Goal: Task Accomplishment & Management: Complete application form

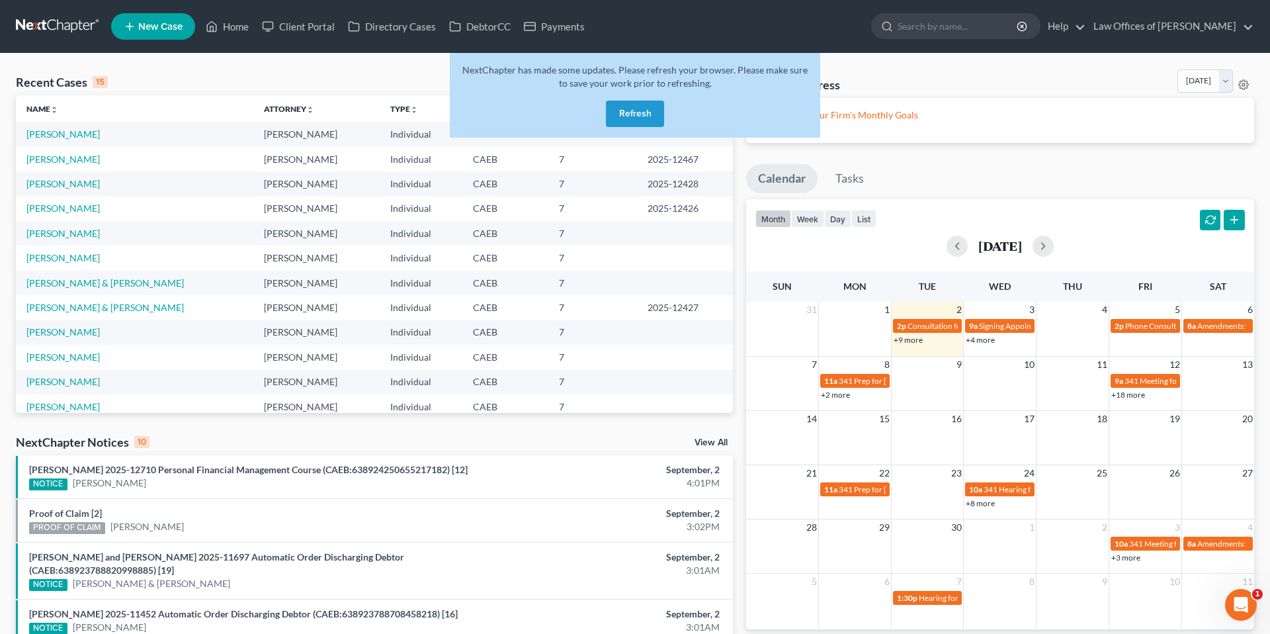
click at [653, 120] on button "Refresh" at bounding box center [635, 114] width 58 height 26
click at [232, 26] on link "Home" at bounding box center [227, 27] width 56 height 24
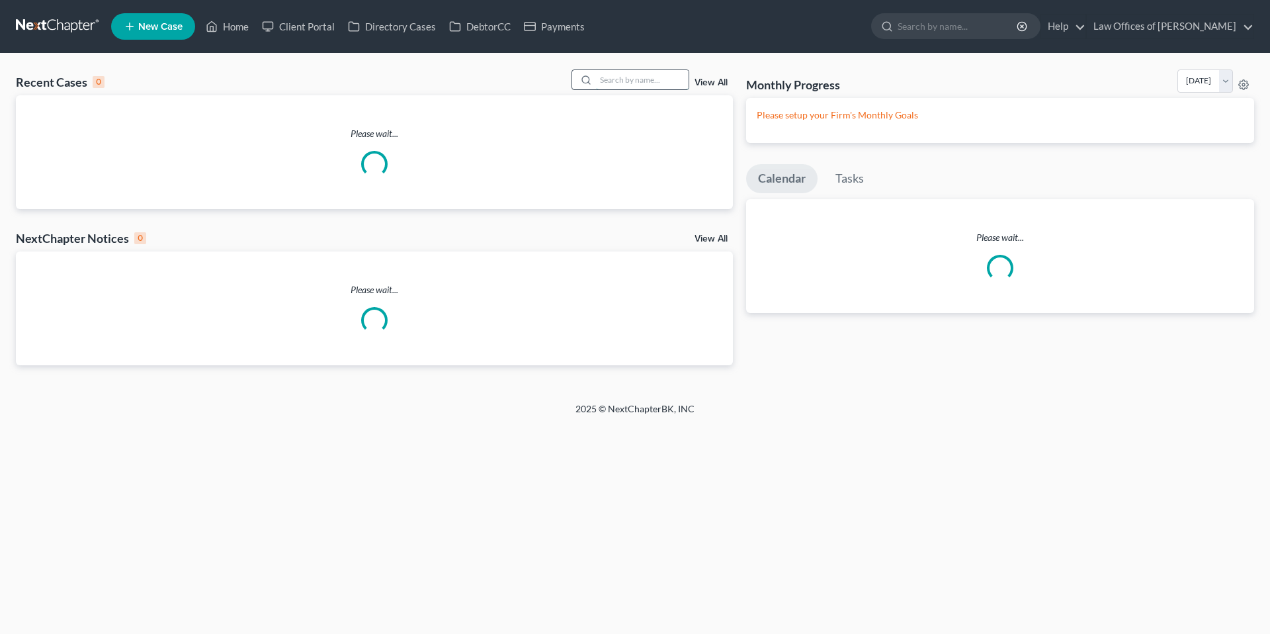
click at [642, 81] on input "search" at bounding box center [642, 79] width 93 height 19
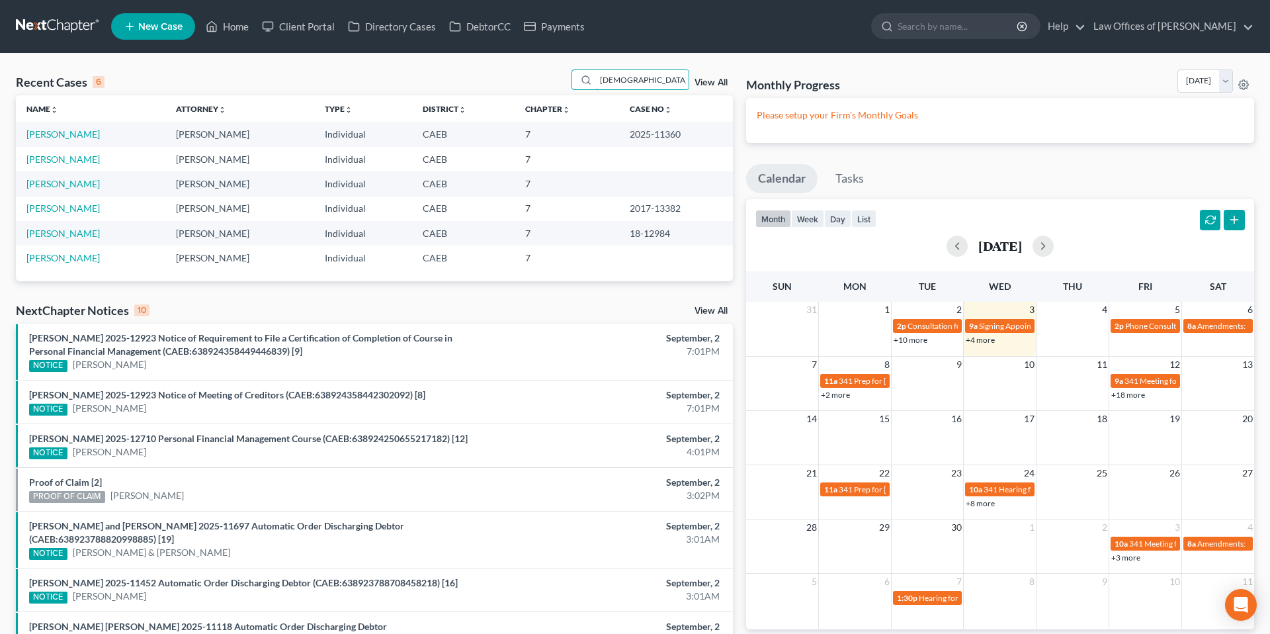
type input "[DEMOGRAPHIC_DATA]"
click at [657, 77] on input "[DEMOGRAPHIC_DATA]" at bounding box center [642, 79] width 93 height 19
click at [93, 136] on link "[PERSON_NAME]" at bounding box center [62, 133] width 73 height 11
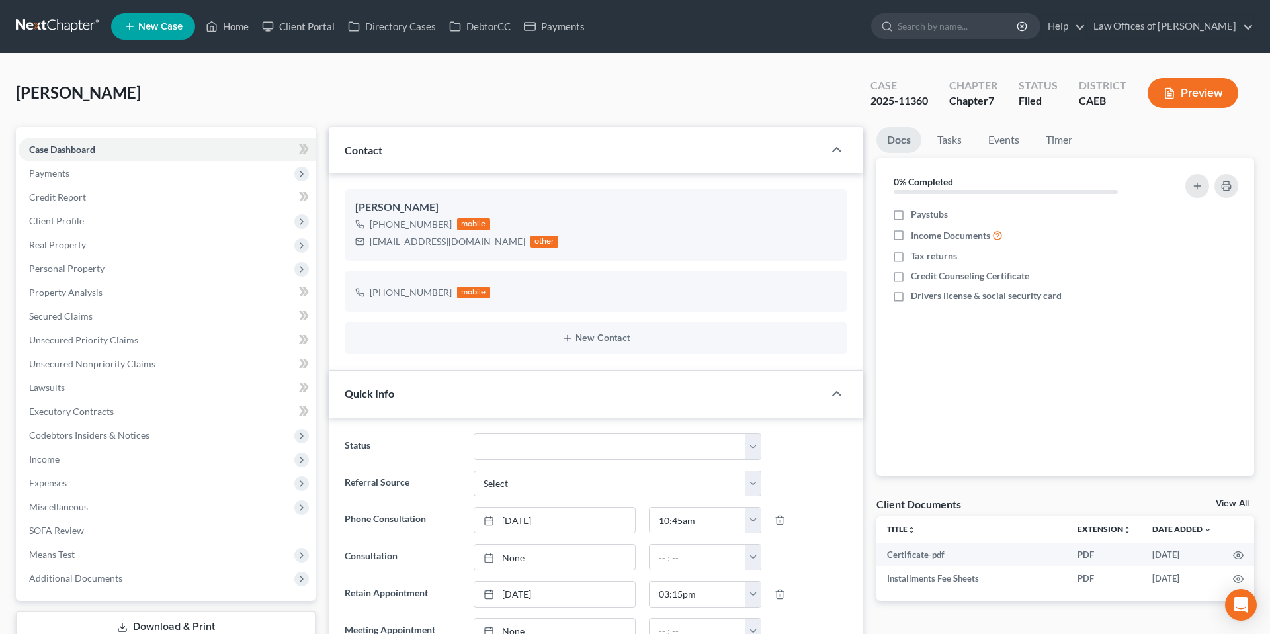
scroll to position [7576, 0]
drag, startPoint x: 372, startPoint y: 241, endPoint x: 454, endPoint y: 239, distance: 82.7
click at [454, 239] on div "[EMAIL_ADDRESS][DOMAIN_NAME] other" at bounding box center [456, 241] width 203 height 17
copy div "[EMAIL_ADDRESS][DOMAIN_NAME]"
drag, startPoint x: 884, startPoint y: 101, endPoint x: 930, endPoint y: 99, distance: 45.7
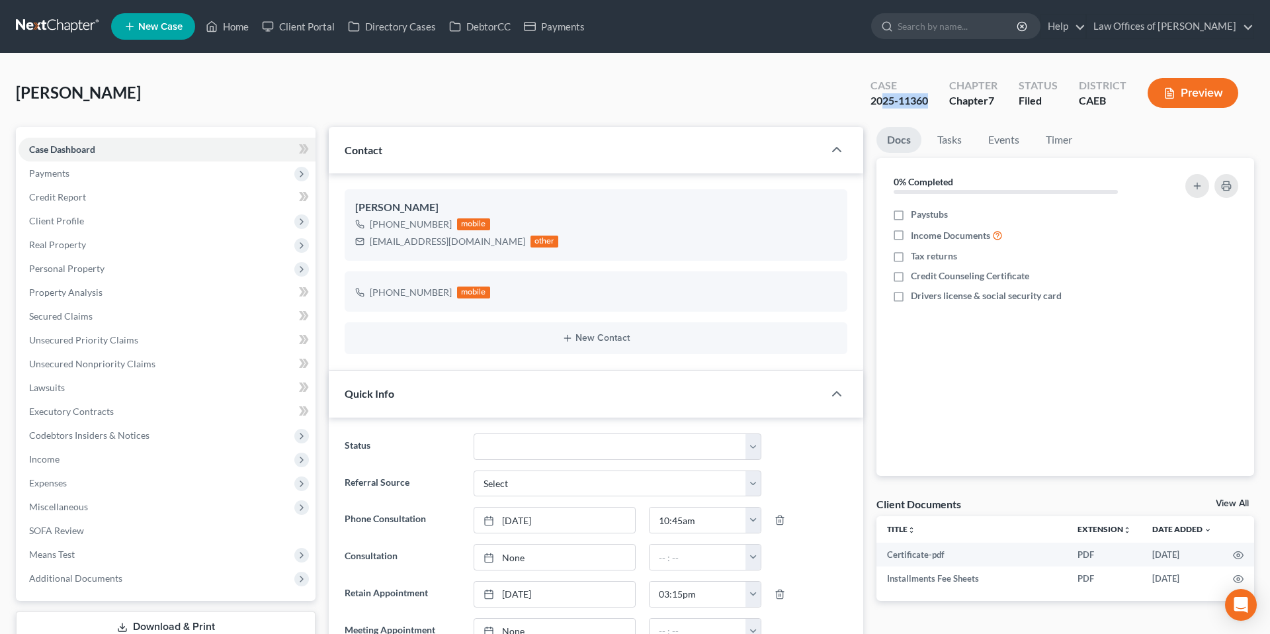
click at [930, 99] on div "Case 2025-11360" at bounding box center [899, 94] width 79 height 39
copy div "25-11360"
click at [83, 211] on span "Client Profile" at bounding box center [167, 221] width 297 height 24
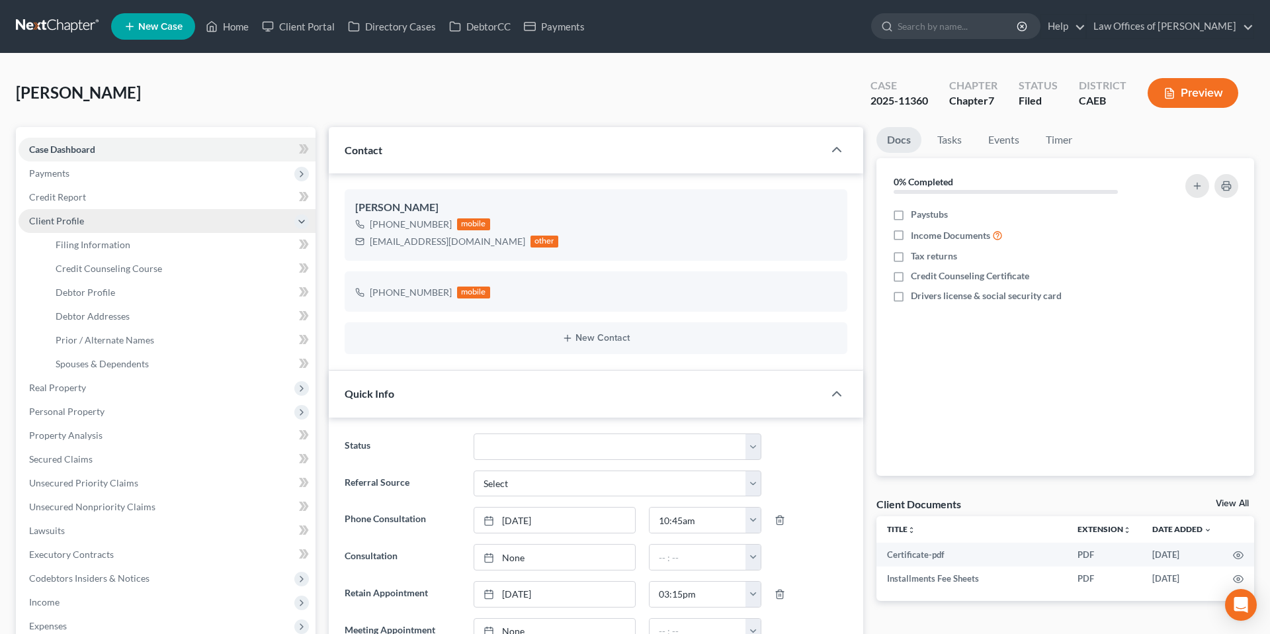
scroll to position [1, 0]
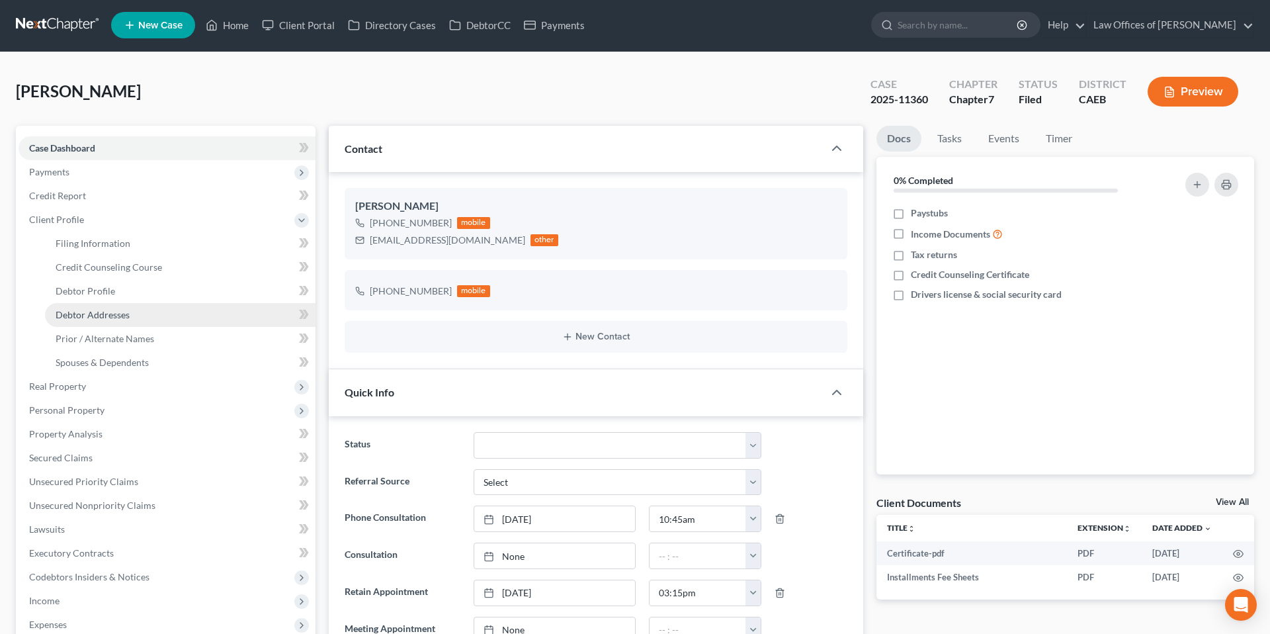
click at [99, 317] on span "Debtor Addresses" at bounding box center [93, 314] width 74 height 11
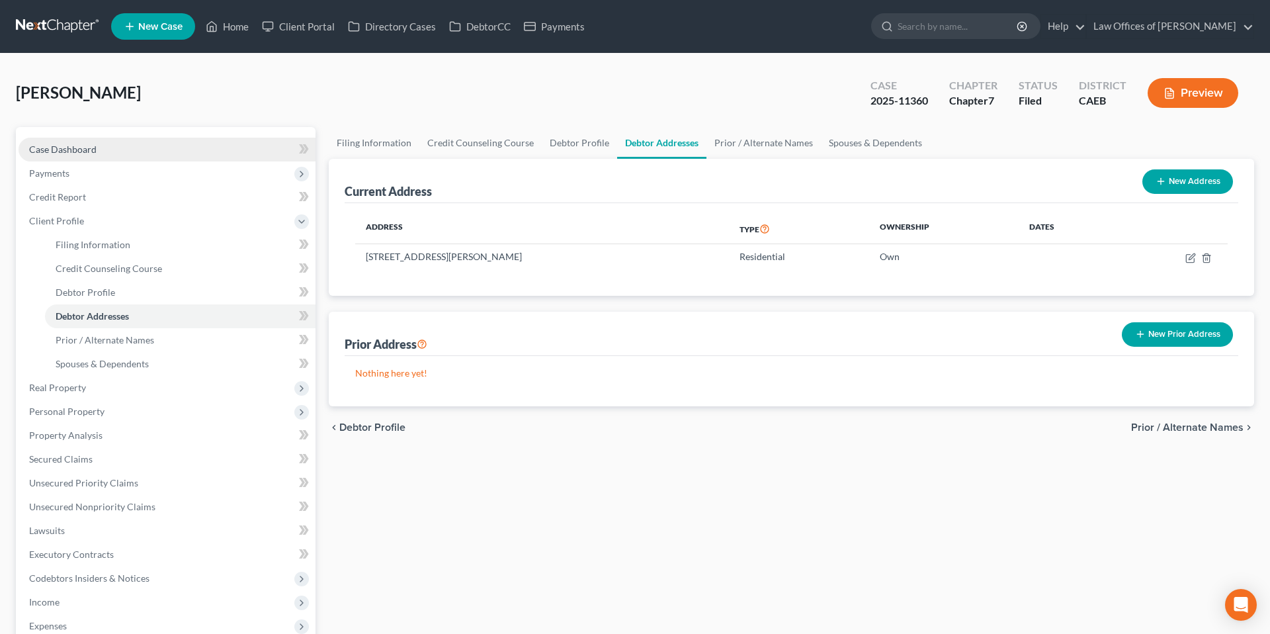
click at [106, 138] on link "Case Dashboard" at bounding box center [167, 150] width 297 height 24
select select "5"
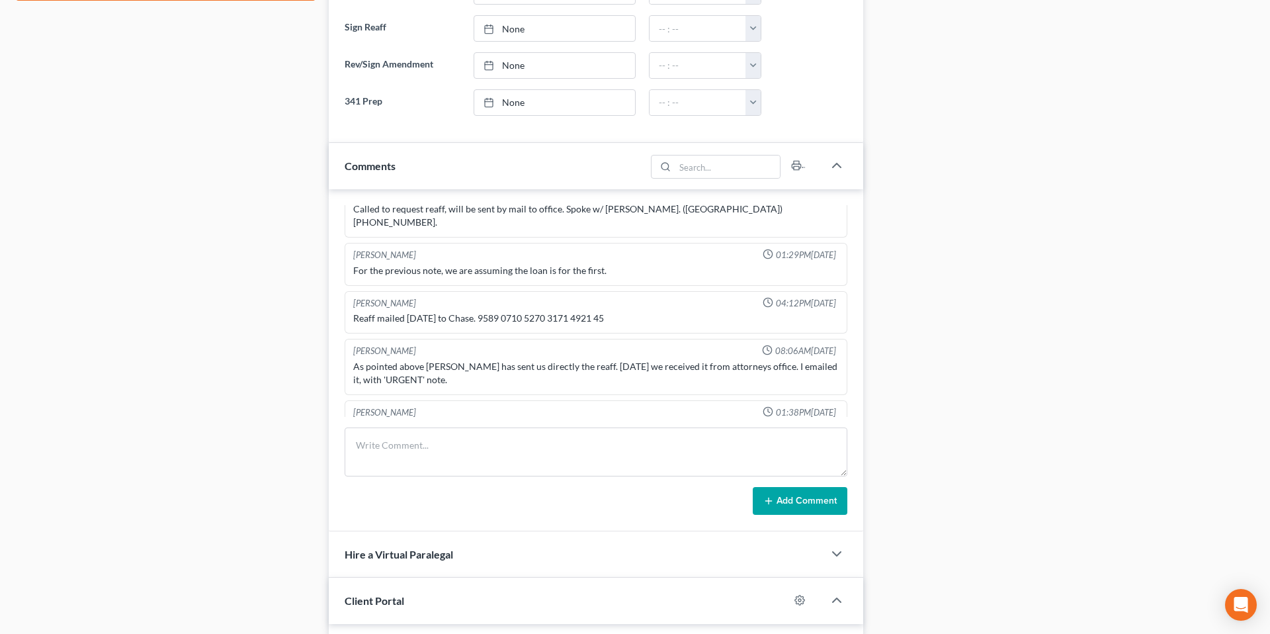
scroll to position [678, 0]
click at [501, 433] on textarea at bounding box center [596, 449] width 503 height 49
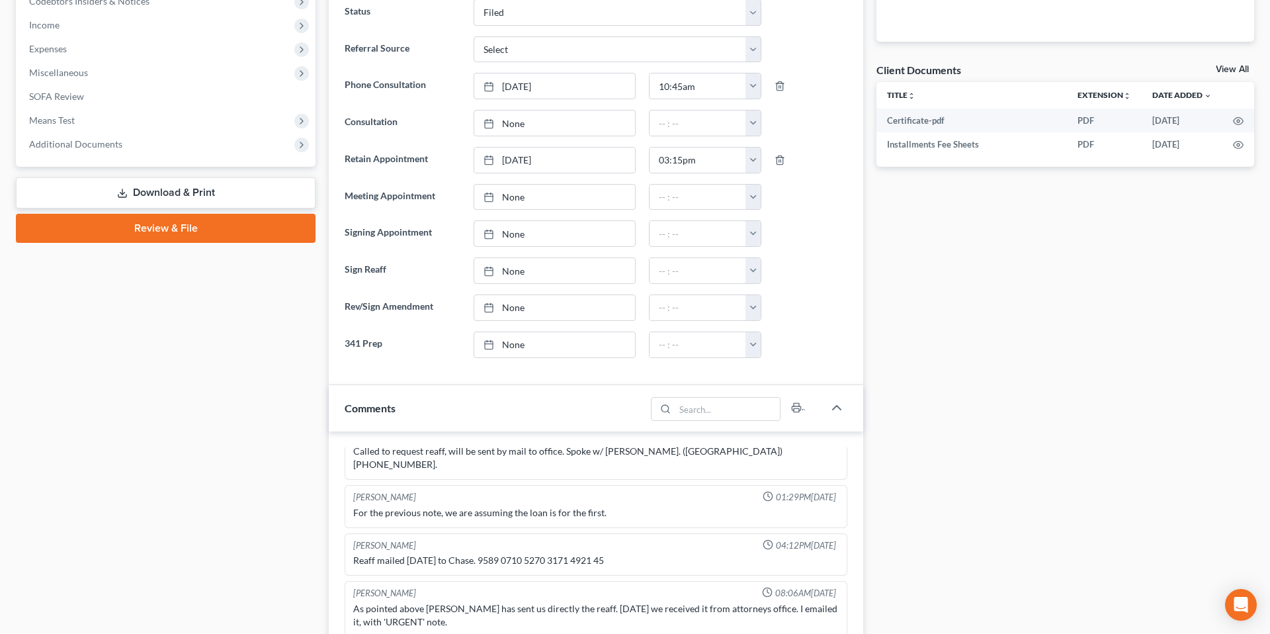
scroll to position [0, 0]
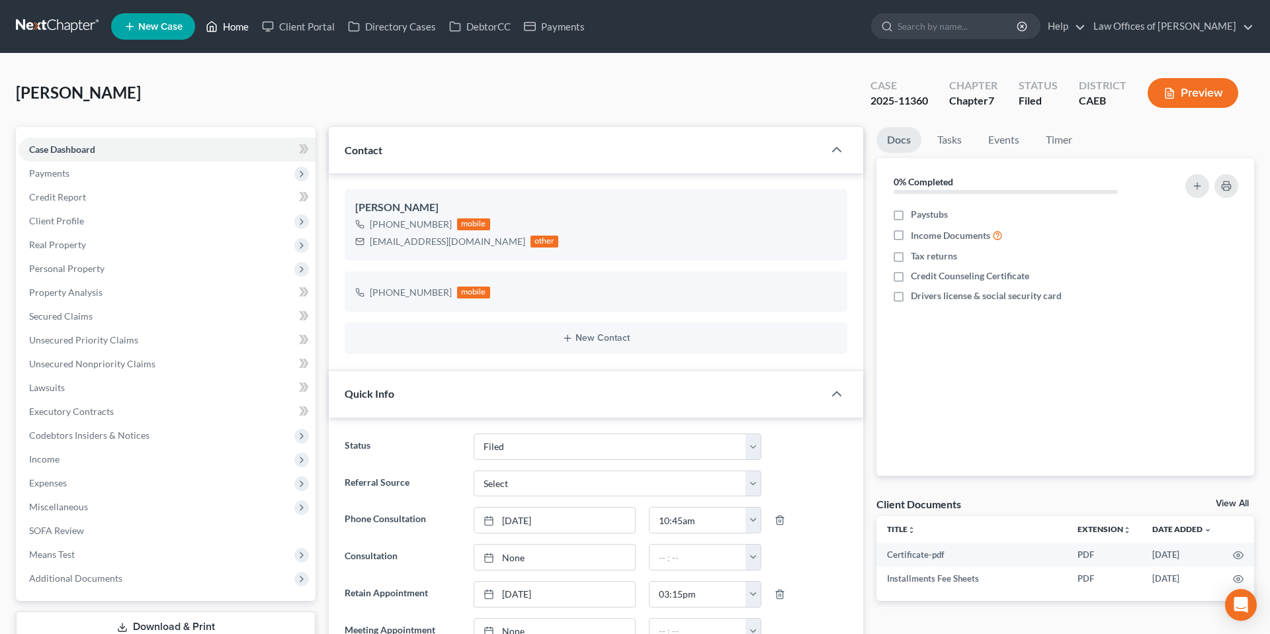
click at [216, 27] on icon at bounding box center [212, 27] width 12 height 16
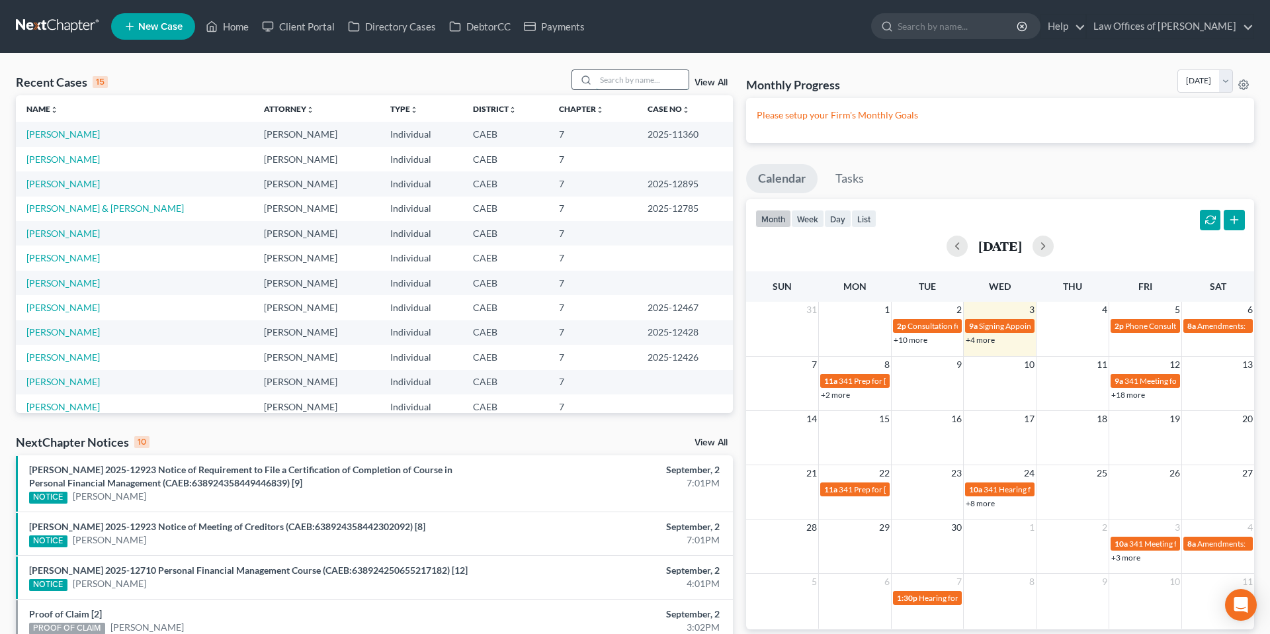
click at [647, 83] on input "search" at bounding box center [642, 79] width 93 height 19
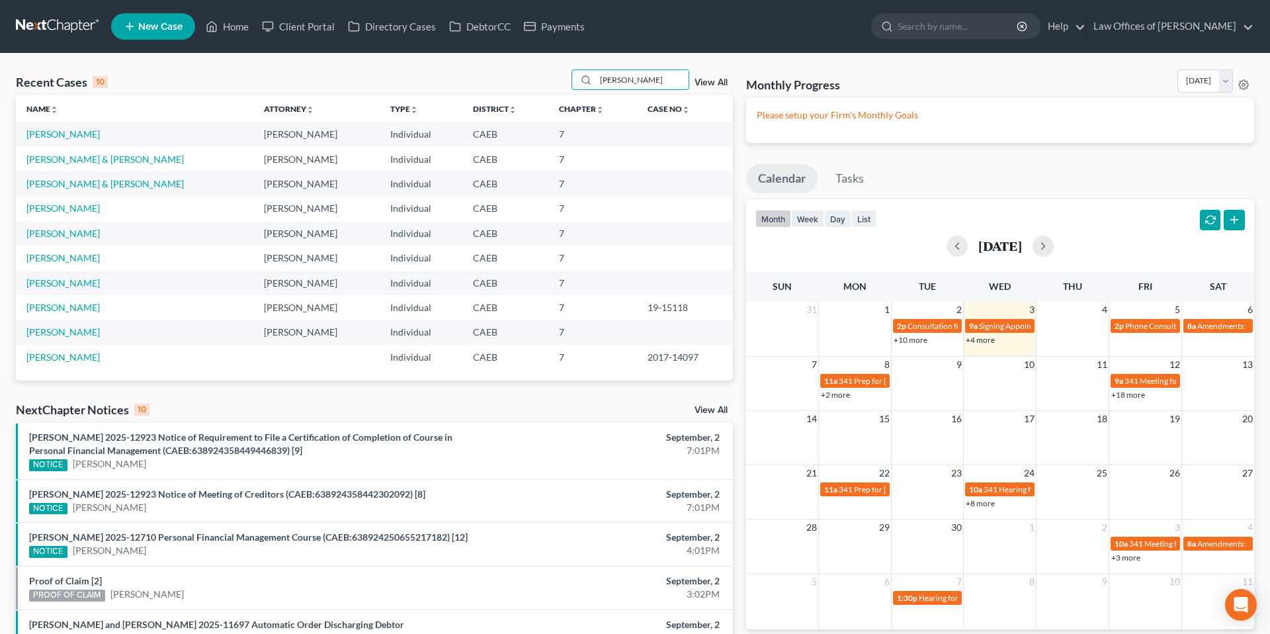
type input "[PERSON_NAME]"
click at [67, 137] on link "[PERSON_NAME]" at bounding box center [62, 133] width 73 height 11
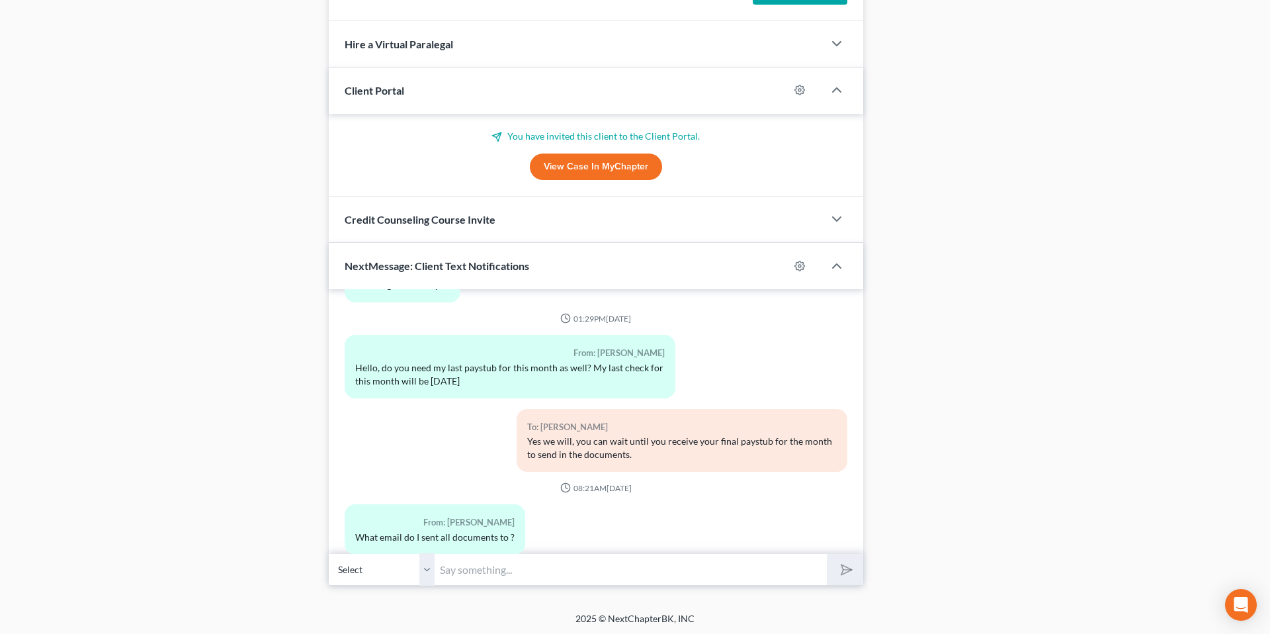
scroll to position [1137, 0]
click at [482, 561] on input "text" at bounding box center [631, 567] width 392 height 32
type input "You can send your documents to: [EMAIL_ADDRESS][DOMAIN_NAME]"
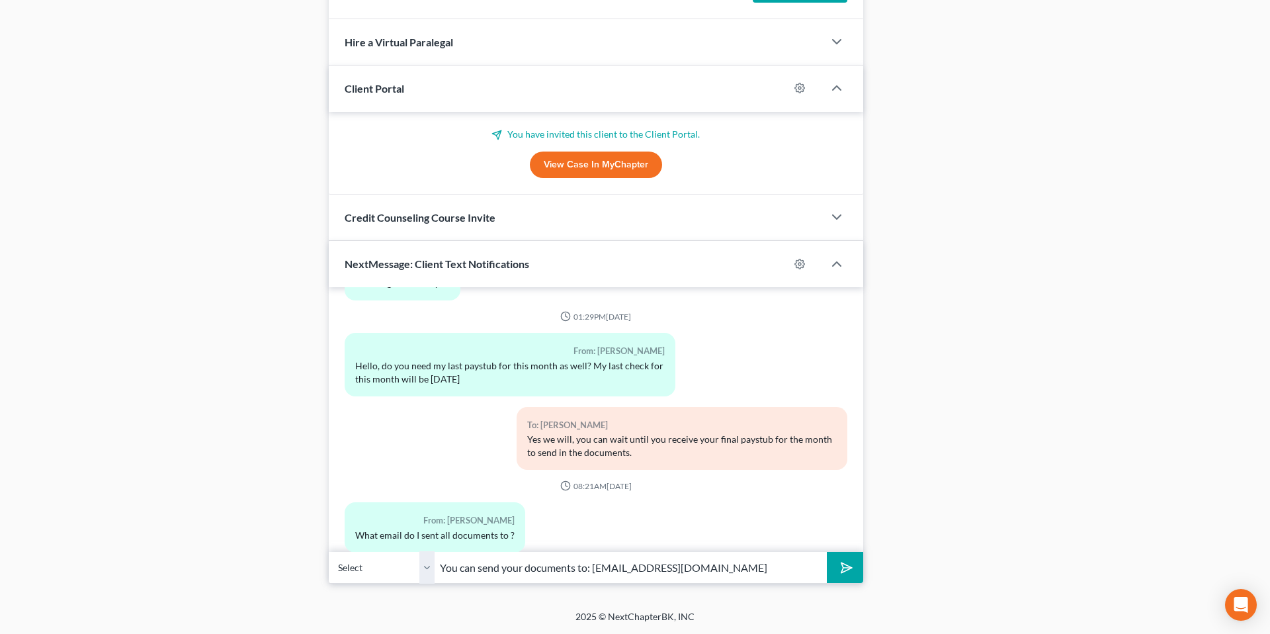
click at [842, 564] on icon "submit" at bounding box center [843, 567] width 19 height 19
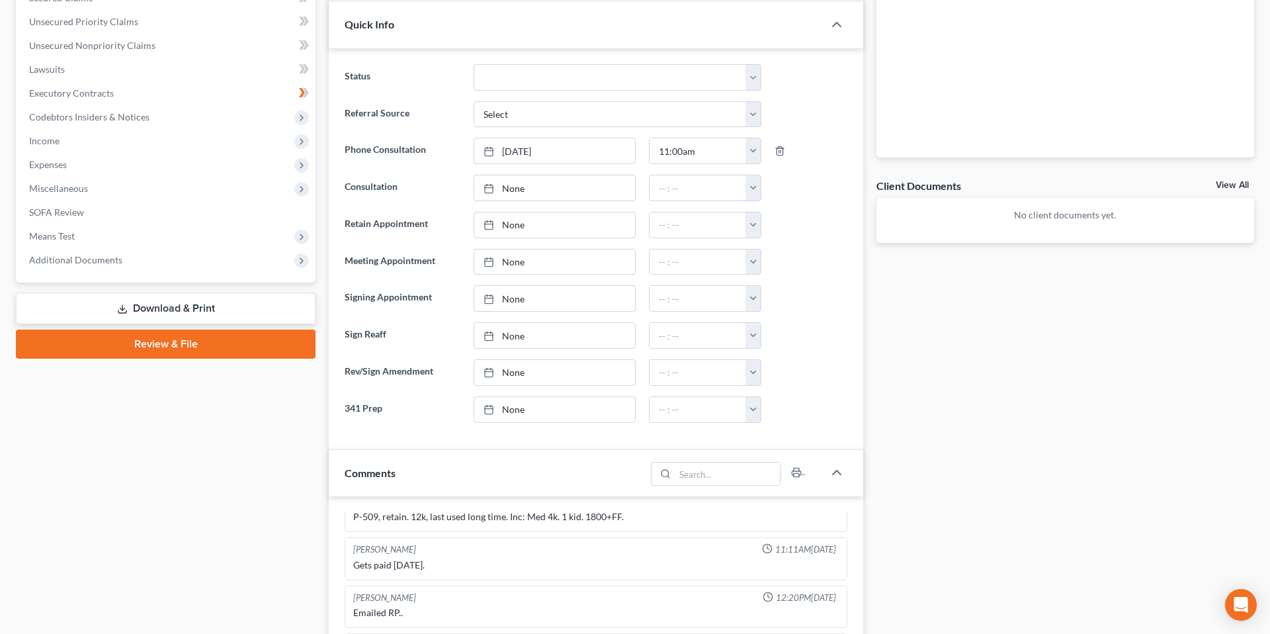
scroll to position [0, 0]
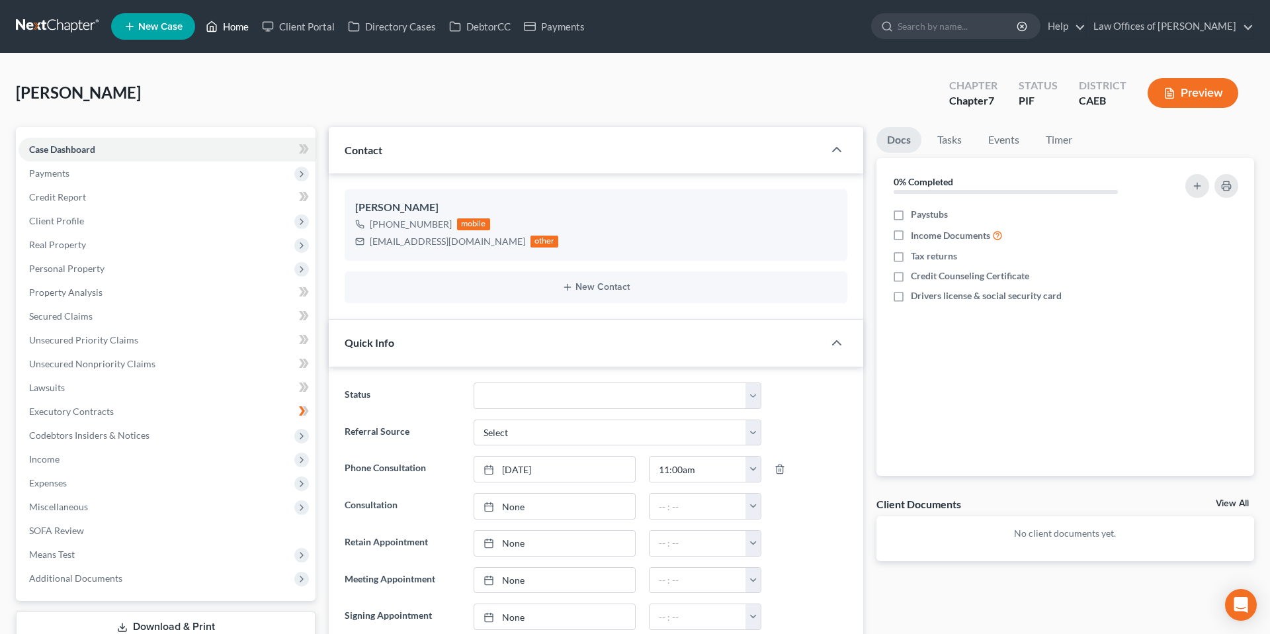
click at [225, 30] on link "Home" at bounding box center [227, 27] width 56 height 24
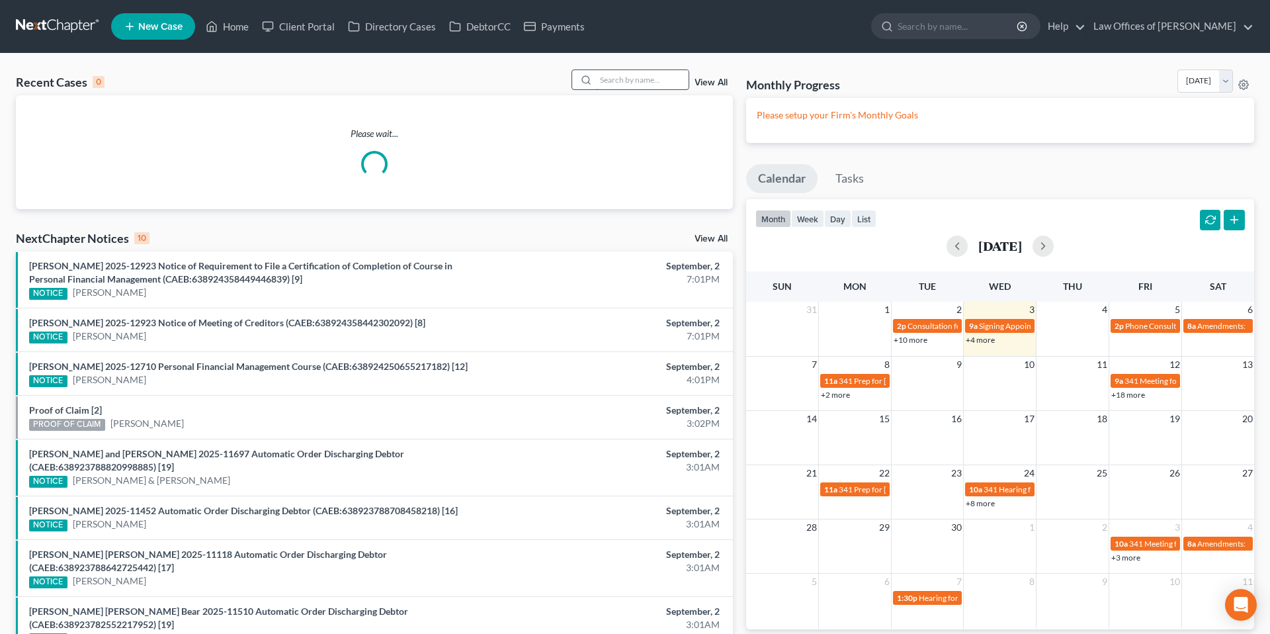
click at [626, 78] on input "search" at bounding box center [642, 79] width 93 height 19
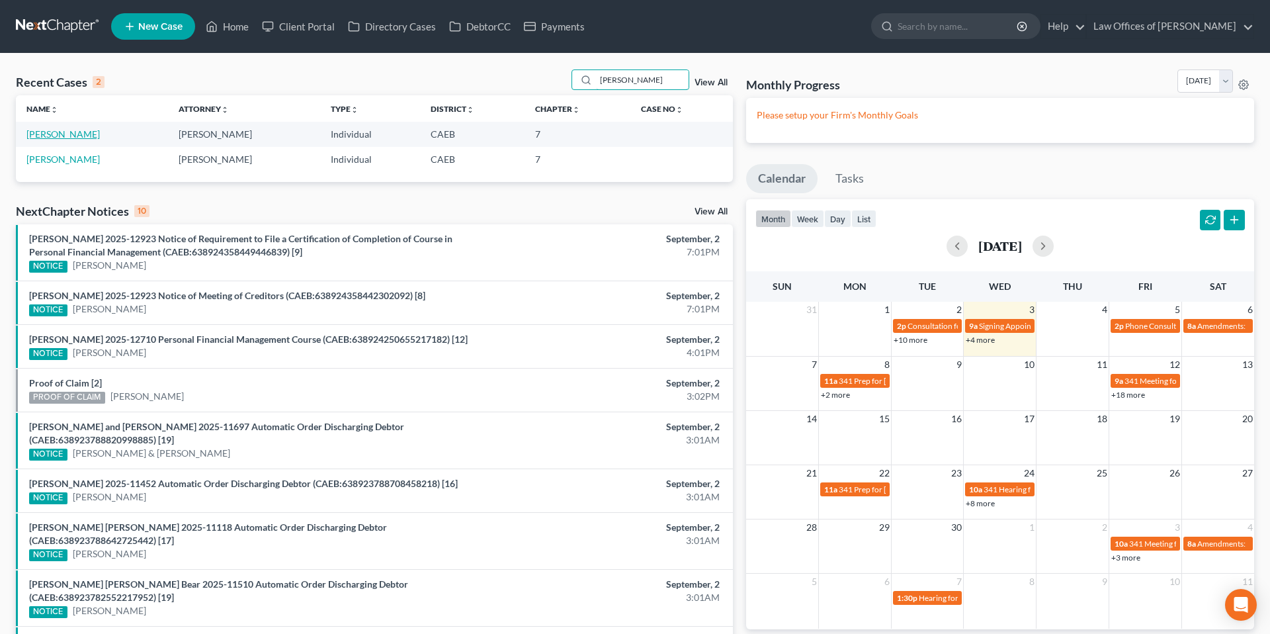
type input "[PERSON_NAME]"
click at [59, 132] on link "[PERSON_NAME]" at bounding box center [62, 133] width 73 height 11
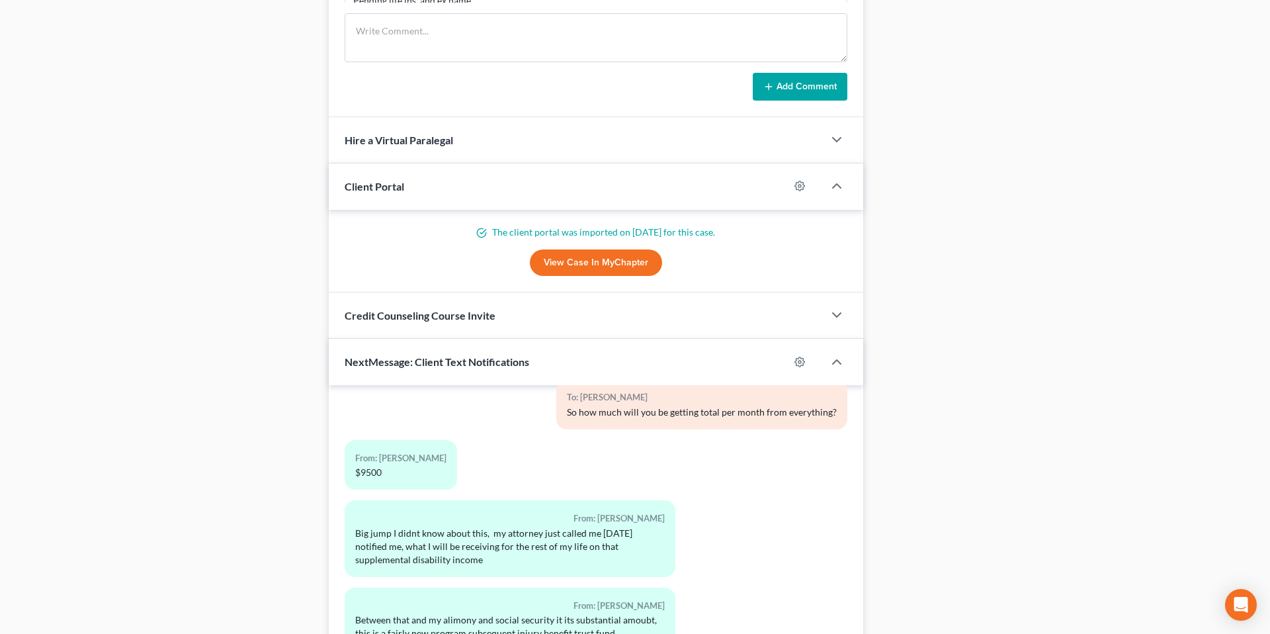
scroll to position [1137, 0]
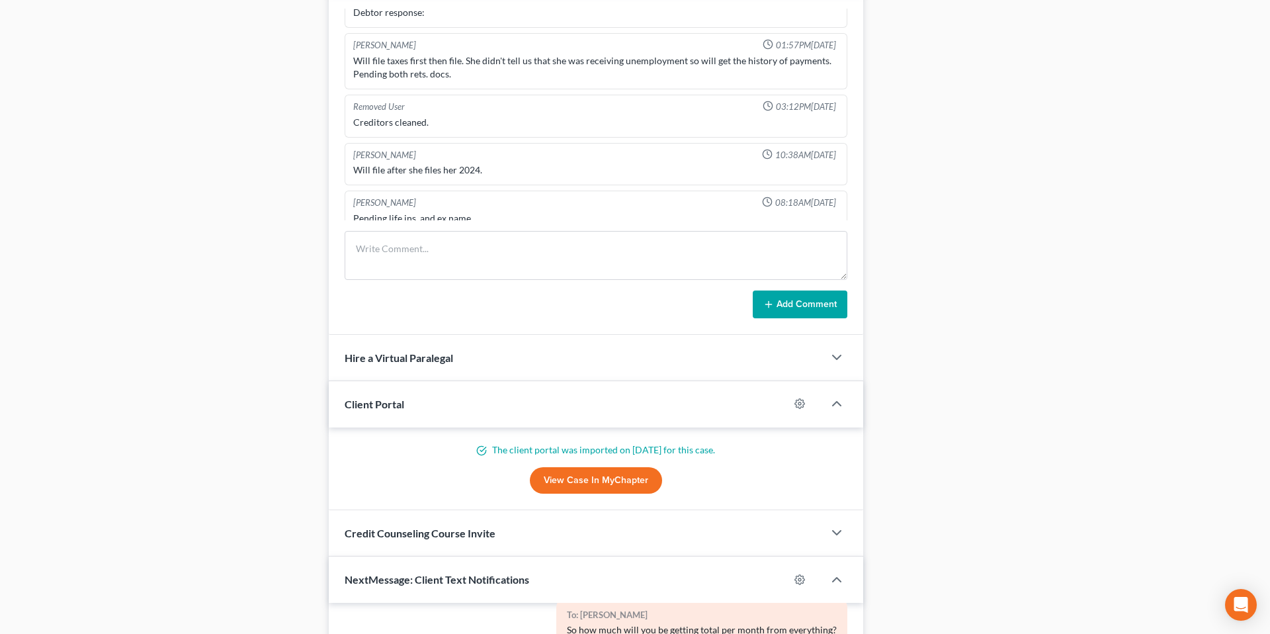
scroll to position [822, 0]
click at [480, 245] on textarea at bounding box center [596, 254] width 503 height 49
type textarea "Requested refund."
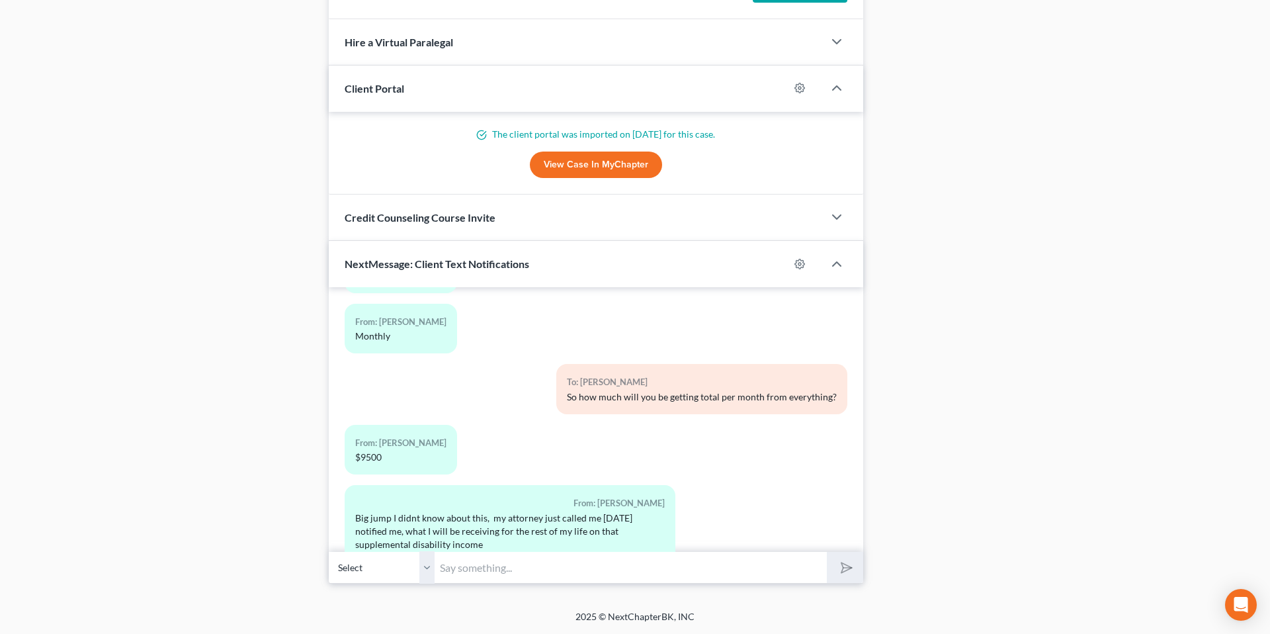
scroll to position [4968, 0]
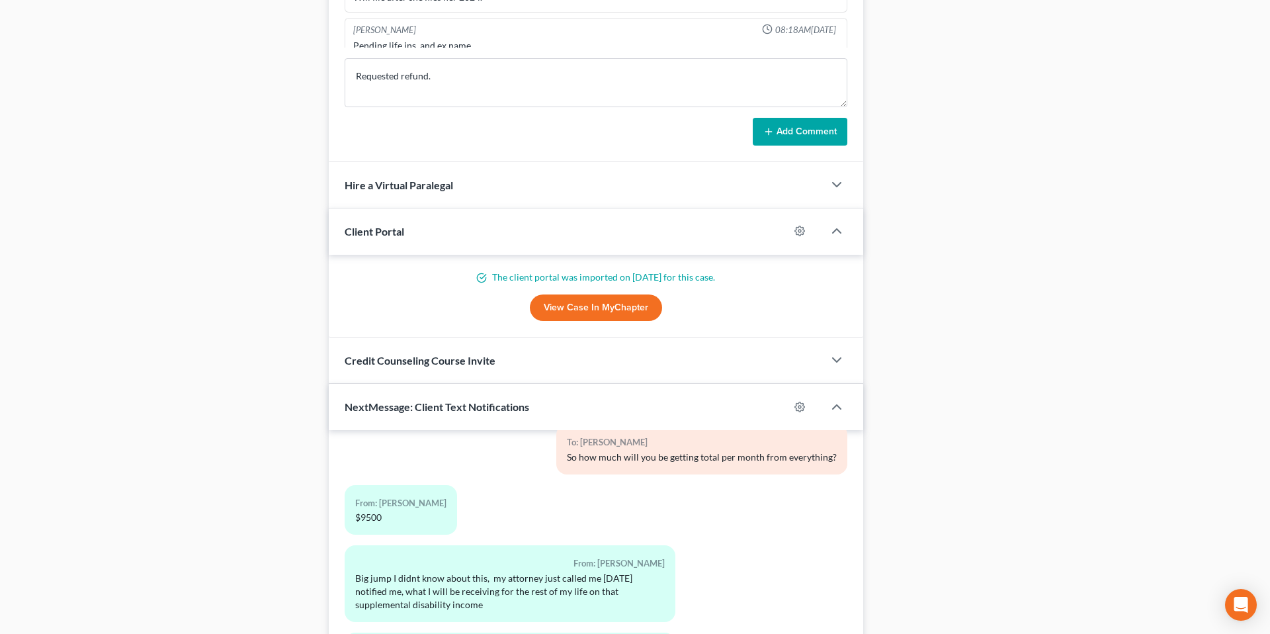
scroll to position [984, 0]
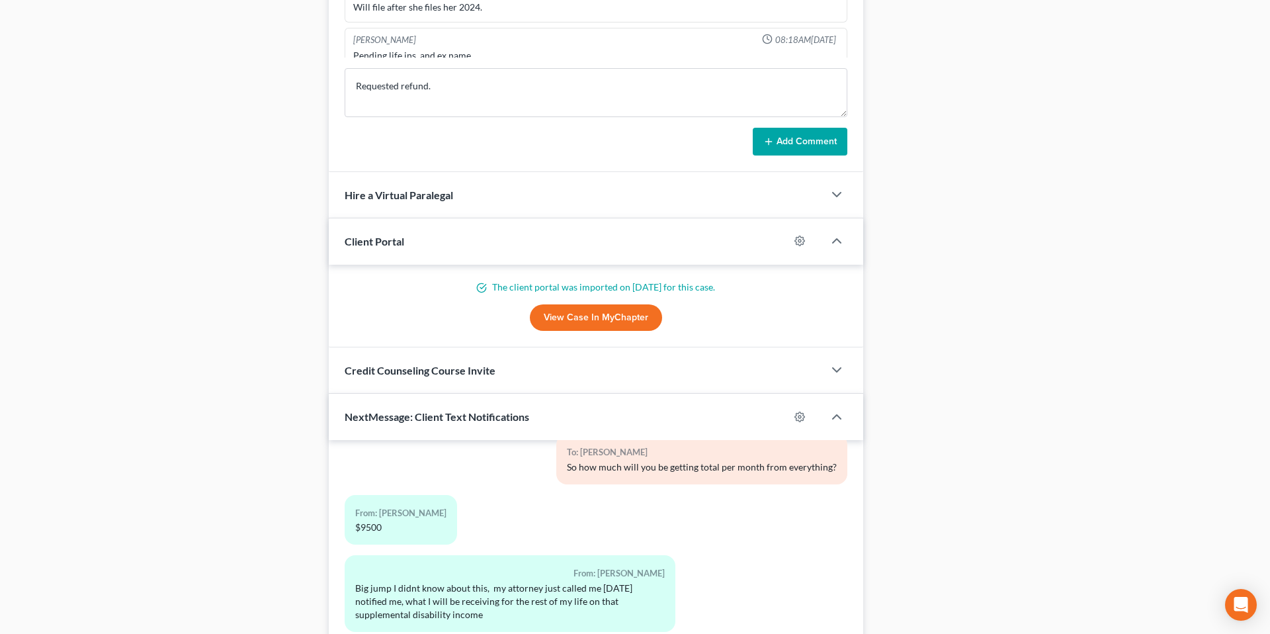
click at [798, 147] on button "Add Comment" at bounding box center [800, 142] width 95 height 28
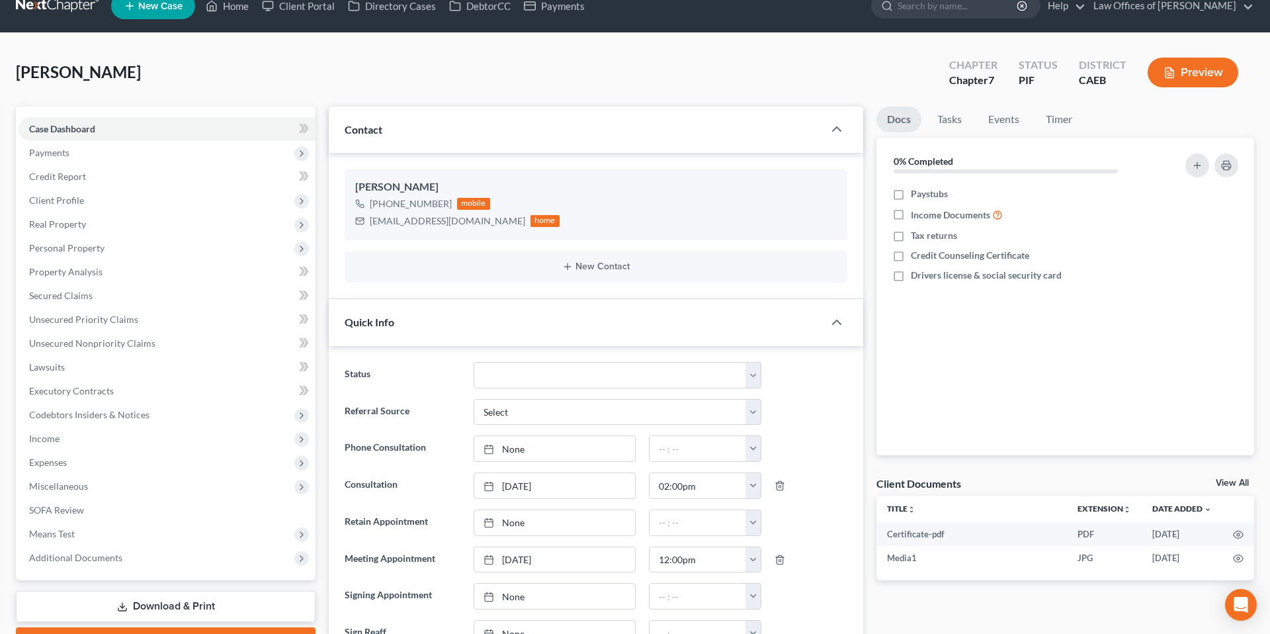
scroll to position [0, 0]
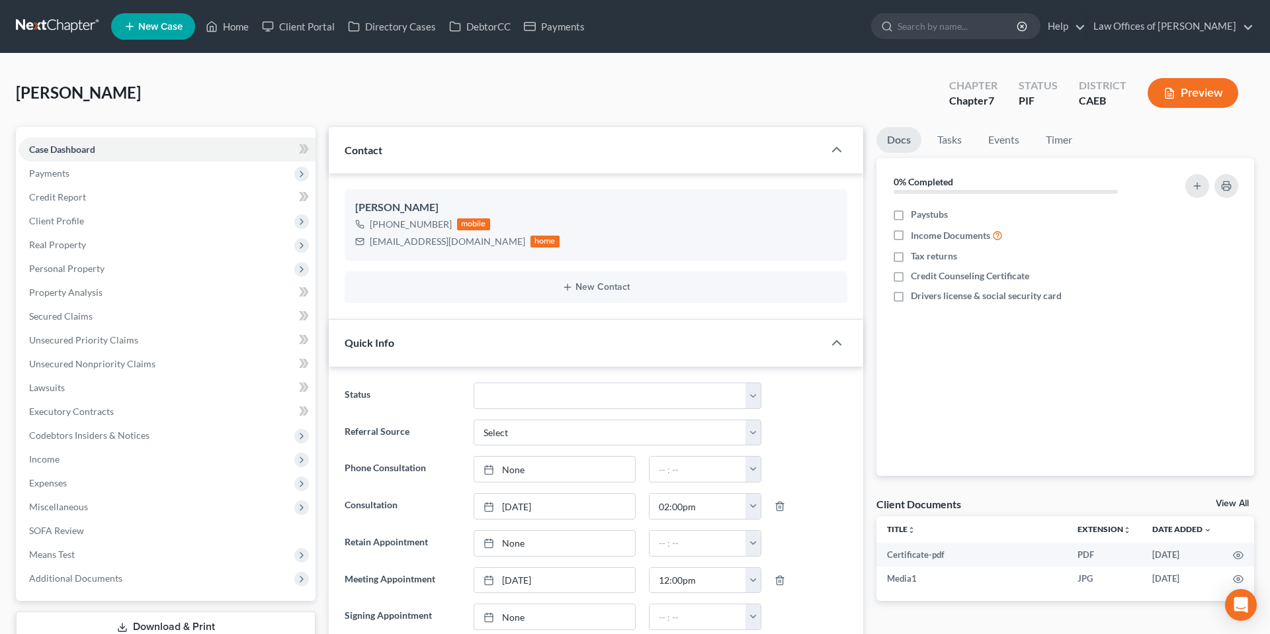
click at [169, 36] on link "New Case" at bounding box center [153, 26] width 84 height 26
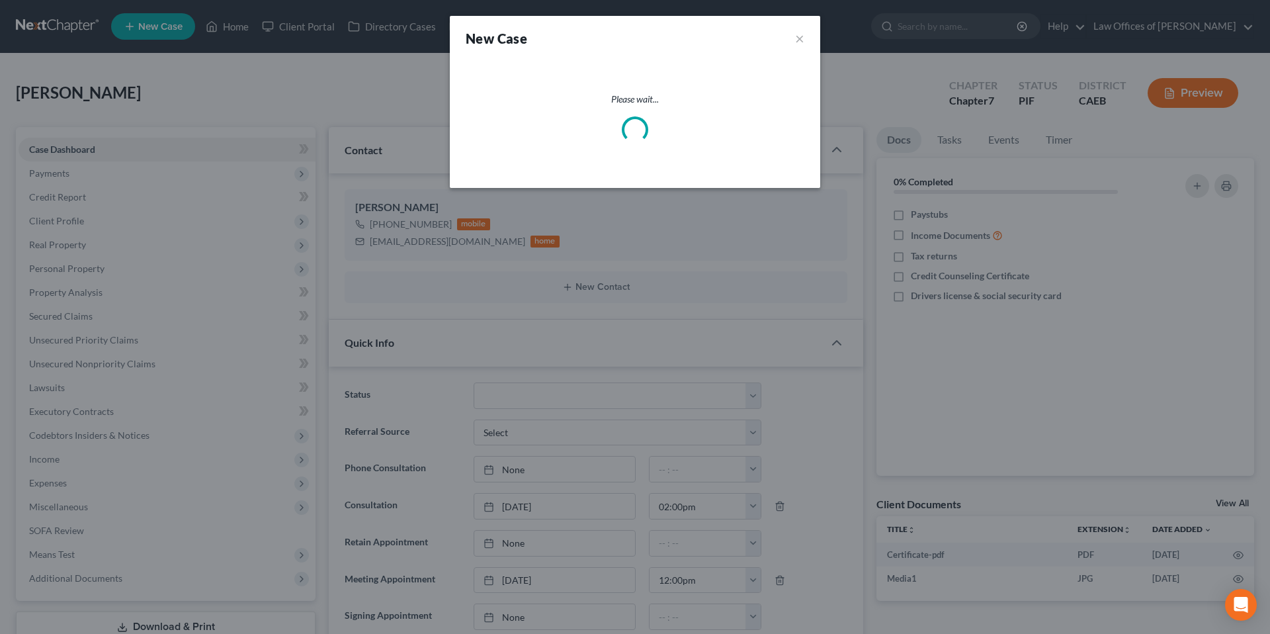
scroll to position [1, 0]
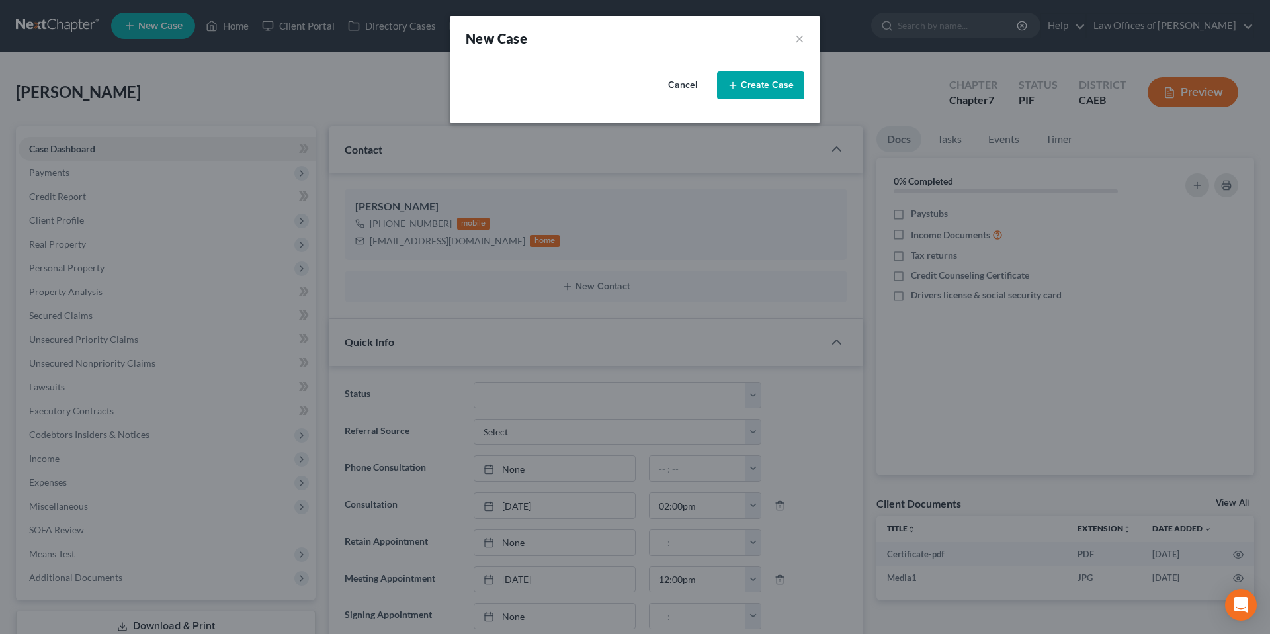
select select "8"
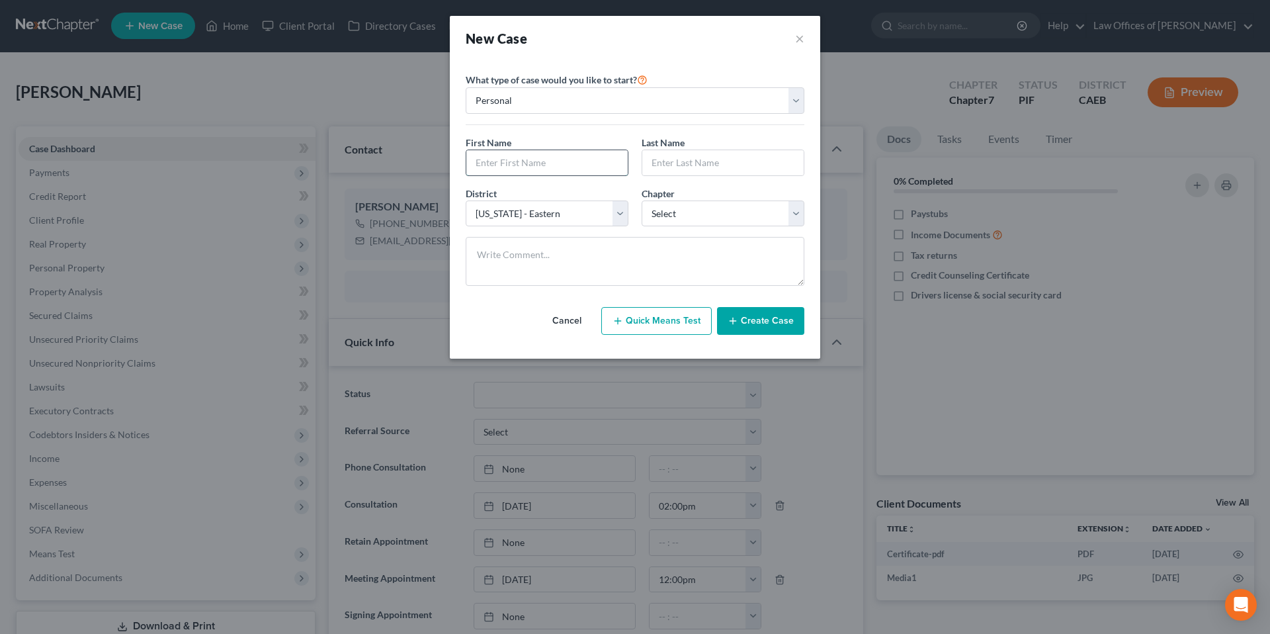
click at [536, 155] on input "text" at bounding box center [546, 162] width 161 height 25
type input "[PERSON_NAME]"
click at [724, 163] on input "text" at bounding box center [722, 162] width 161 height 25
type input "[PERSON_NAME]"
click at [763, 208] on select "Select 7 11 12 13" at bounding box center [723, 213] width 163 height 26
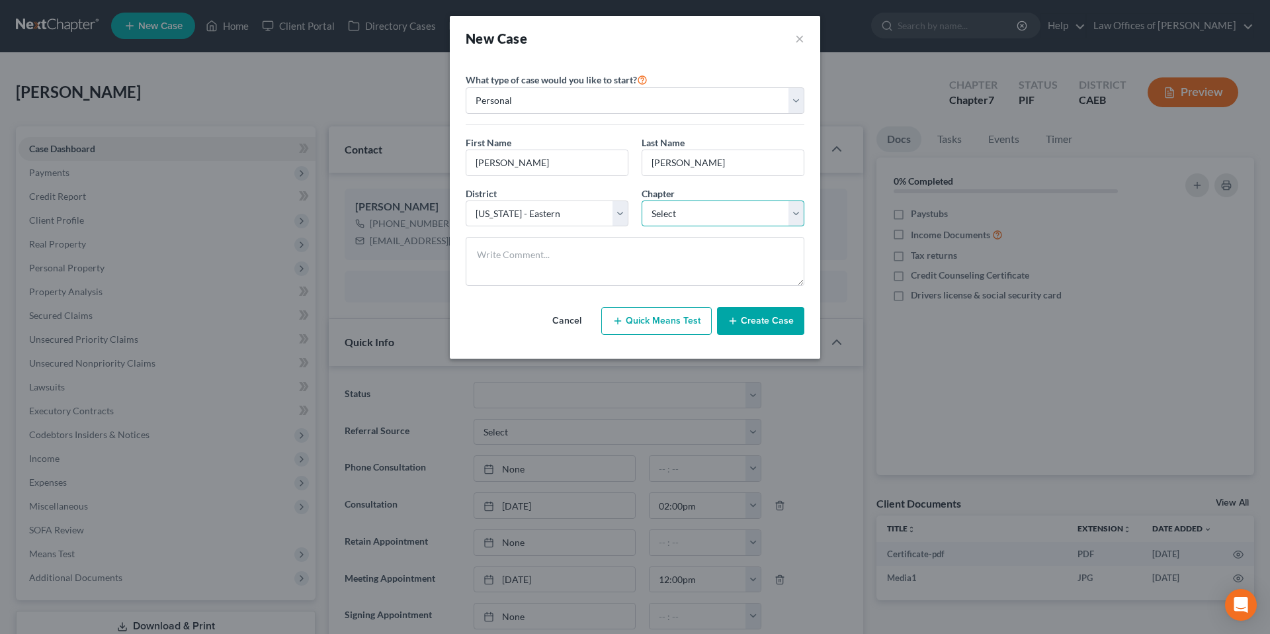
select select "0"
click at [749, 324] on button "Create Case" at bounding box center [760, 321] width 87 height 28
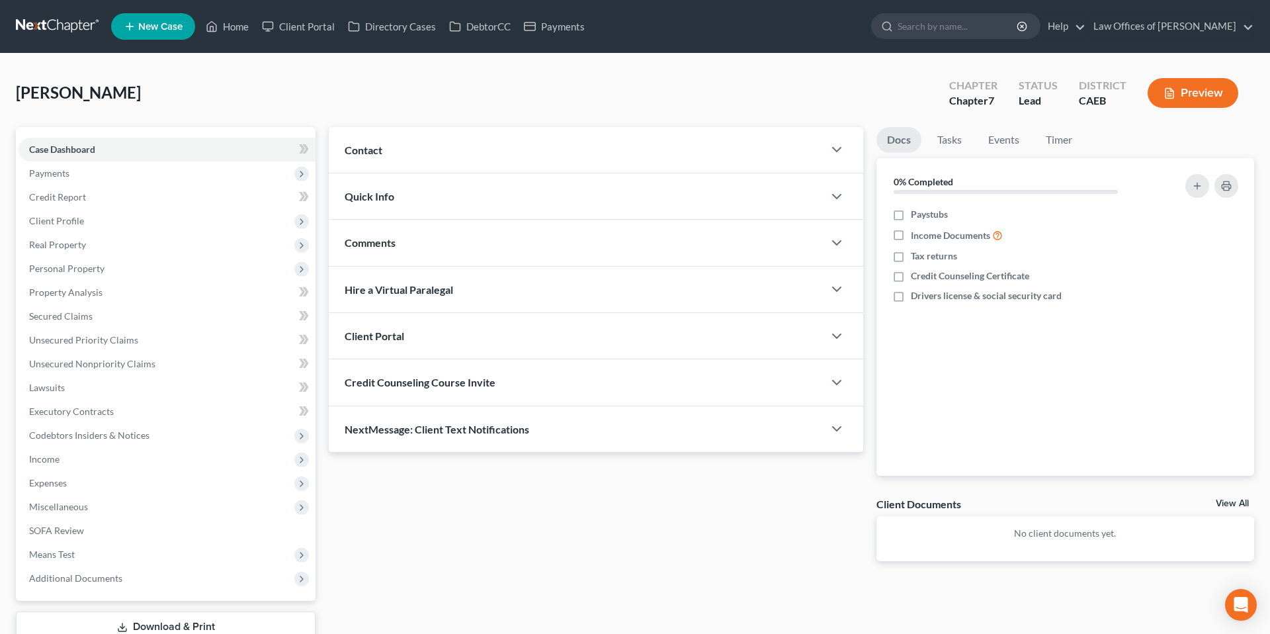
click at [424, 155] on div "Contact" at bounding box center [576, 150] width 495 height 46
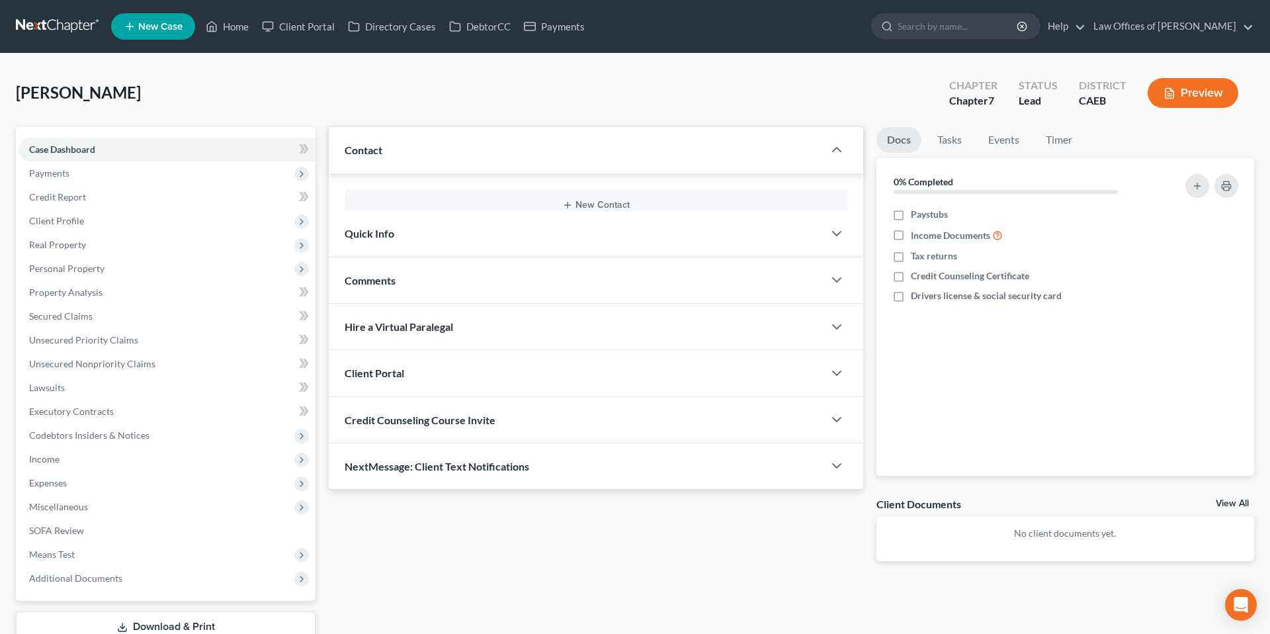
scroll to position [1, 0]
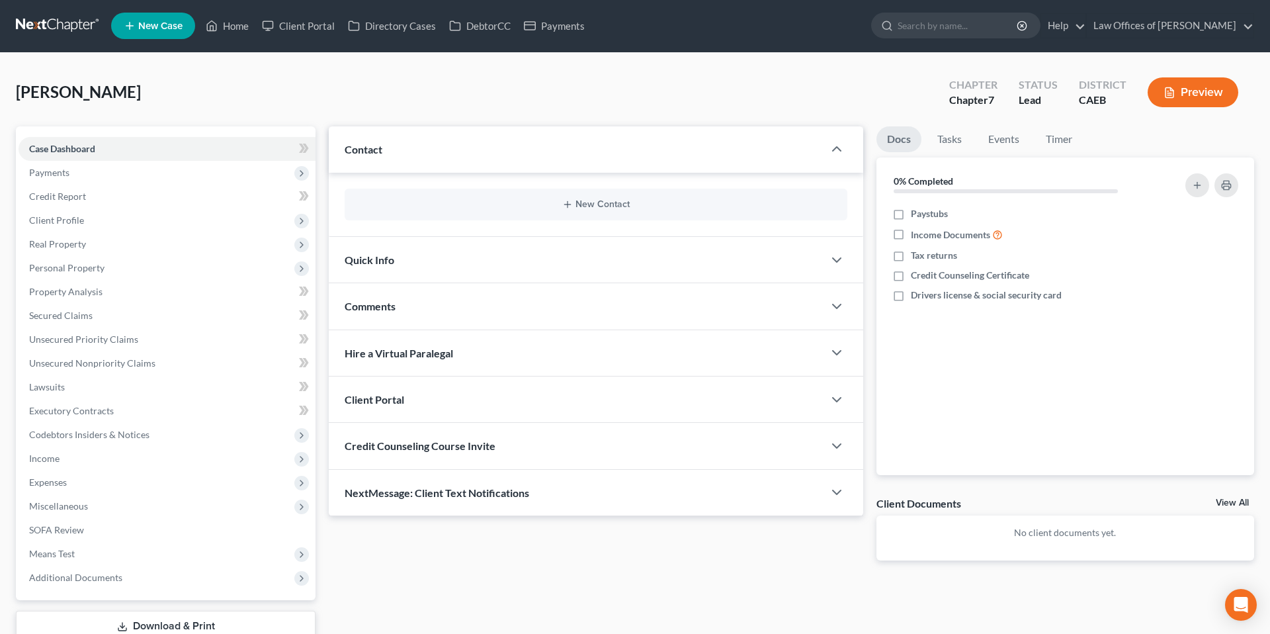
click at [573, 194] on div "New Contact" at bounding box center [596, 205] width 503 height 32
click at [583, 206] on button "New Contact" at bounding box center [596, 204] width 482 height 11
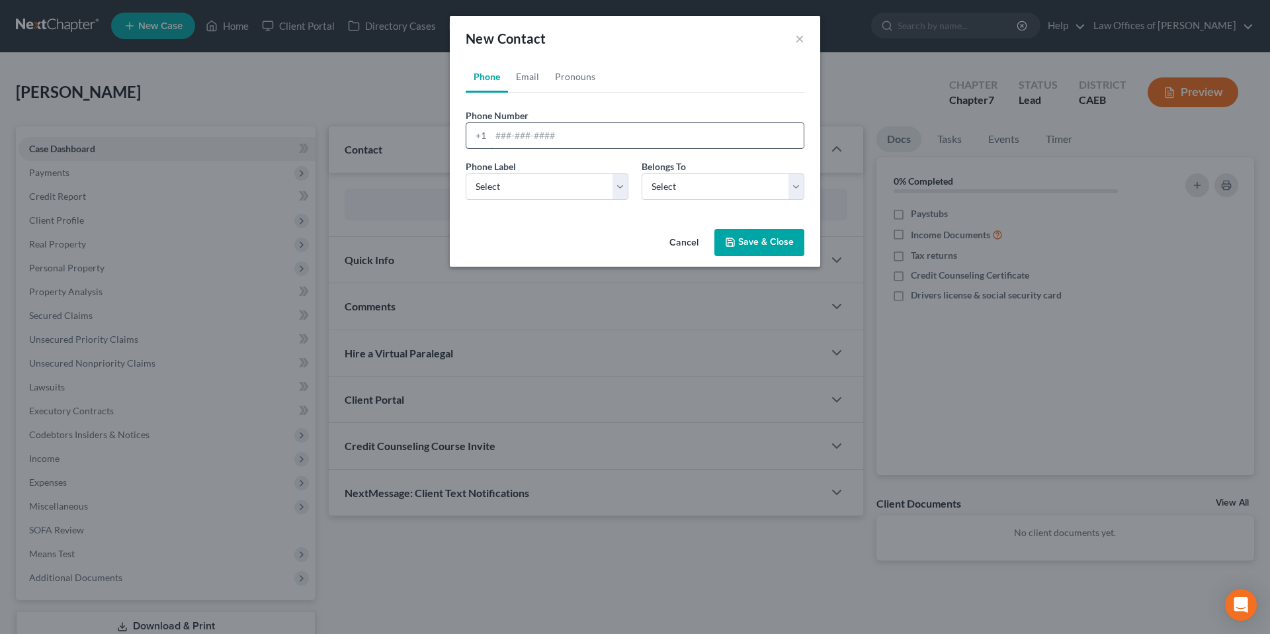
click at [517, 136] on input "tel" at bounding box center [647, 135] width 313 height 25
type input "6613162564"
click at [718, 185] on select "Select Client Other" at bounding box center [723, 186] width 163 height 26
select select "0"
click at [572, 179] on select "Select Mobile Home Work Other" at bounding box center [547, 186] width 163 height 26
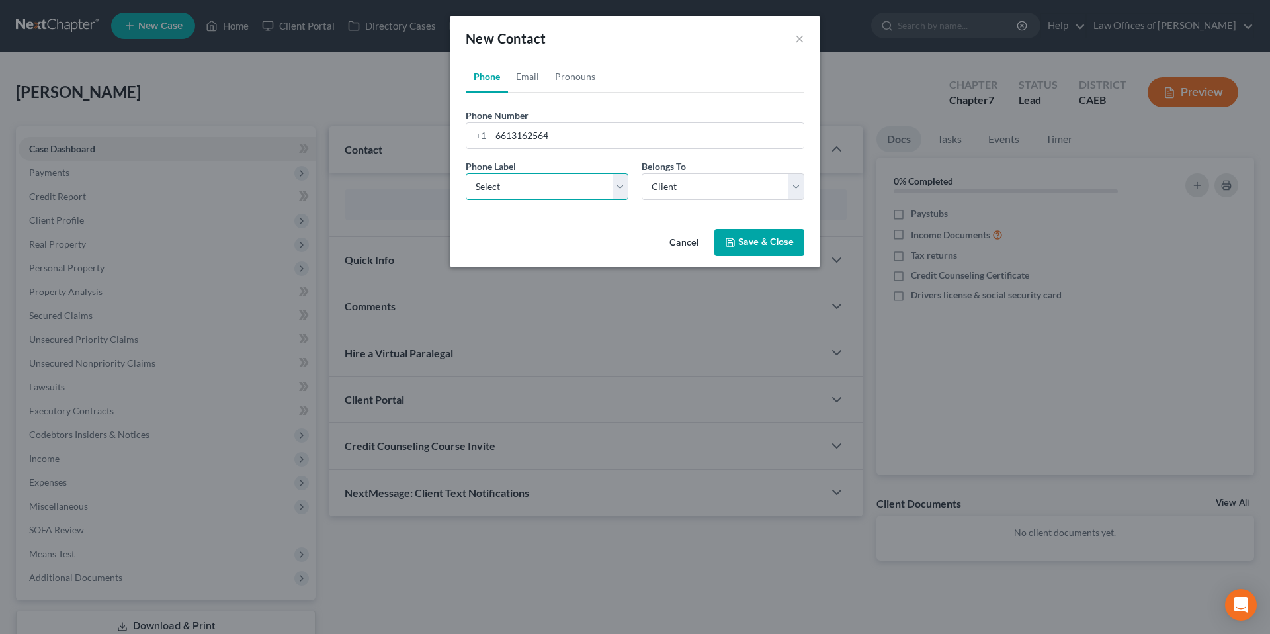
select select "0"
click at [765, 241] on button "Save & Close" at bounding box center [759, 243] width 90 height 28
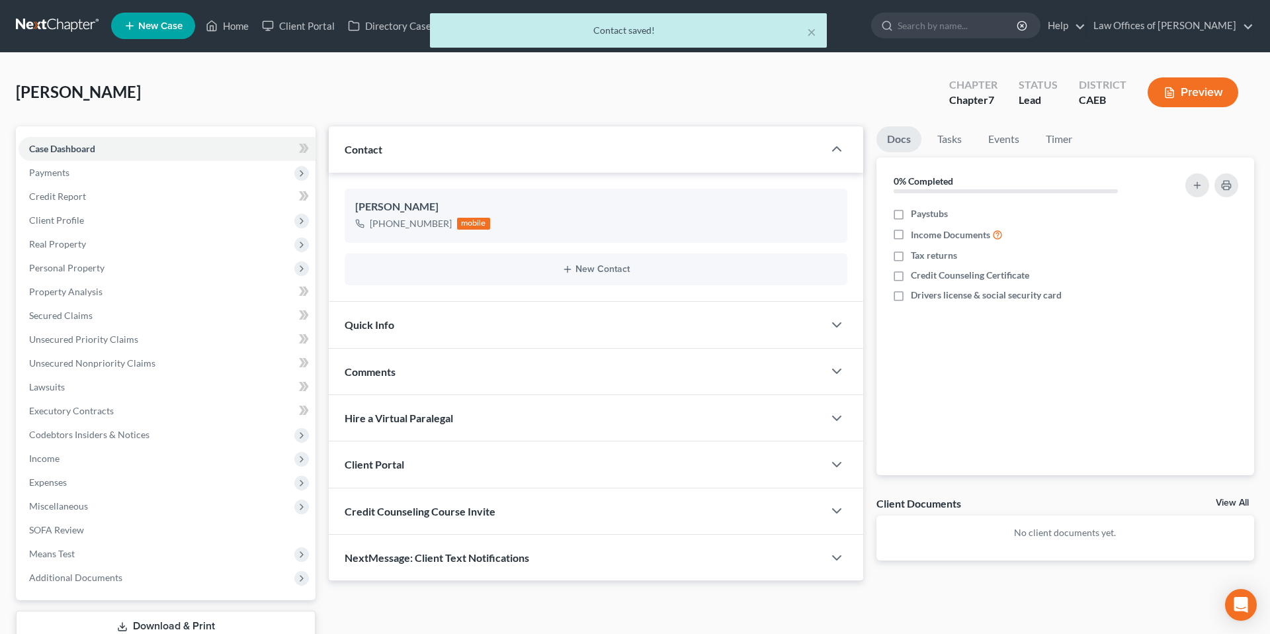
click at [445, 325] on div "Quick Info" at bounding box center [576, 325] width 495 height 46
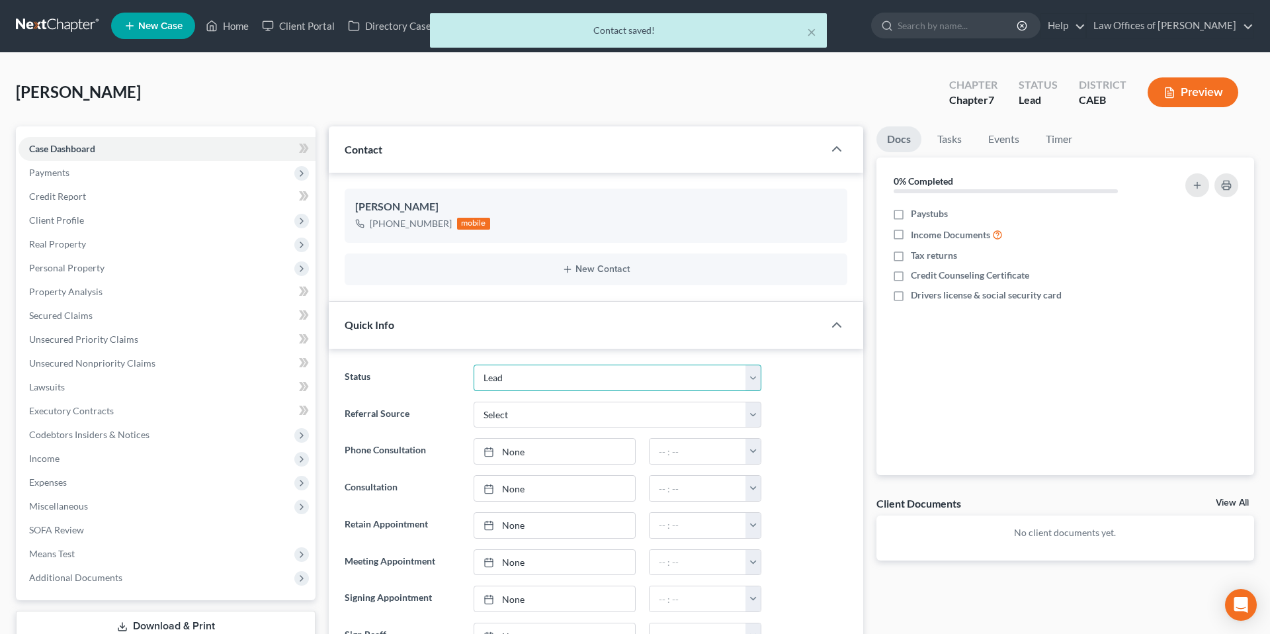
click at [536, 372] on select "Cancelled/Refund Closed Consultation Declined Discharged Filed Income Check In …" at bounding box center [618, 377] width 288 height 26
select select "2"
click at [801, 386] on div "Status Cancelled/Refund Closed Consultation Declined Discharged Filed Income Ch…" at bounding box center [596, 377] width 516 height 26
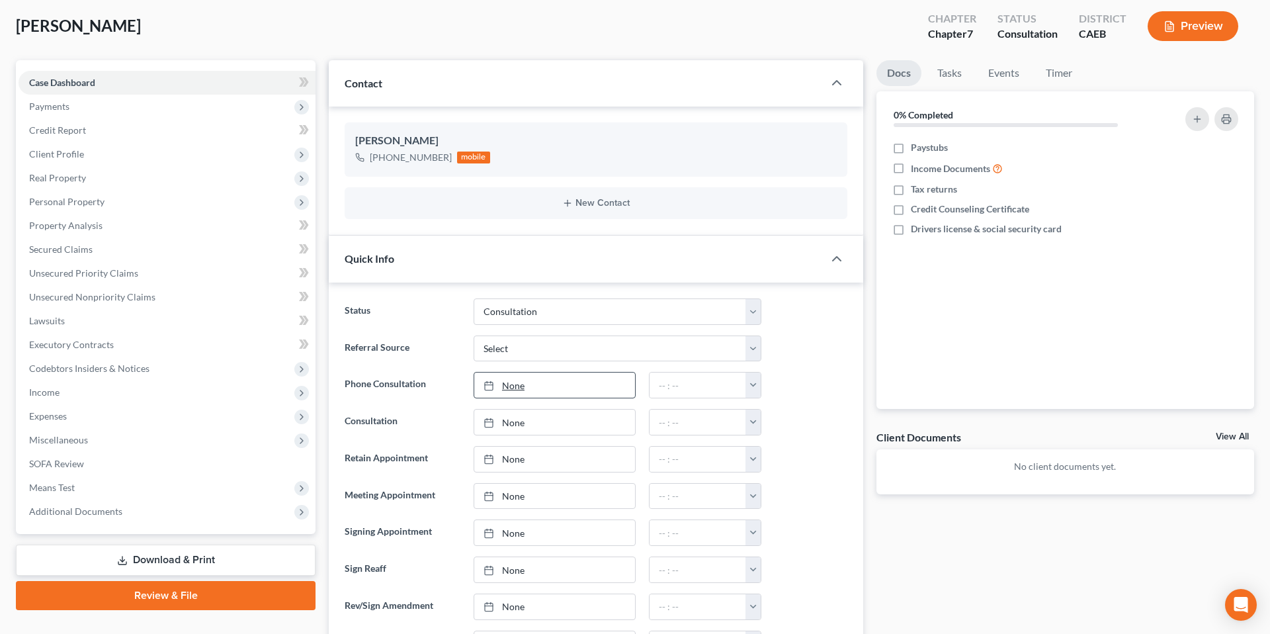
scroll to position [76, 0]
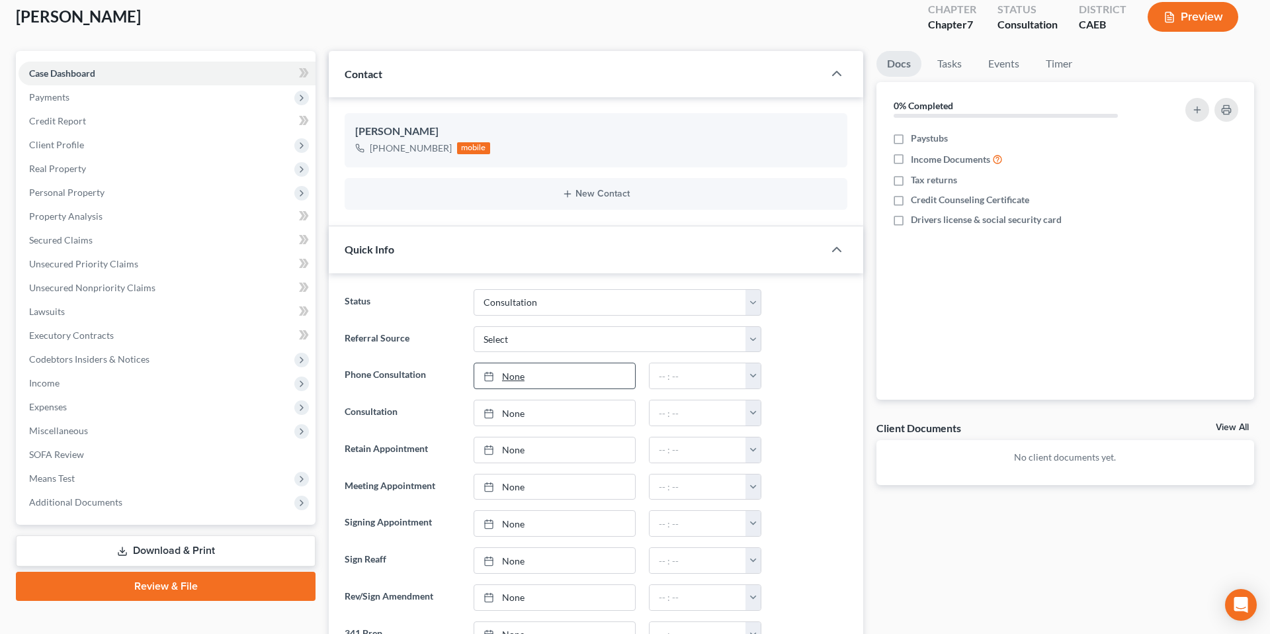
click at [551, 376] on link "None" at bounding box center [554, 375] width 161 height 25
type input "[DATE]"
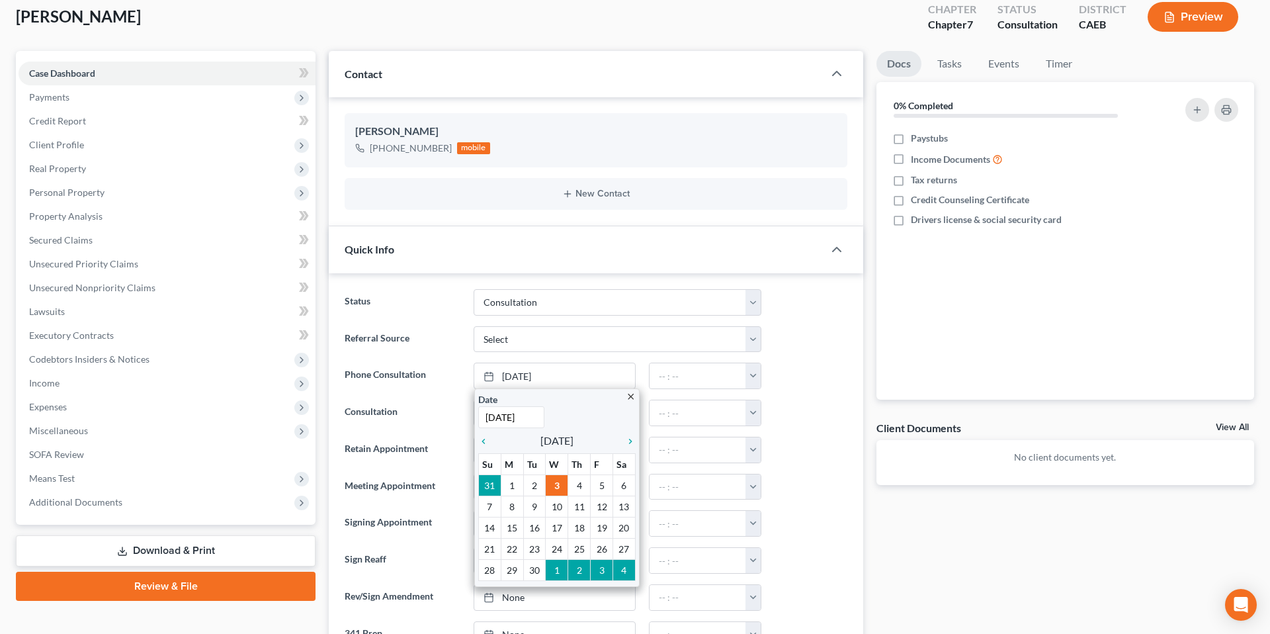
drag, startPoint x: 833, startPoint y: 392, endPoint x: 793, endPoint y: 395, distance: 39.8
click at [832, 392] on ng-include "Status Cancelled/Refund Closed Consultation Declined Discharged Filed Income Ch…" at bounding box center [596, 468] width 503 height 359
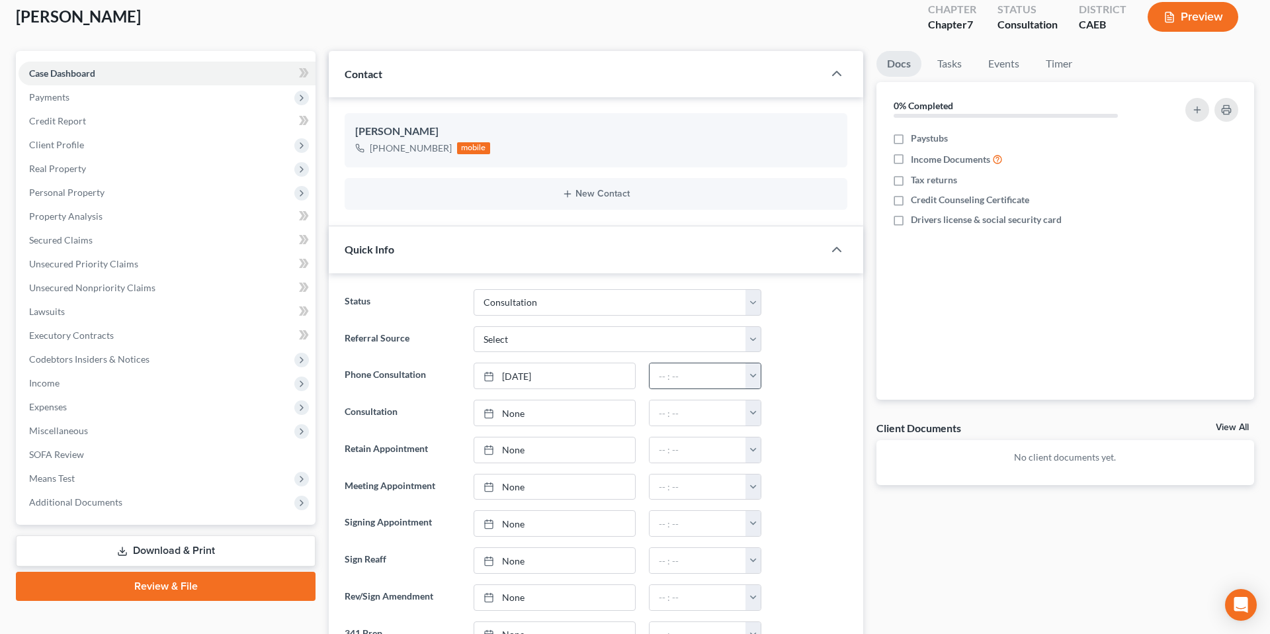
click at [751, 377] on button "button" at bounding box center [752, 375] width 15 height 25
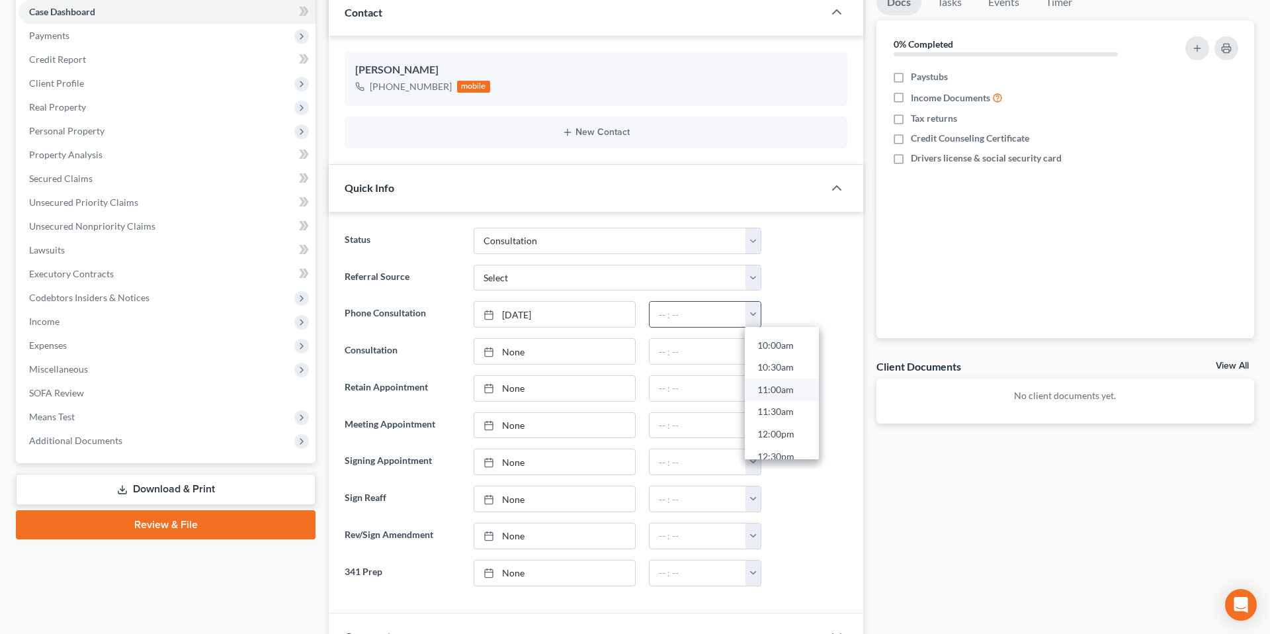
scroll to position [445, 0]
click at [785, 361] on link "10:30am" at bounding box center [782, 365] width 74 height 22
type input "10:30am"
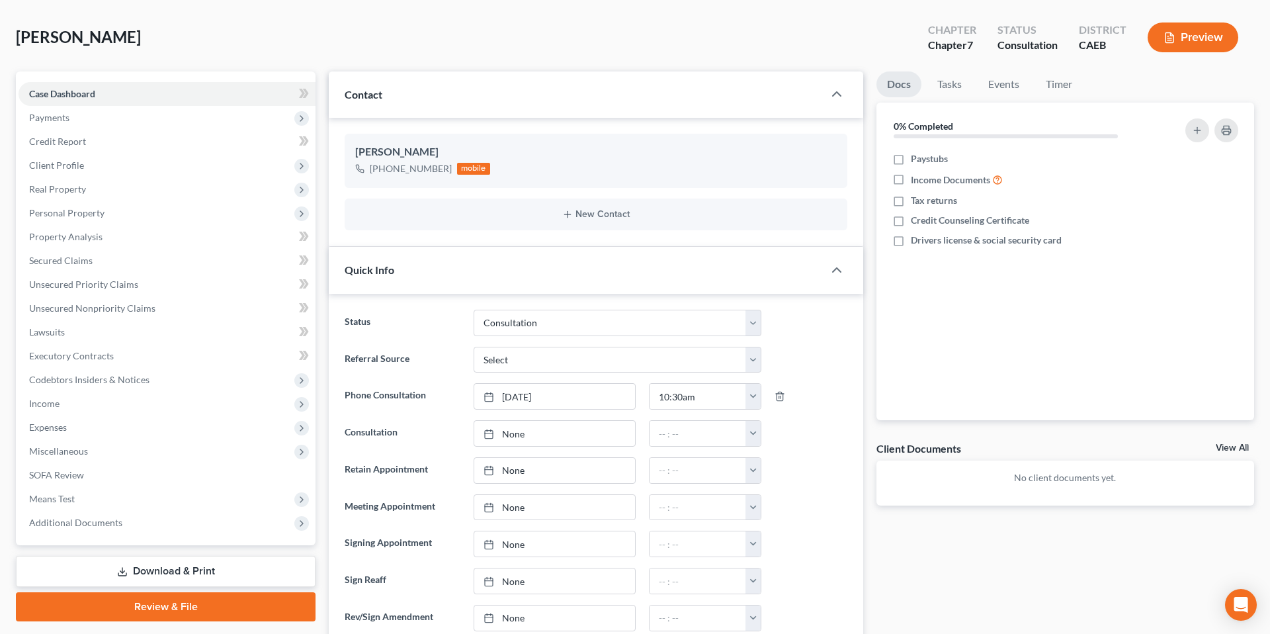
scroll to position [0, 0]
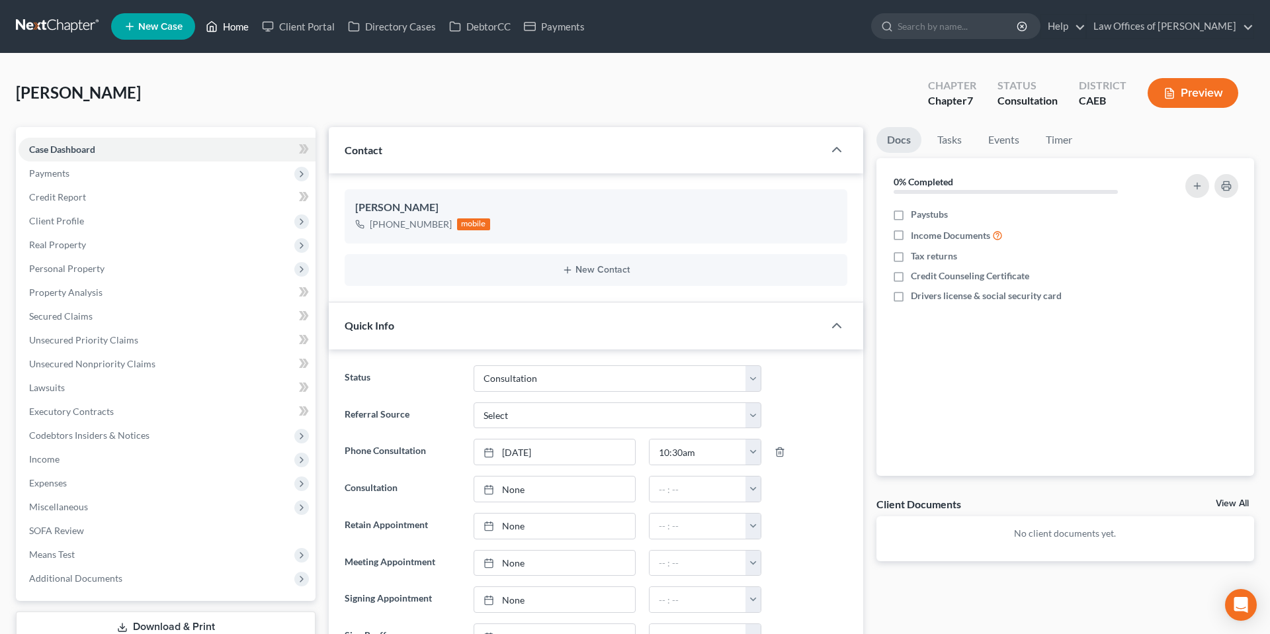
click at [238, 28] on link "Home" at bounding box center [227, 27] width 56 height 24
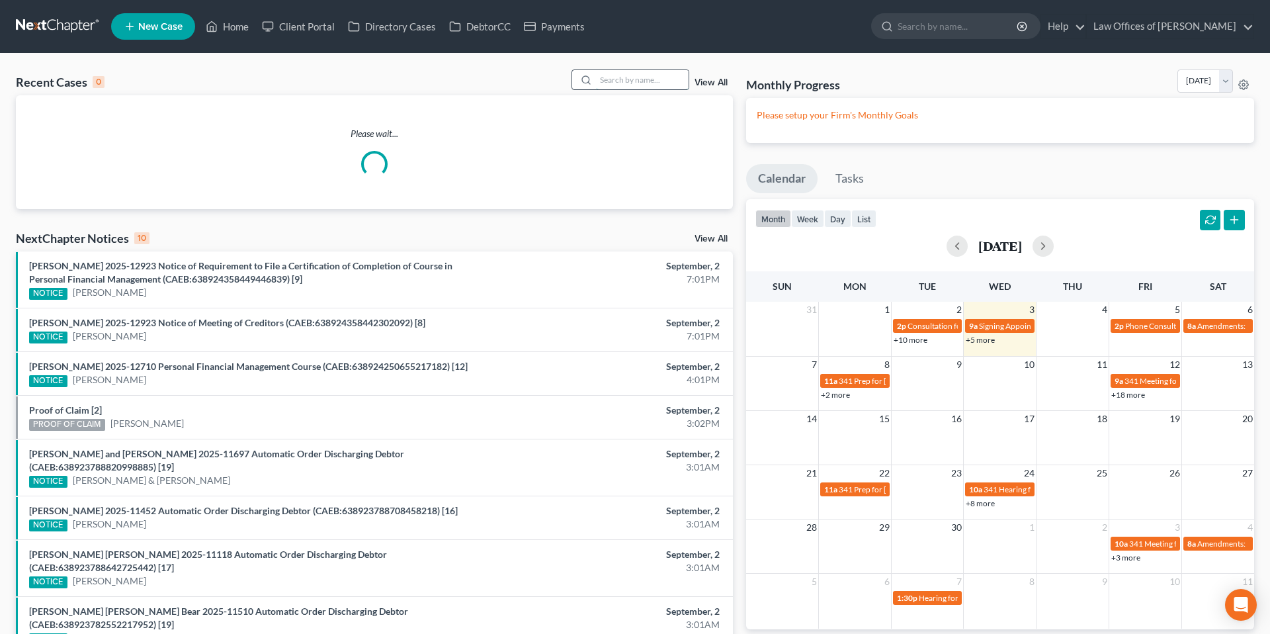
click at [602, 77] on input "search" at bounding box center [642, 79] width 93 height 19
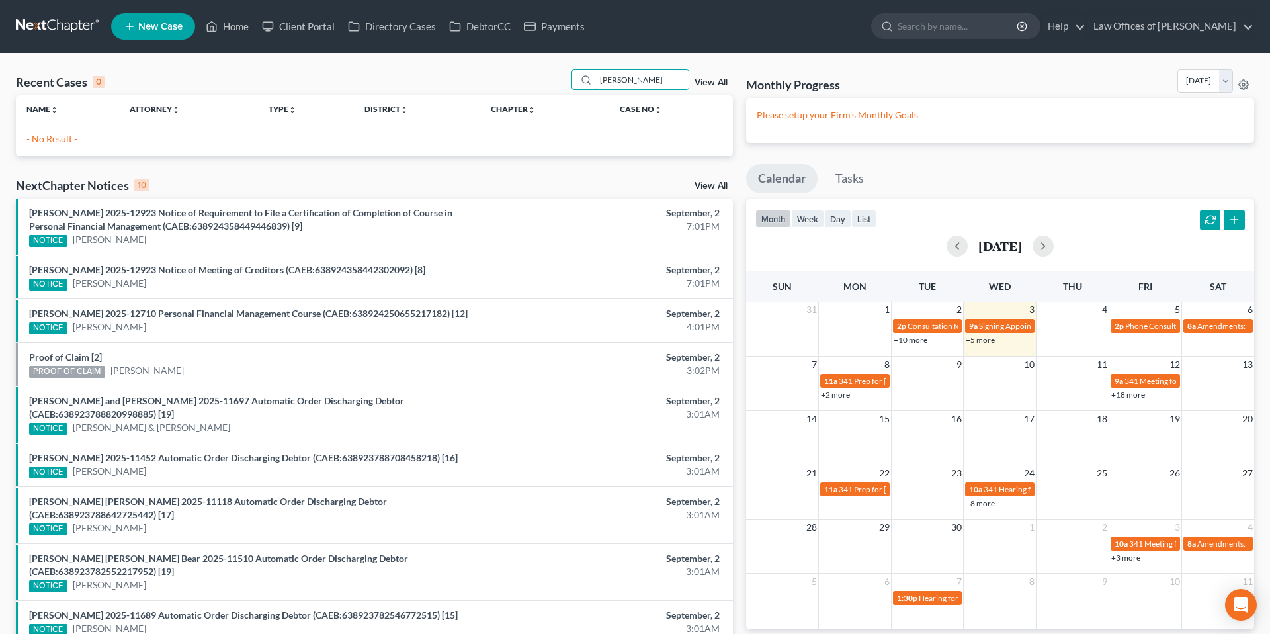
type input "[PERSON_NAME]"
click at [153, 30] on span "New Case" at bounding box center [160, 27] width 44 height 10
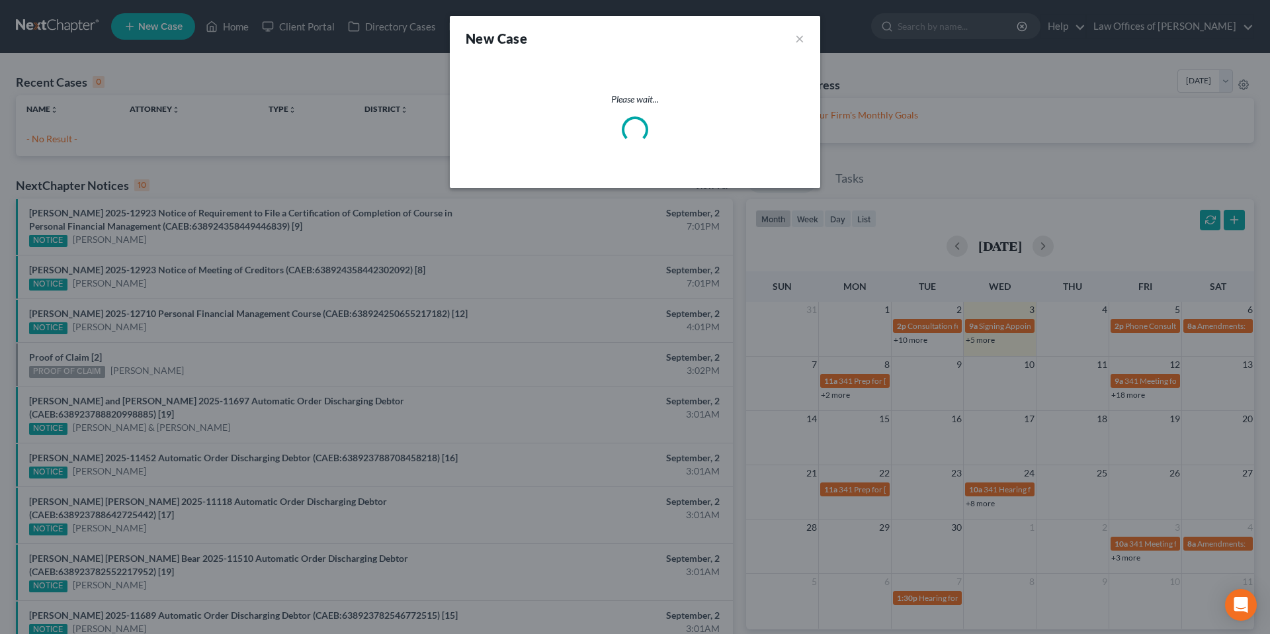
select select "8"
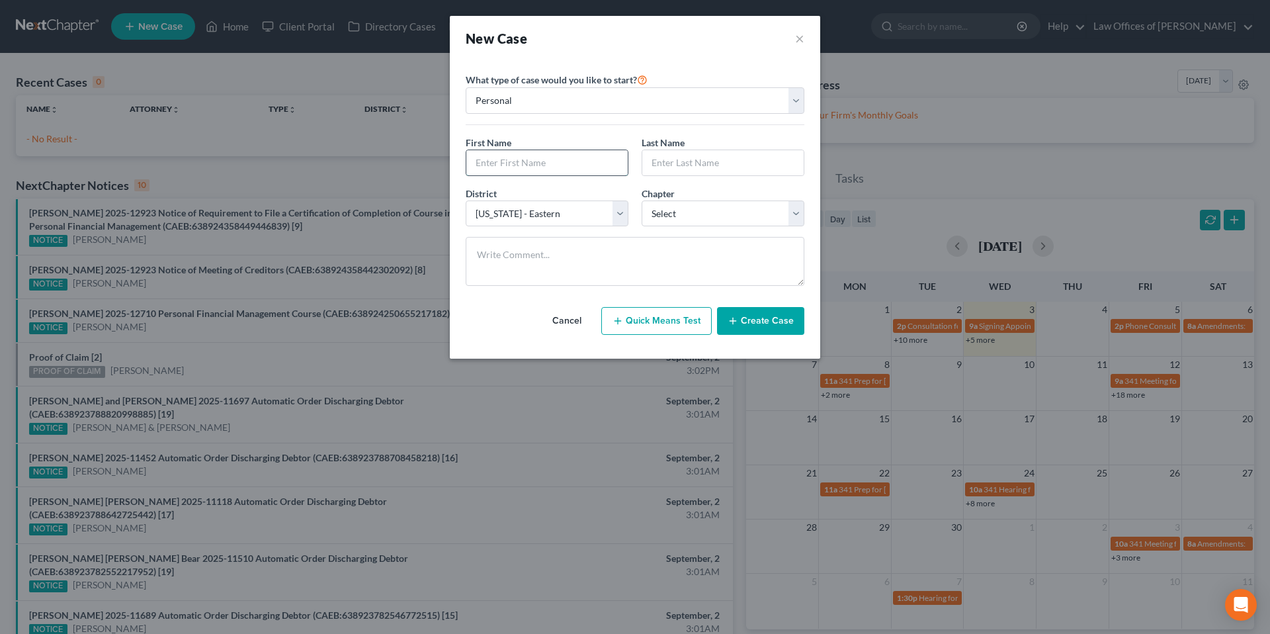
click at [507, 165] on input "text" at bounding box center [546, 162] width 161 height 25
type input "[PERSON_NAME]"
click at [665, 201] on select "Select 7 11 12 13" at bounding box center [723, 213] width 163 height 26
select select "0"
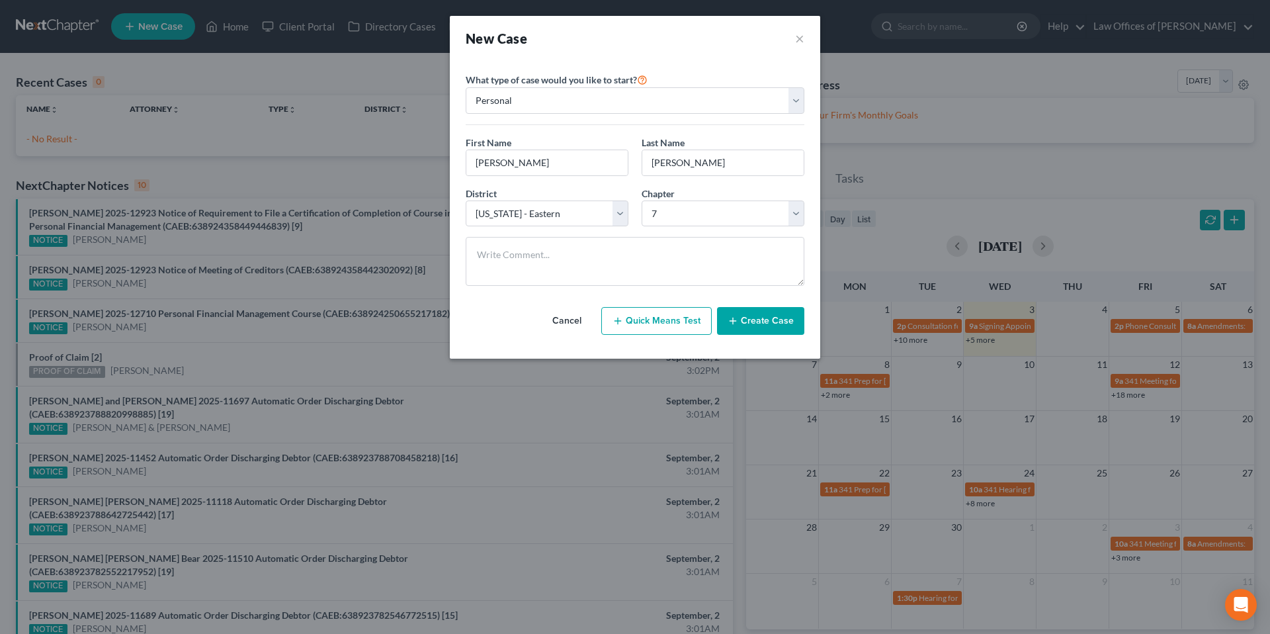
click at [787, 321] on button "Create Case" at bounding box center [760, 321] width 87 height 28
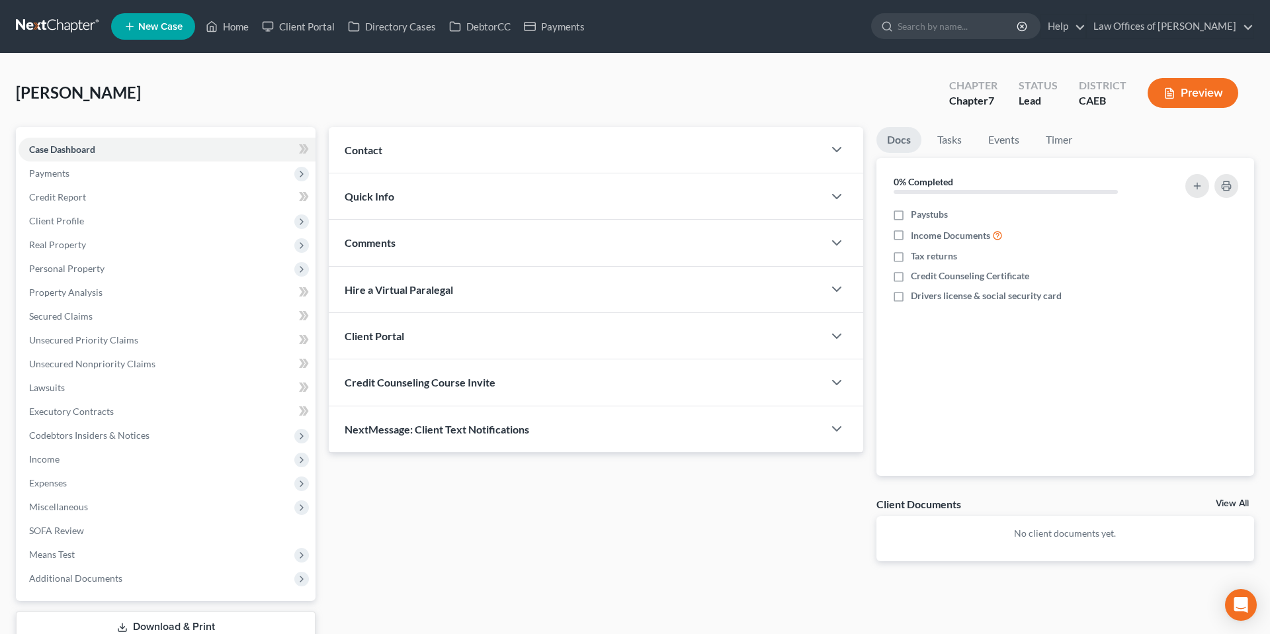
click at [588, 134] on div "Contact" at bounding box center [576, 150] width 495 height 46
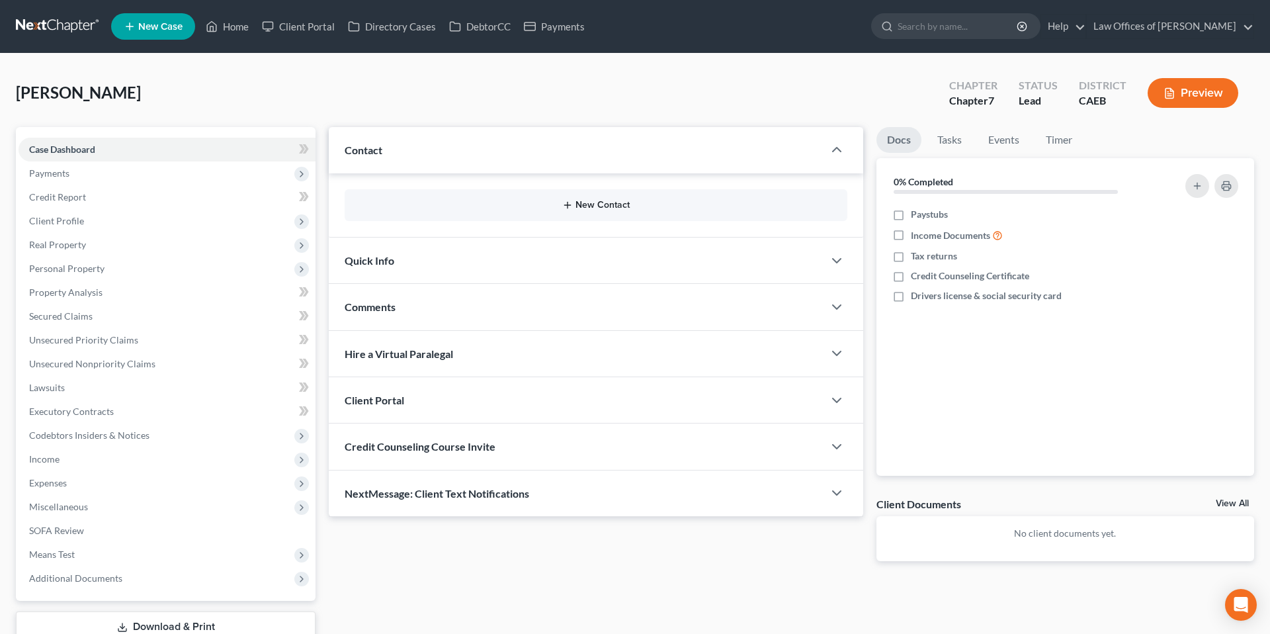
click at [611, 207] on button "New Contact" at bounding box center [596, 205] width 482 height 11
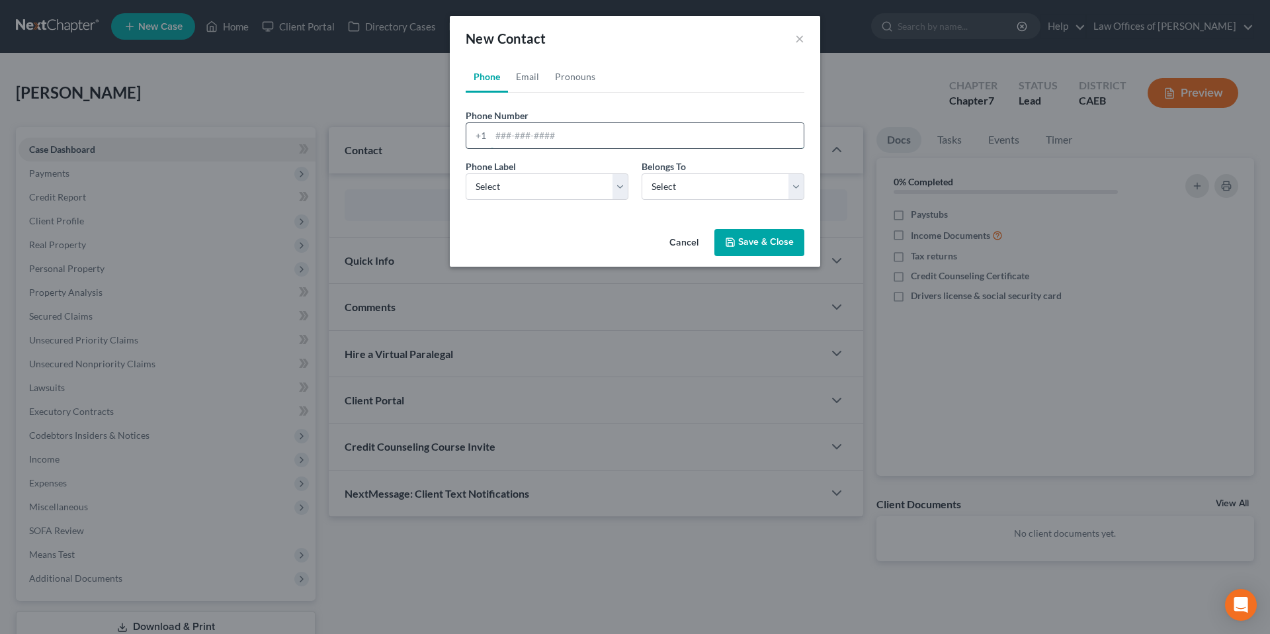
click at [515, 137] on input "tel" at bounding box center [647, 135] width 313 height 25
type input "6615463212"
click at [560, 179] on select "Select Mobile Home Work Other" at bounding box center [547, 186] width 163 height 26
select select "0"
click at [685, 194] on select "Select Client Other" at bounding box center [723, 186] width 163 height 26
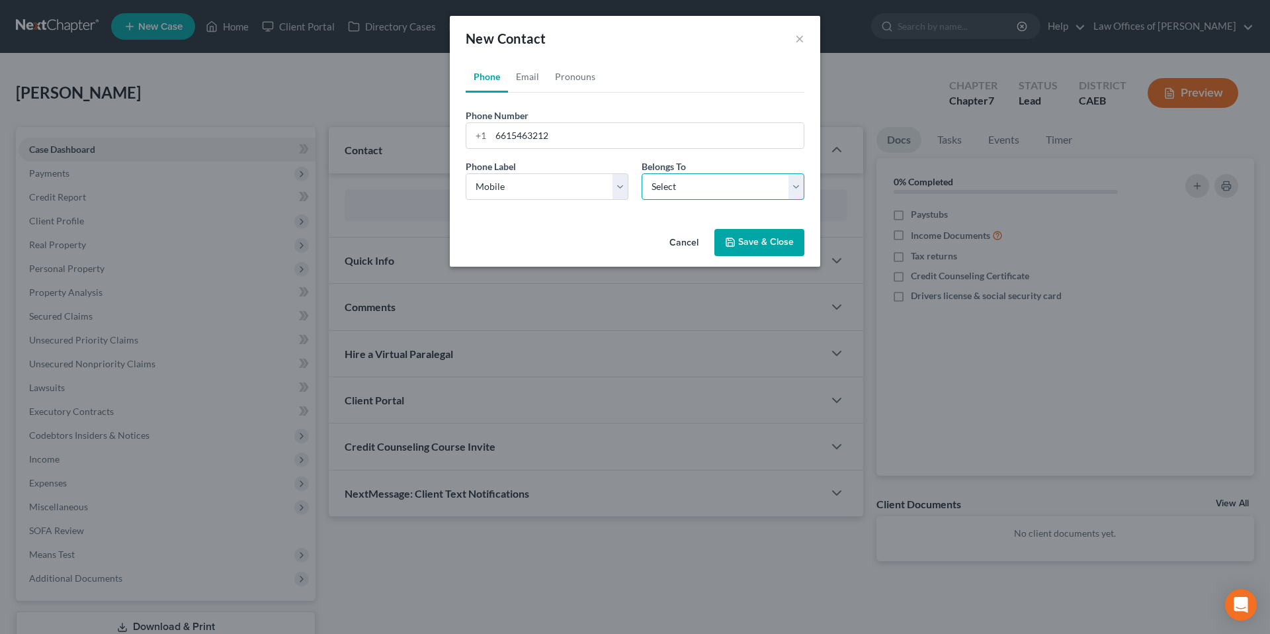
select select "0"
click at [760, 245] on button "Save & Close" at bounding box center [759, 243] width 90 height 28
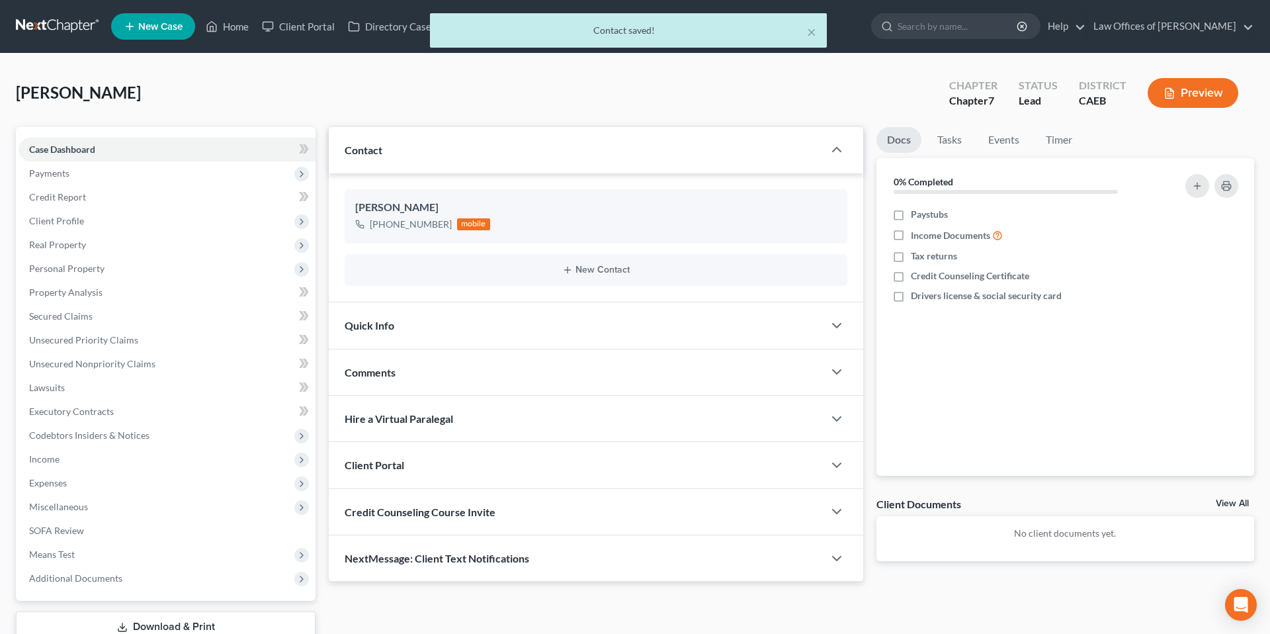
drag, startPoint x: 448, startPoint y: 328, endPoint x: 555, endPoint y: 338, distance: 107.6
click at [448, 329] on div "Quick Info" at bounding box center [576, 325] width 495 height 46
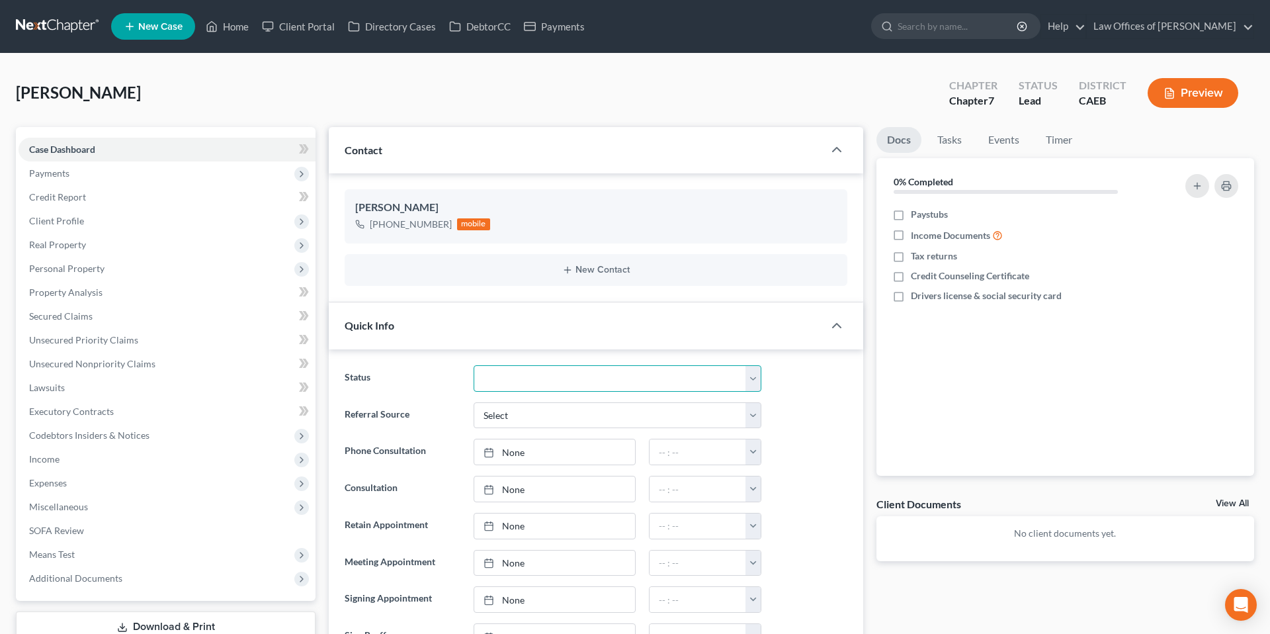
click at [521, 378] on select "Cancelled/Refund Closed Consultation Declined Discharged Filed Income Check In …" at bounding box center [618, 378] width 288 height 26
select select "2"
drag, startPoint x: 514, startPoint y: 490, endPoint x: 531, endPoint y: 414, distance: 77.8
click at [514, 490] on link "None" at bounding box center [554, 488] width 161 height 25
click at [799, 476] on div at bounding box center [811, 489] width 86 height 26
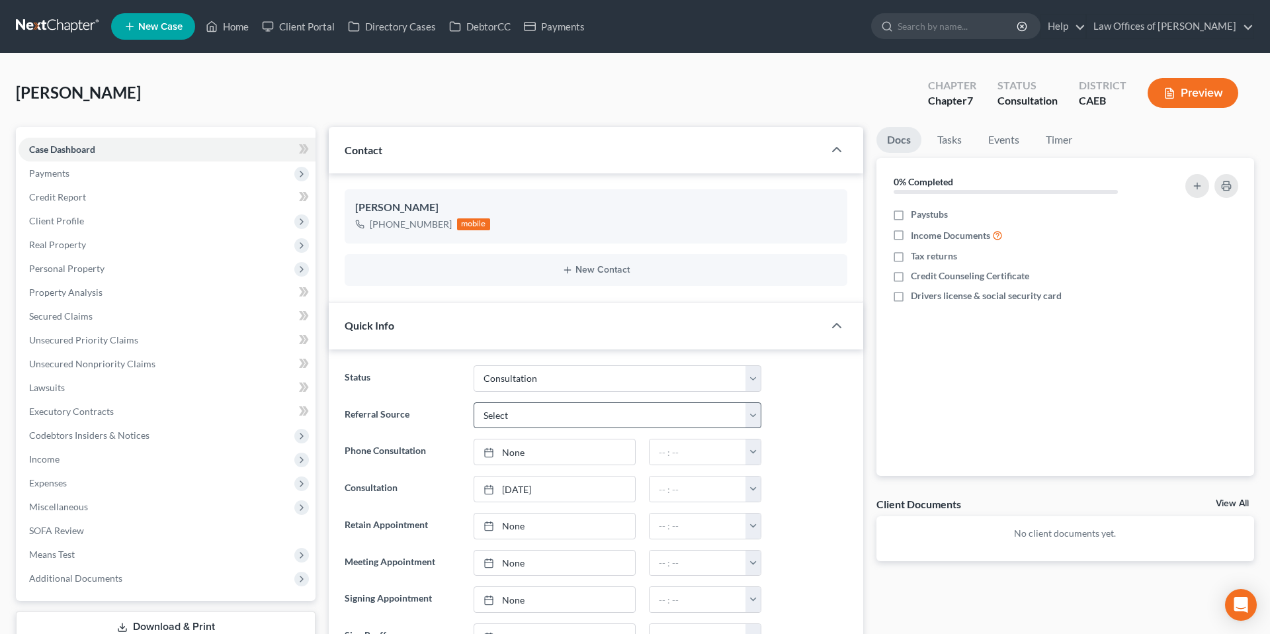
scroll to position [79, 0]
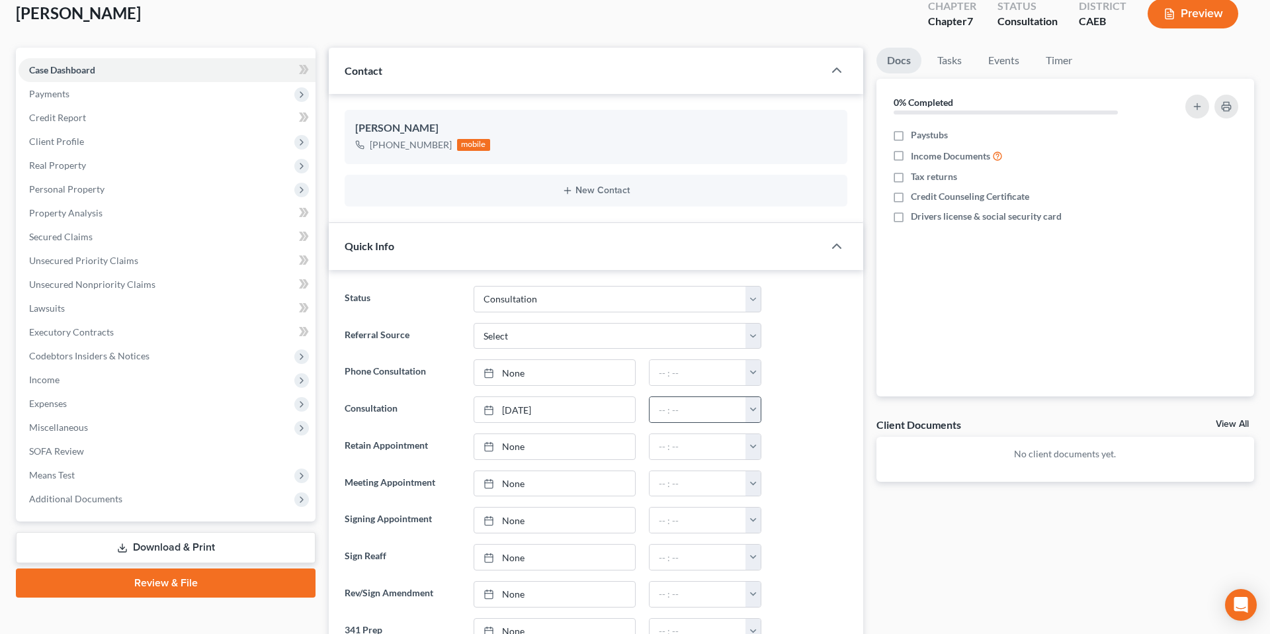
click at [748, 407] on button "button" at bounding box center [752, 409] width 15 height 25
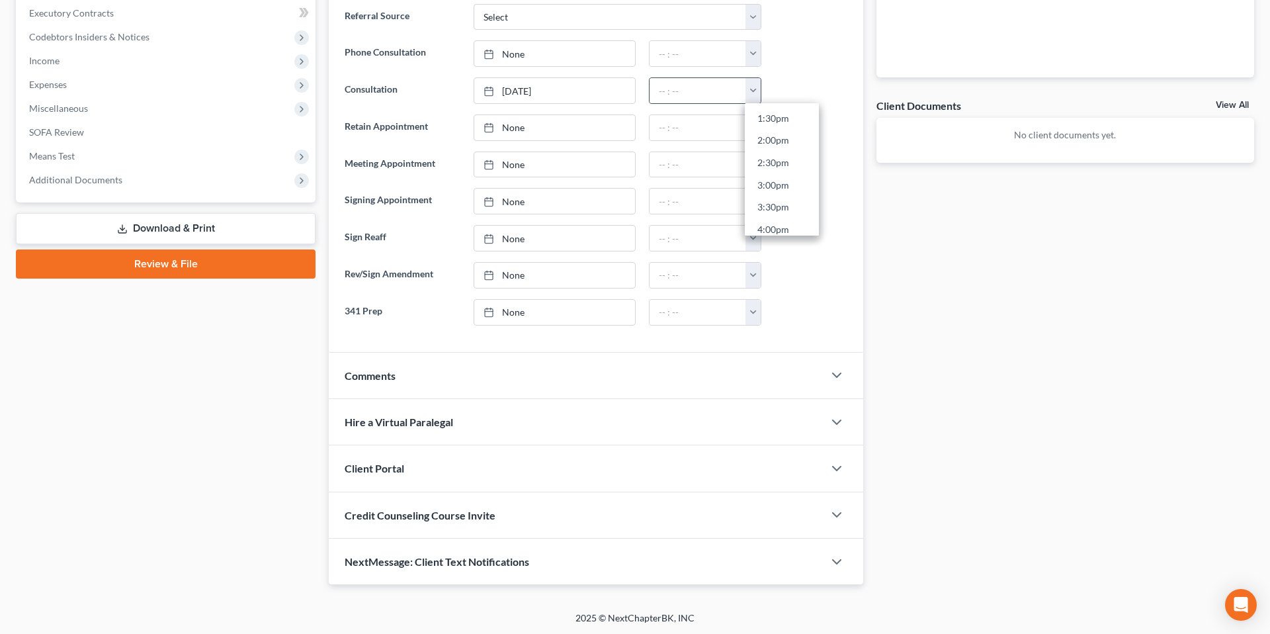
scroll to position [638, 0]
click at [759, 218] on link "4:30pm" at bounding box center [782, 215] width 74 height 22
type input "4:30pm"
click at [812, 172] on div at bounding box center [811, 164] width 86 height 26
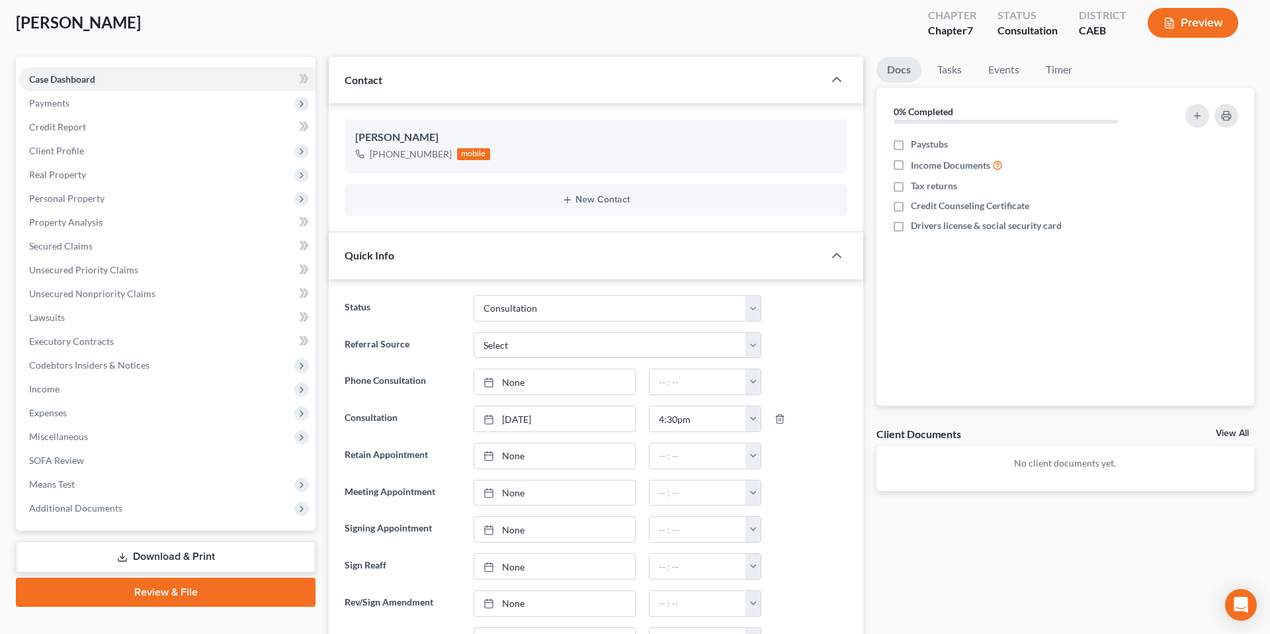
scroll to position [0, 0]
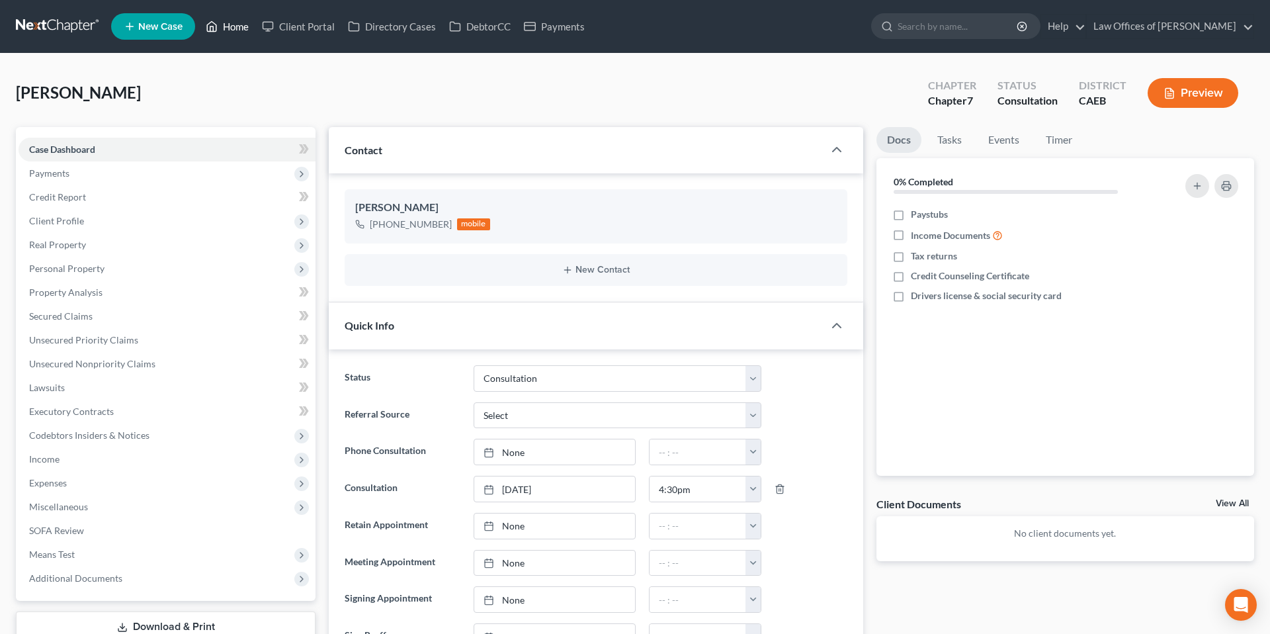
click at [249, 24] on link "Home" at bounding box center [227, 27] width 56 height 24
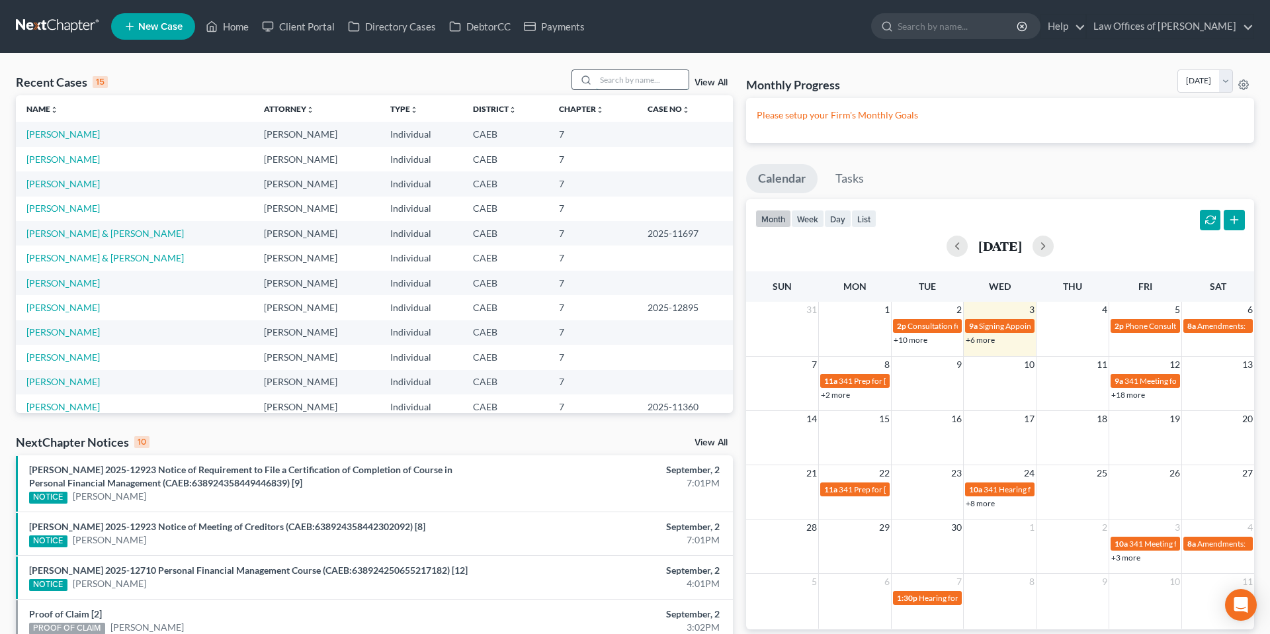
click at [640, 81] on input "search" at bounding box center [642, 79] width 93 height 19
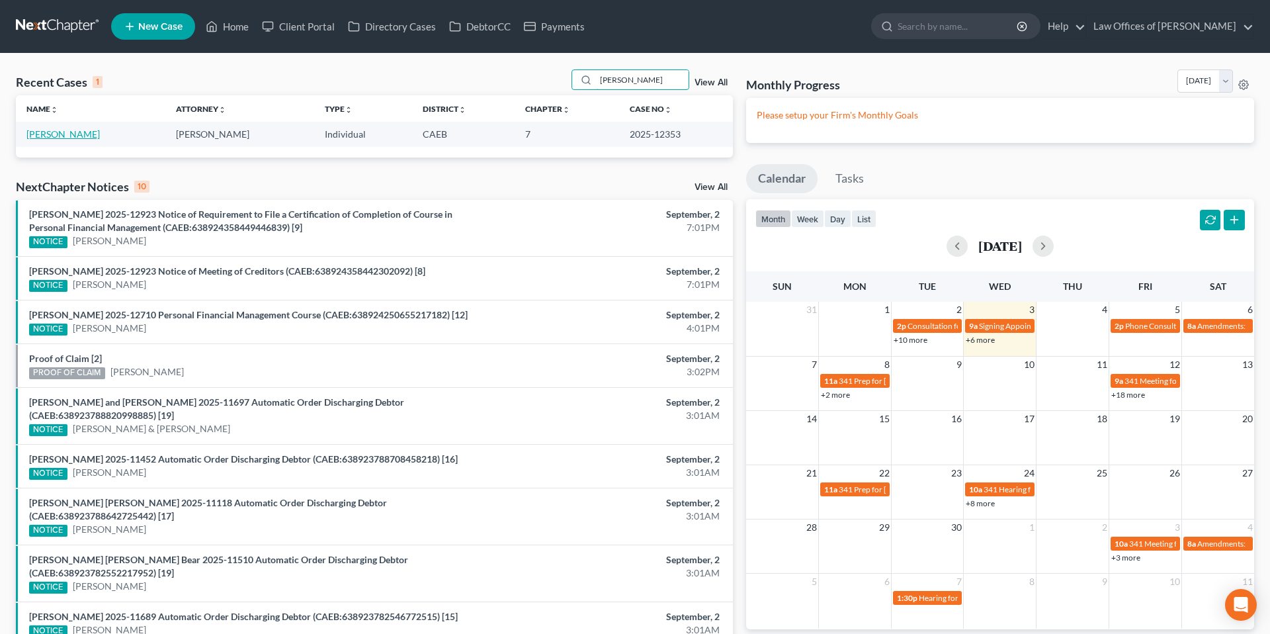
type input "[PERSON_NAME]"
click at [93, 135] on link "[PERSON_NAME]" at bounding box center [62, 133] width 73 height 11
select select "5"
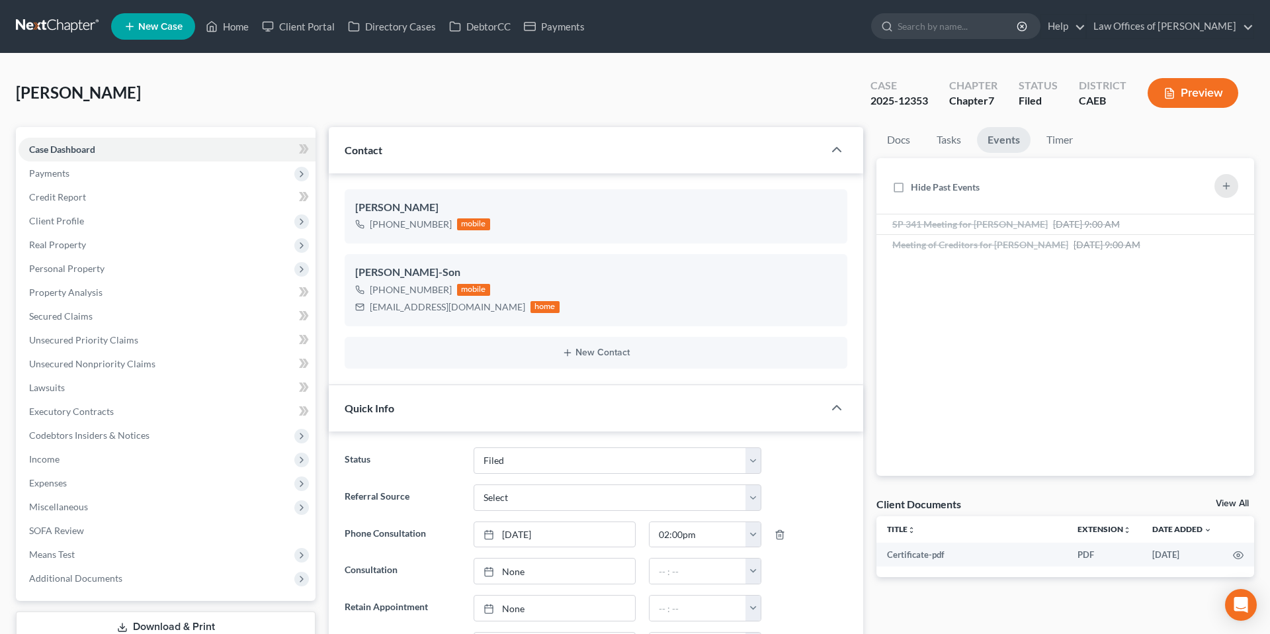
scroll to position [439, 0]
click at [327, 118] on div "[PERSON_NAME] Upgraded Case 2025-12353 Chapter Chapter 7 Status Filed District …" at bounding box center [635, 98] width 1238 height 58
click at [235, 28] on link "Home" at bounding box center [227, 27] width 56 height 24
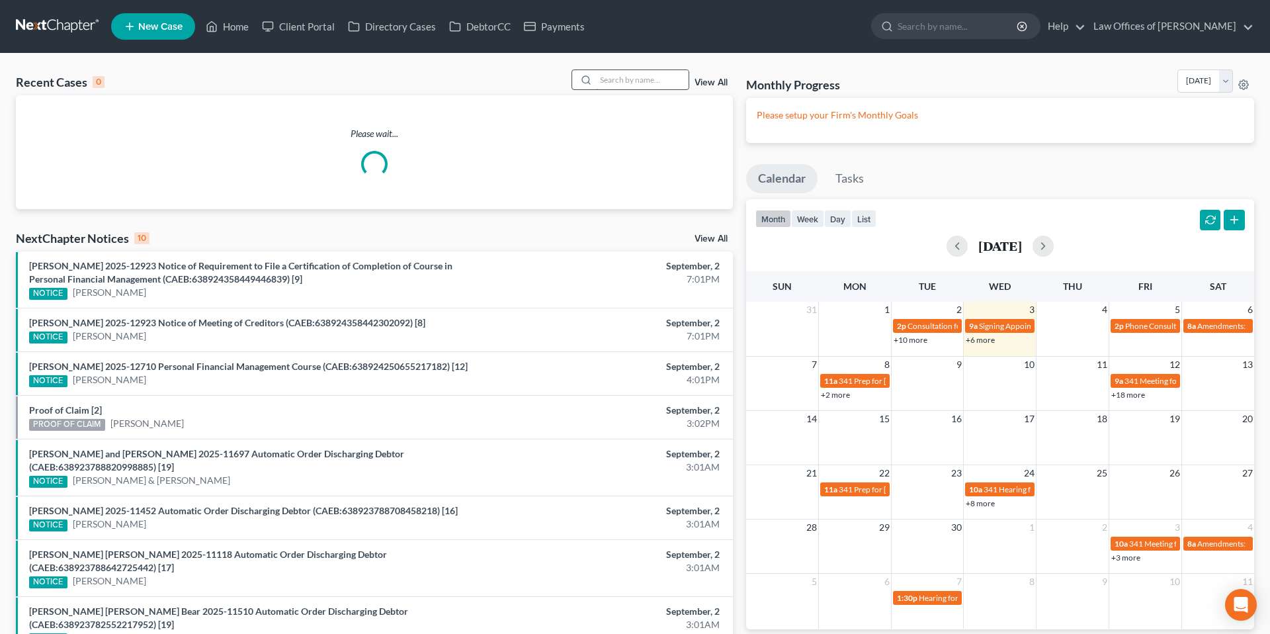
click at [626, 78] on input "search" at bounding box center [642, 79] width 93 height 19
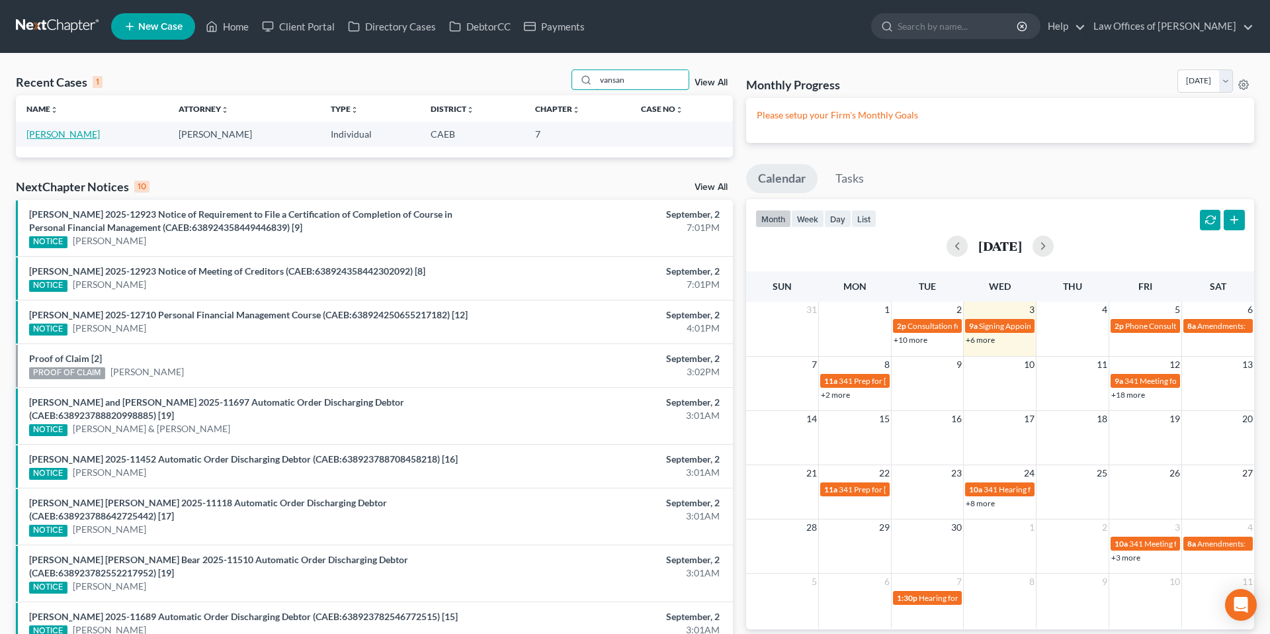
type input "vansan"
click at [48, 132] on link "[PERSON_NAME]" at bounding box center [62, 133] width 73 height 11
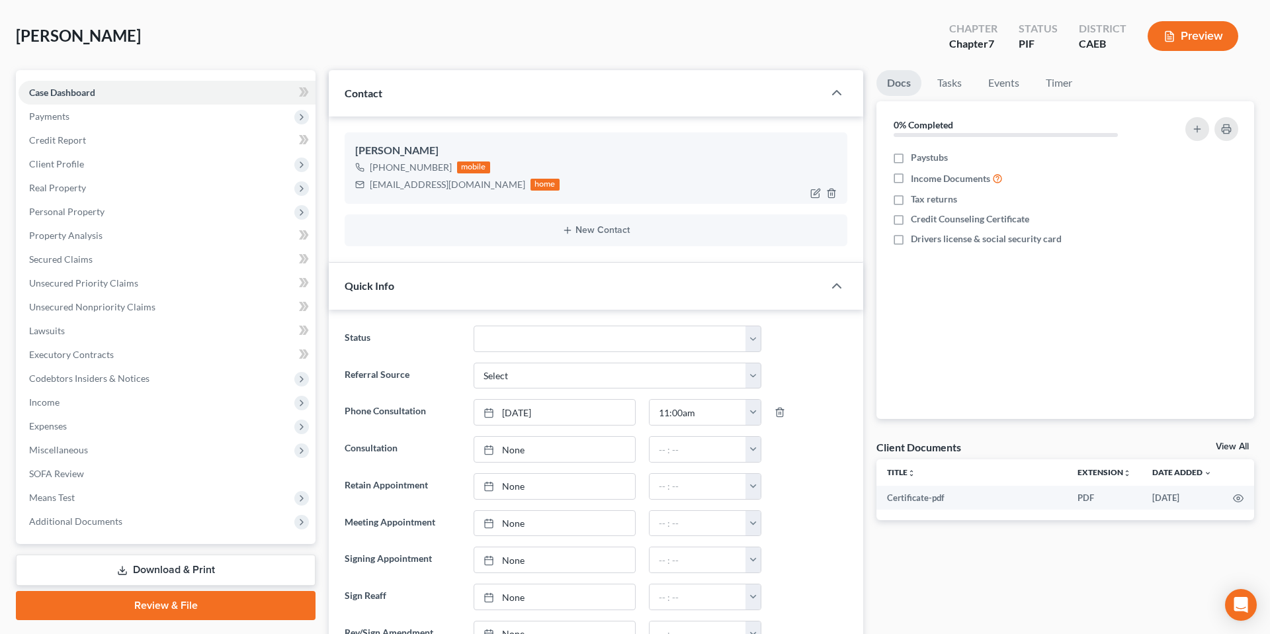
scroll to position [65, 0]
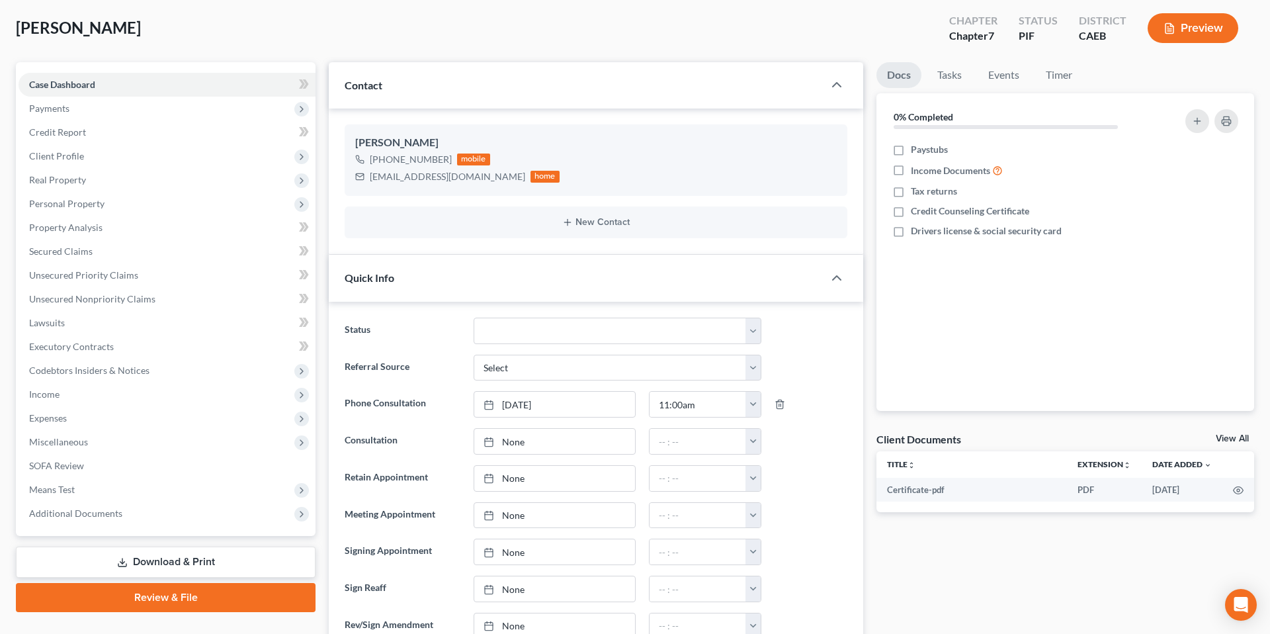
drag, startPoint x: 321, startPoint y: 27, endPoint x: 316, endPoint y: 22, distance: 7.0
click at [321, 27] on div "[PERSON_NAME] Upgraded Chapter Chapter 7 Status PIF District CAEB Preview" at bounding box center [635, 34] width 1238 height 58
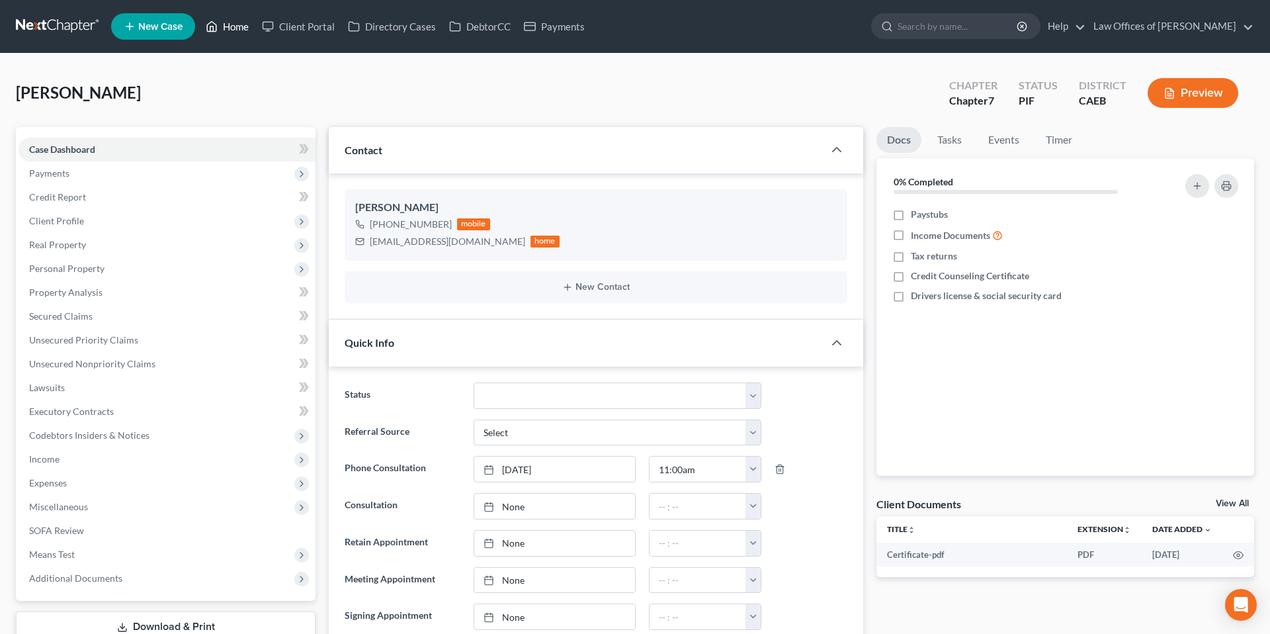
click at [237, 24] on link "Home" at bounding box center [227, 27] width 56 height 24
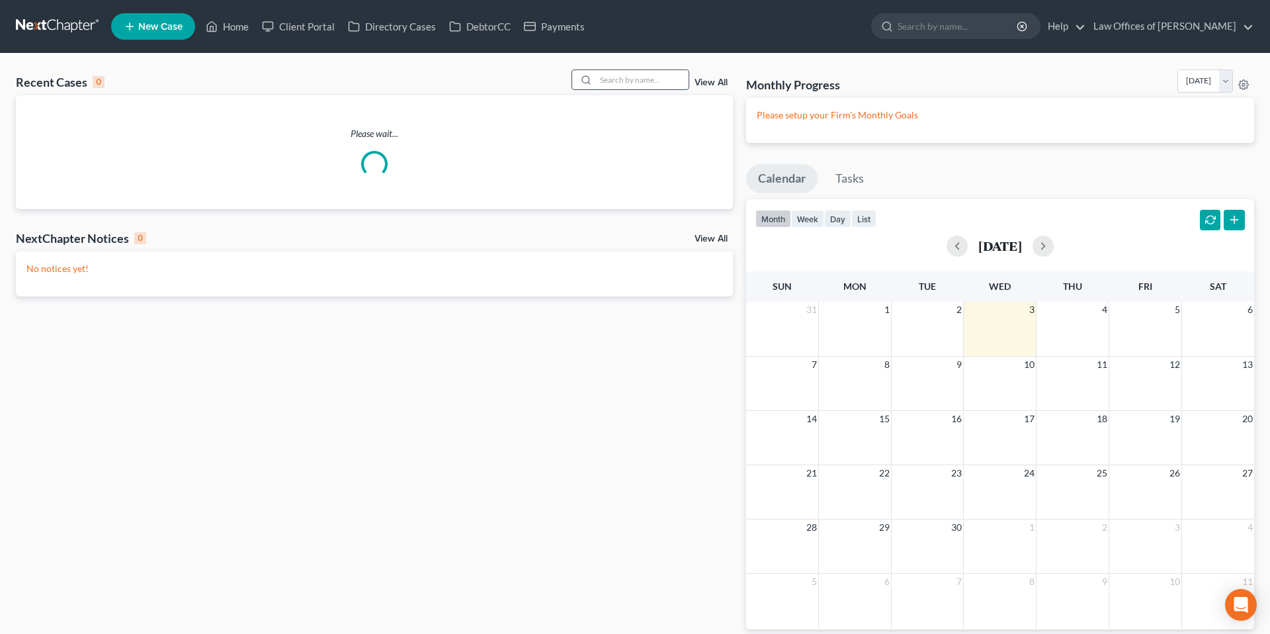
click at [632, 89] on input "search" at bounding box center [642, 79] width 93 height 19
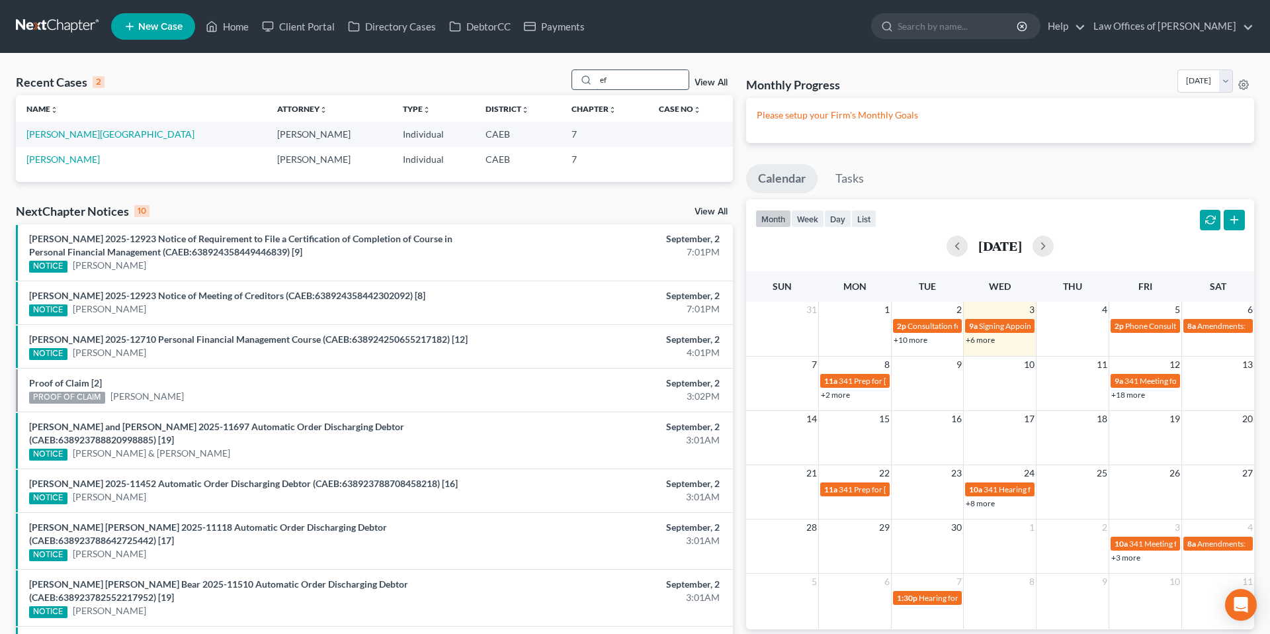
type input "e"
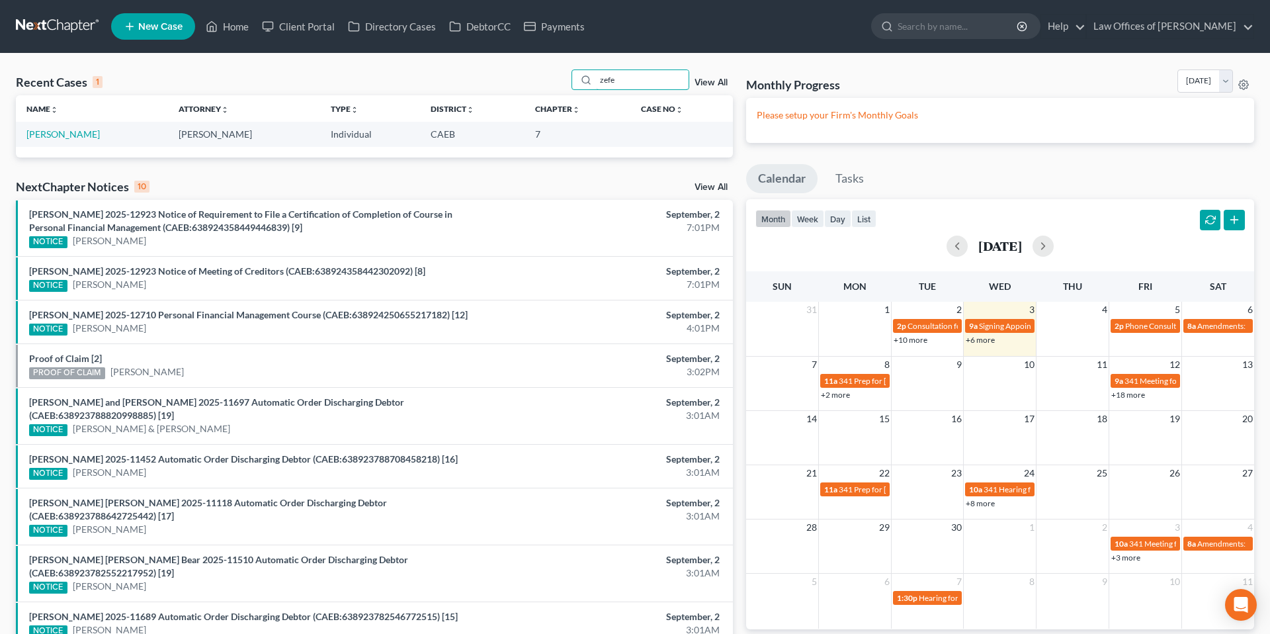
drag, startPoint x: 632, startPoint y: 81, endPoint x: 566, endPoint y: 83, distance: 66.2
click at [567, 82] on div "Recent Cases 1 zefe View All" at bounding box center [374, 82] width 717 height 26
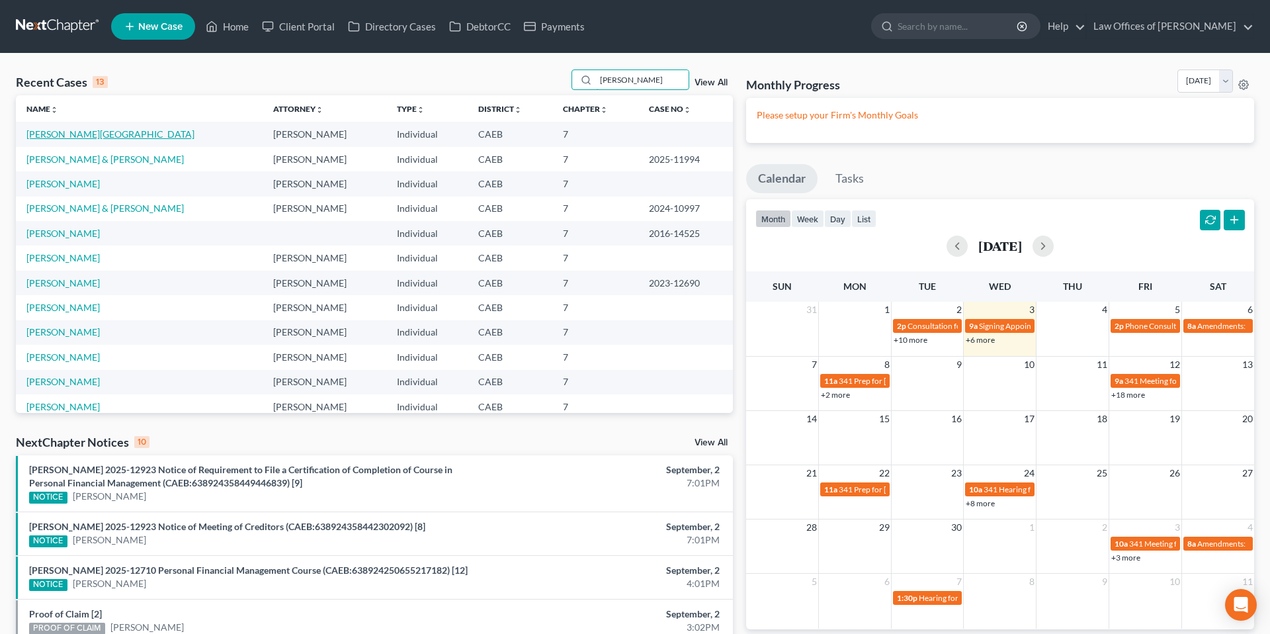
type input "[PERSON_NAME]"
click at [93, 136] on link "[PERSON_NAME][GEOGRAPHIC_DATA]" at bounding box center [110, 133] width 168 height 11
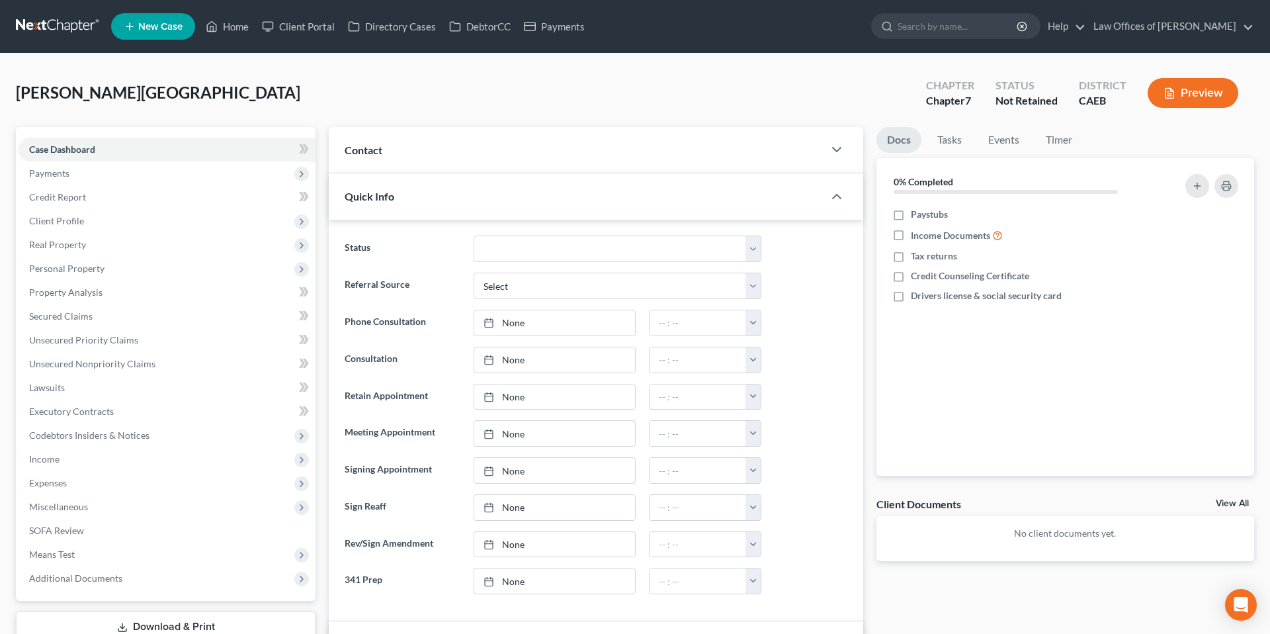
click at [566, 149] on div "Contact" at bounding box center [576, 150] width 495 height 46
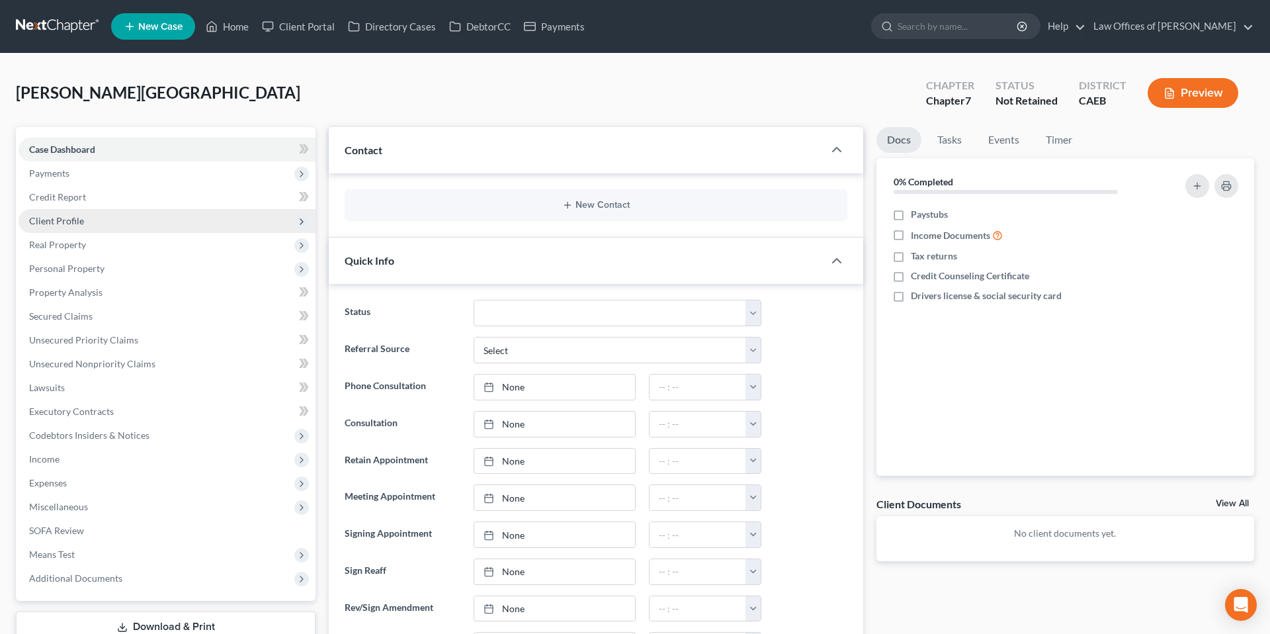
click at [62, 222] on span "Client Profile" at bounding box center [56, 220] width 55 height 11
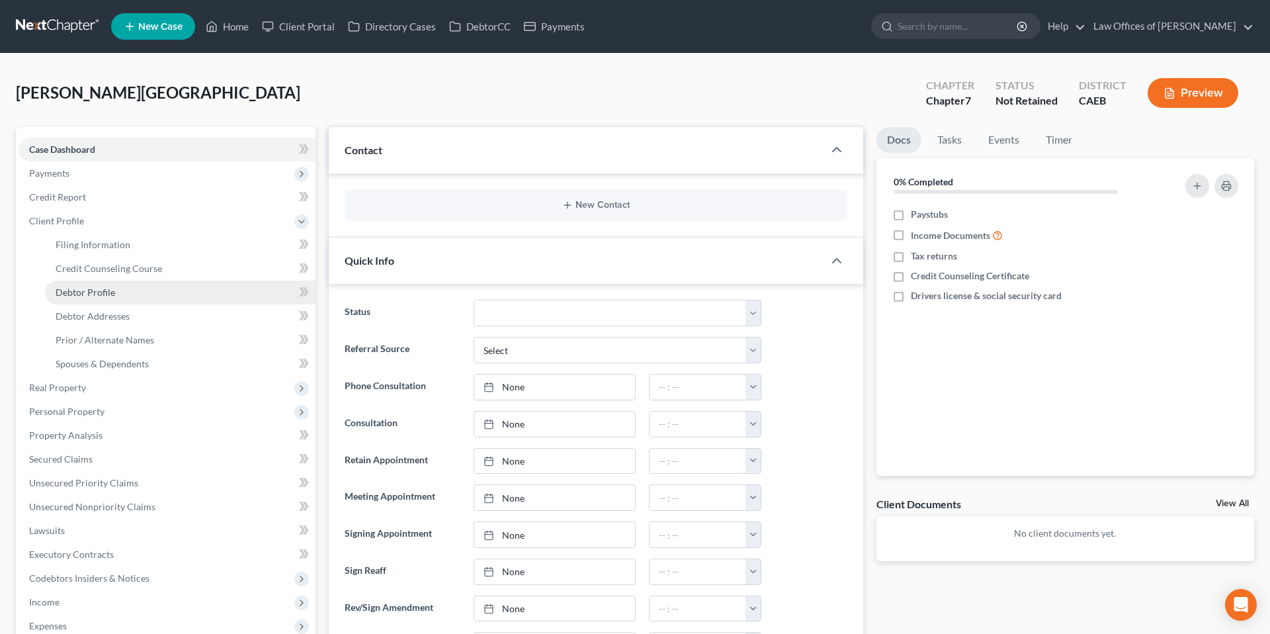
click at [115, 287] on link "Debtor Profile" at bounding box center [180, 292] width 271 height 24
select select "0"
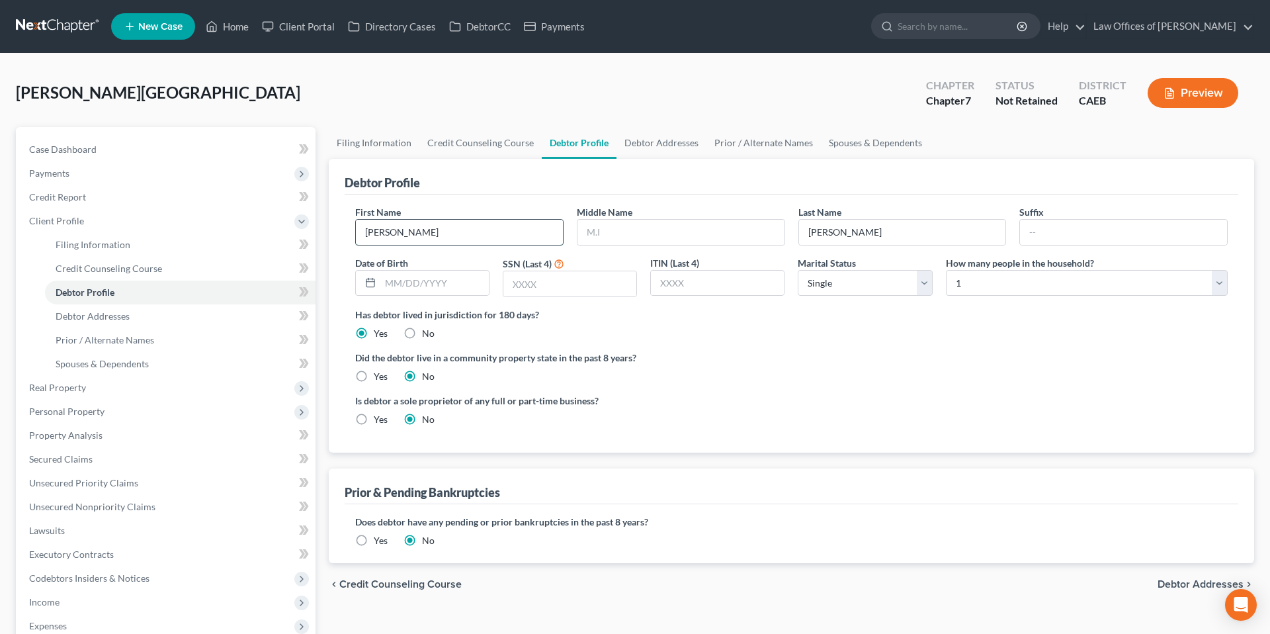
click at [368, 235] on input "[PERSON_NAME]" at bounding box center [459, 232] width 207 height 25
type input "[PERSON_NAME]"
click at [81, 151] on span "Case Dashboard" at bounding box center [62, 149] width 67 height 11
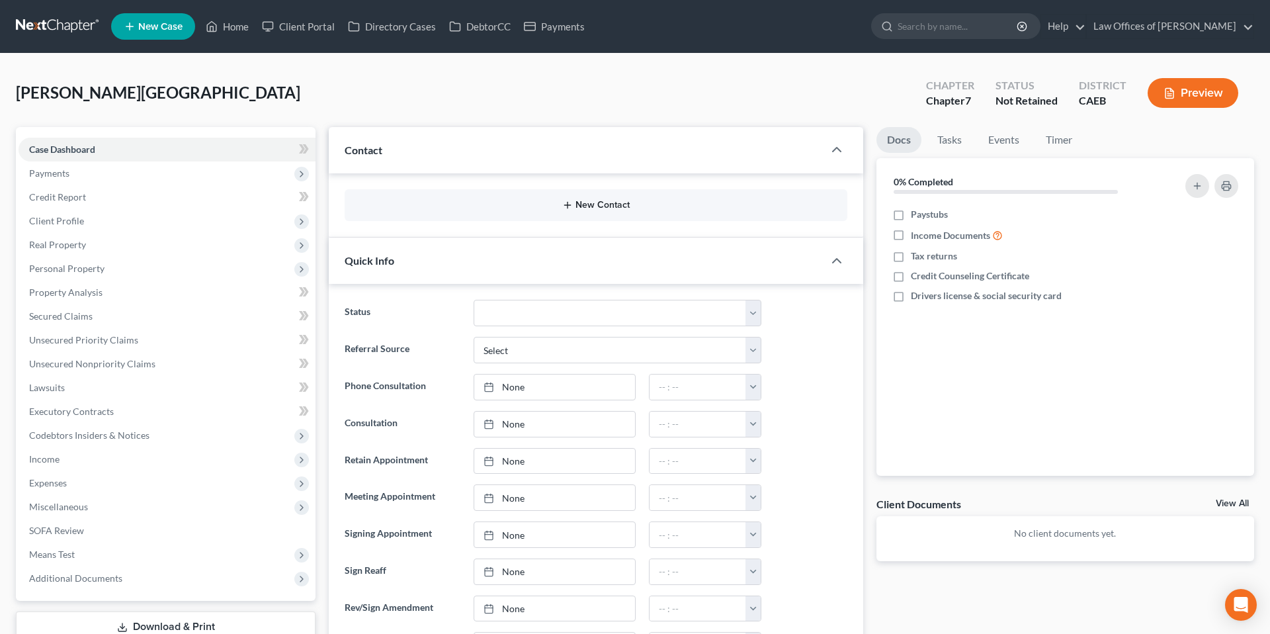
click at [610, 206] on button "New Contact" at bounding box center [596, 205] width 482 height 11
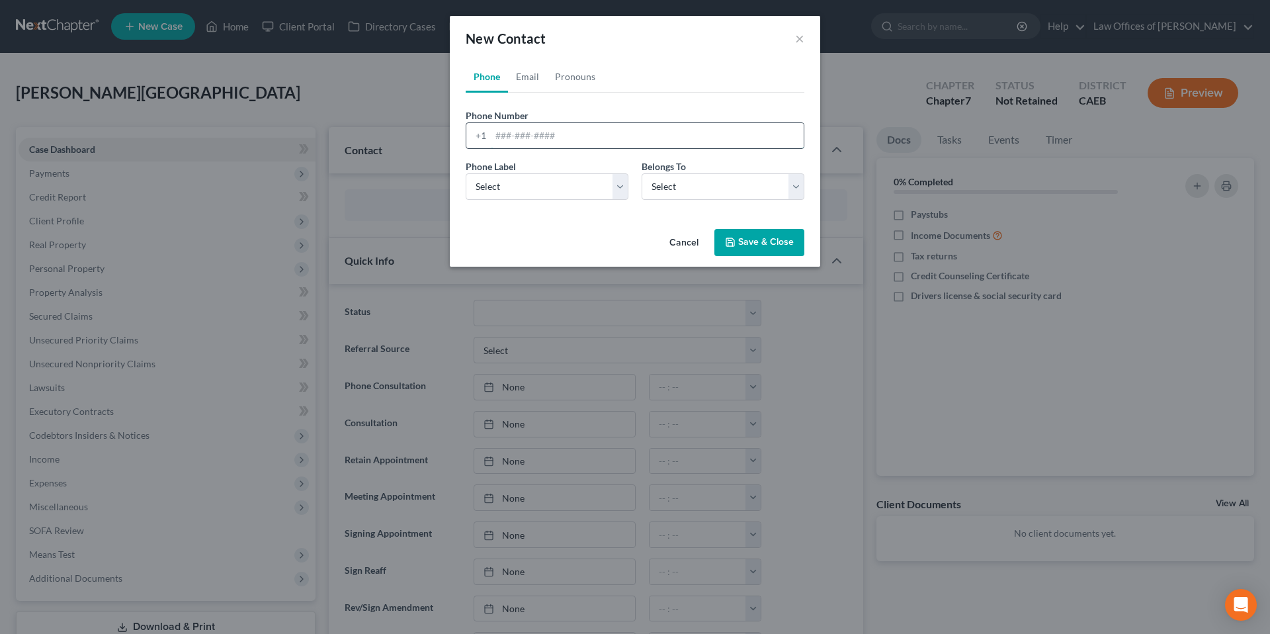
click at [556, 139] on input "tel" at bounding box center [647, 135] width 313 height 25
type input "6613031845"
click at [675, 188] on select "Select Client Other" at bounding box center [723, 186] width 163 height 26
select select "0"
click at [570, 187] on select "Select Mobile Home Work Other" at bounding box center [547, 186] width 163 height 26
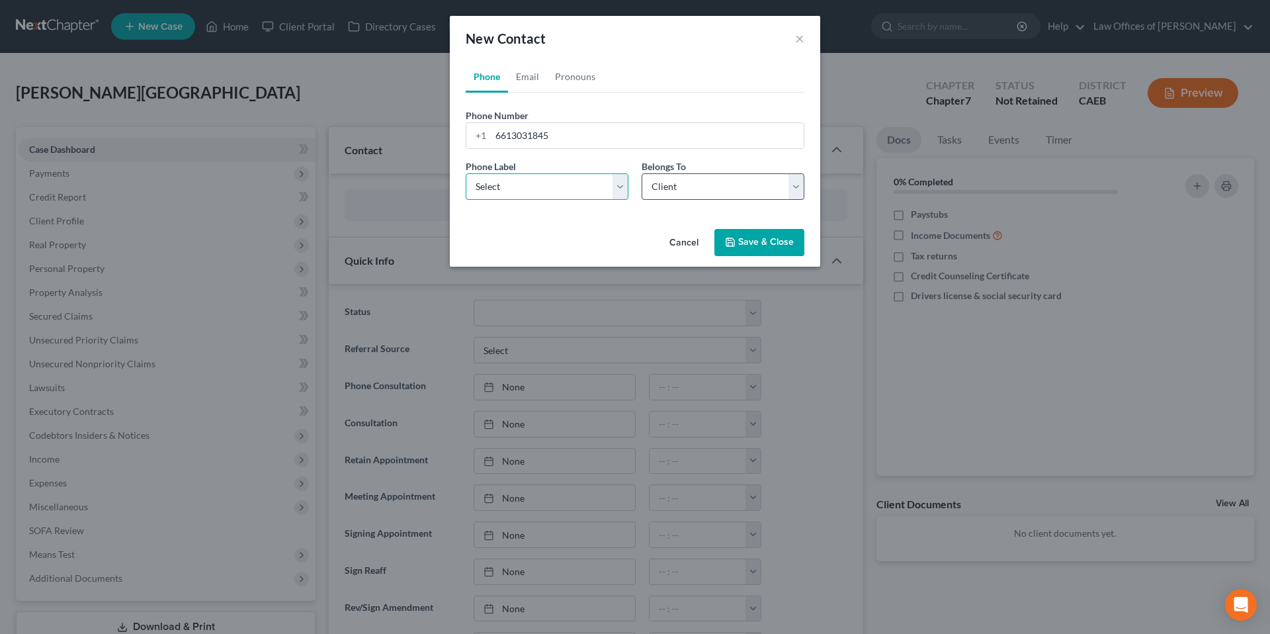
select select "0"
click at [763, 239] on button "Save & Close" at bounding box center [759, 243] width 90 height 28
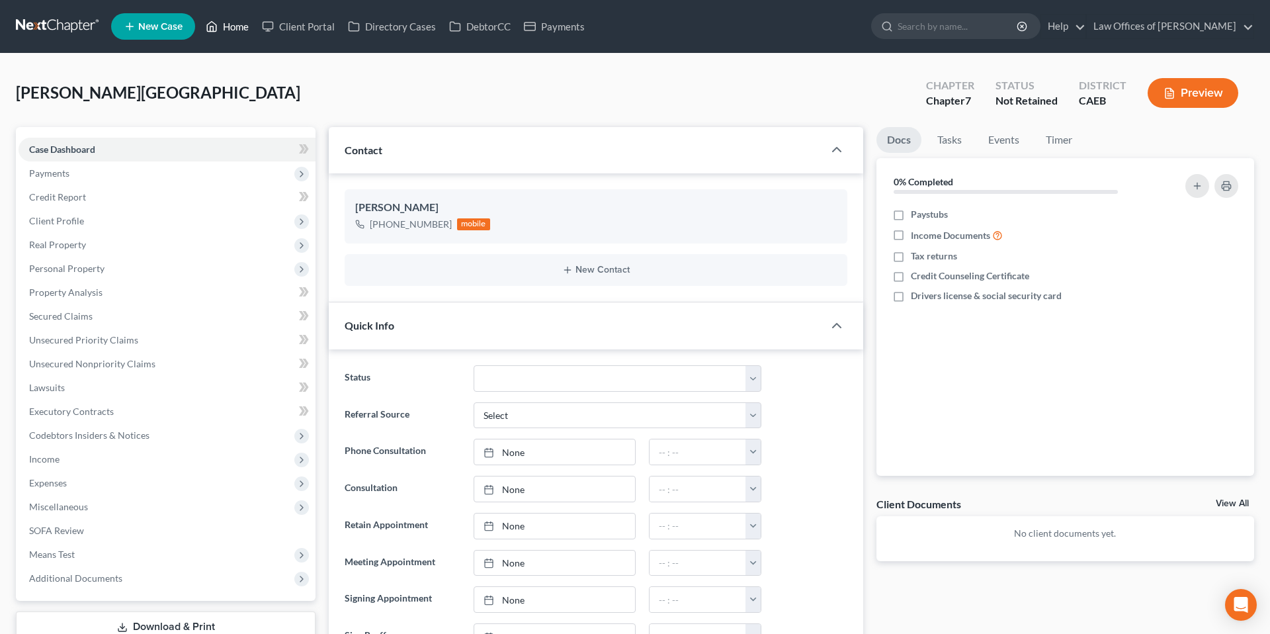
click at [236, 31] on link "Home" at bounding box center [227, 27] width 56 height 24
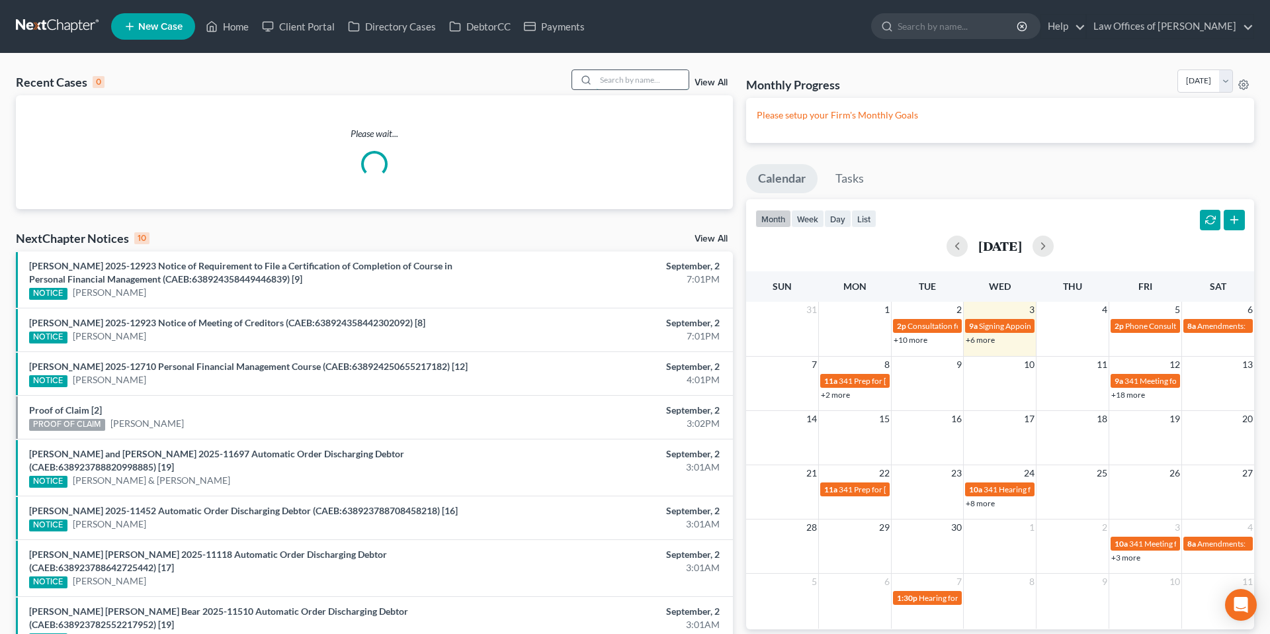
click at [650, 79] on input "search" at bounding box center [642, 79] width 93 height 19
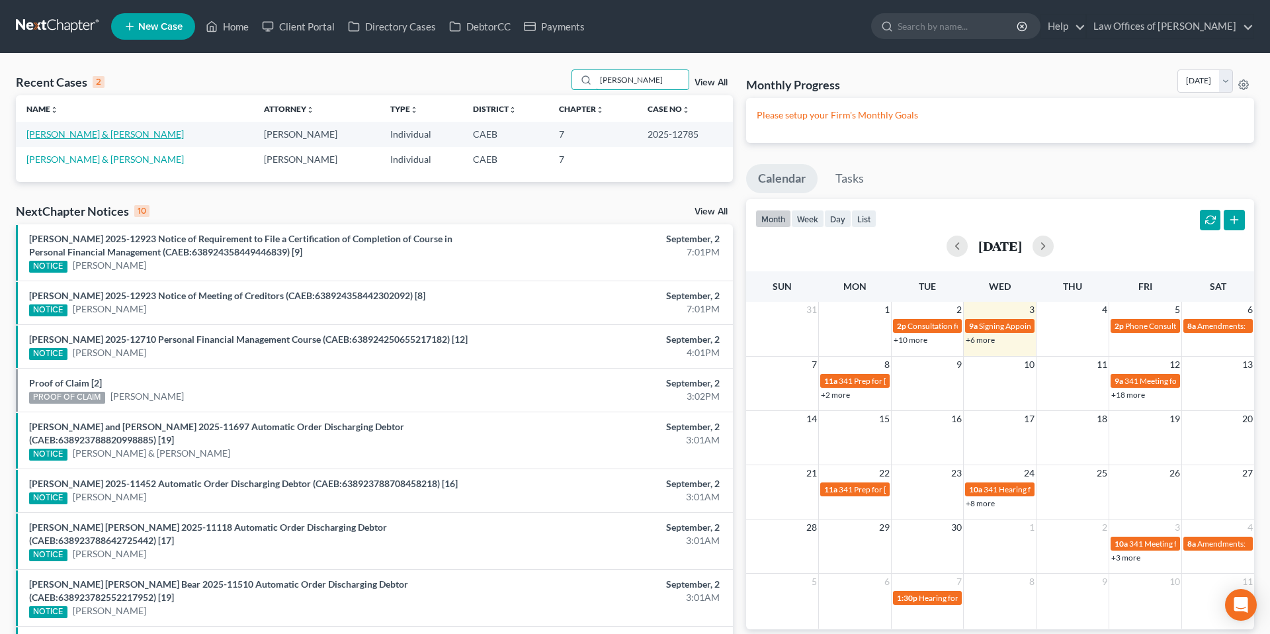
type input "[PERSON_NAME]"
click at [128, 137] on link "[PERSON_NAME] & [PERSON_NAME]" at bounding box center [104, 133] width 157 height 11
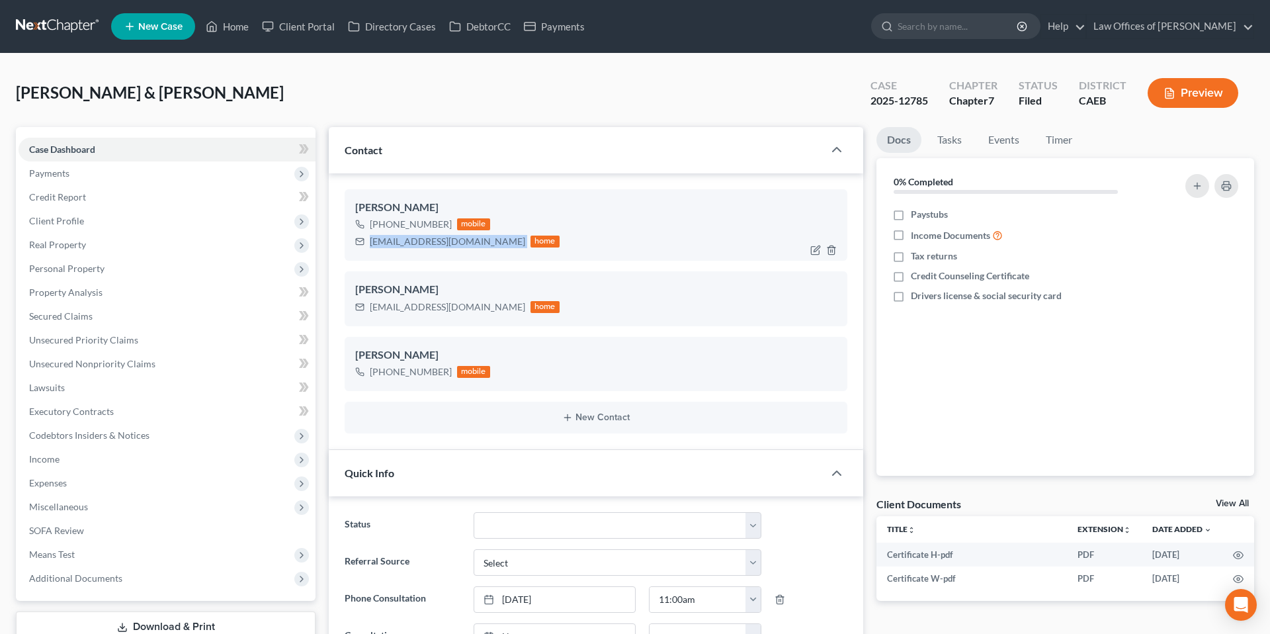
drag, startPoint x: 370, startPoint y: 240, endPoint x: 494, endPoint y: 244, distance: 124.4
click at [494, 244] on div "[EMAIL_ADDRESS][DOMAIN_NAME] home" at bounding box center [457, 241] width 204 height 17
click at [480, 242] on div "[EMAIL_ADDRESS][DOMAIN_NAME]" at bounding box center [447, 241] width 155 height 13
drag, startPoint x: 492, startPoint y: 241, endPoint x: 369, endPoint y: 243, distance: 123.1
click at [369, 243] on div "[EMAIL_ADDRESS][DOMAIN_NAME] home" at bounding box center [457, 241] width 204 height 17
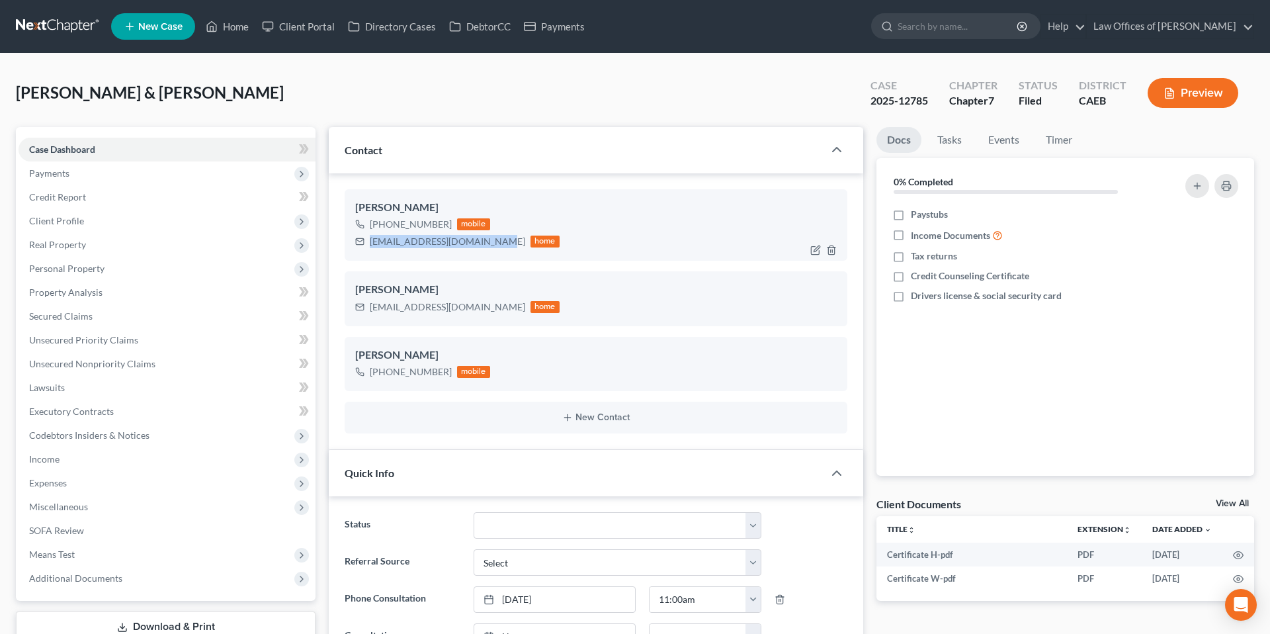
click at [387, 243] on div "[EMAIL_ADDRESS][DOMAIN_NAME]" at bounding box center [447, 241] width 155 height 13
drag, startPoint x: 490, startPoint y: 242, endPoint x: 370, endPoint y: 242, distance: 119.7
click at [370, 242] on div "[EMAIL_ADDRESS][DOMAIN_NAME]" at bounding box center [447, 241] width 155 height 13
copy div "[EMAIL_ADDRESS][DOMAIN_NAME]"
drag, startPoint x: 371, startPoint y: 308, endPoint x: 456, endPoint y: 308, distance: 84.7
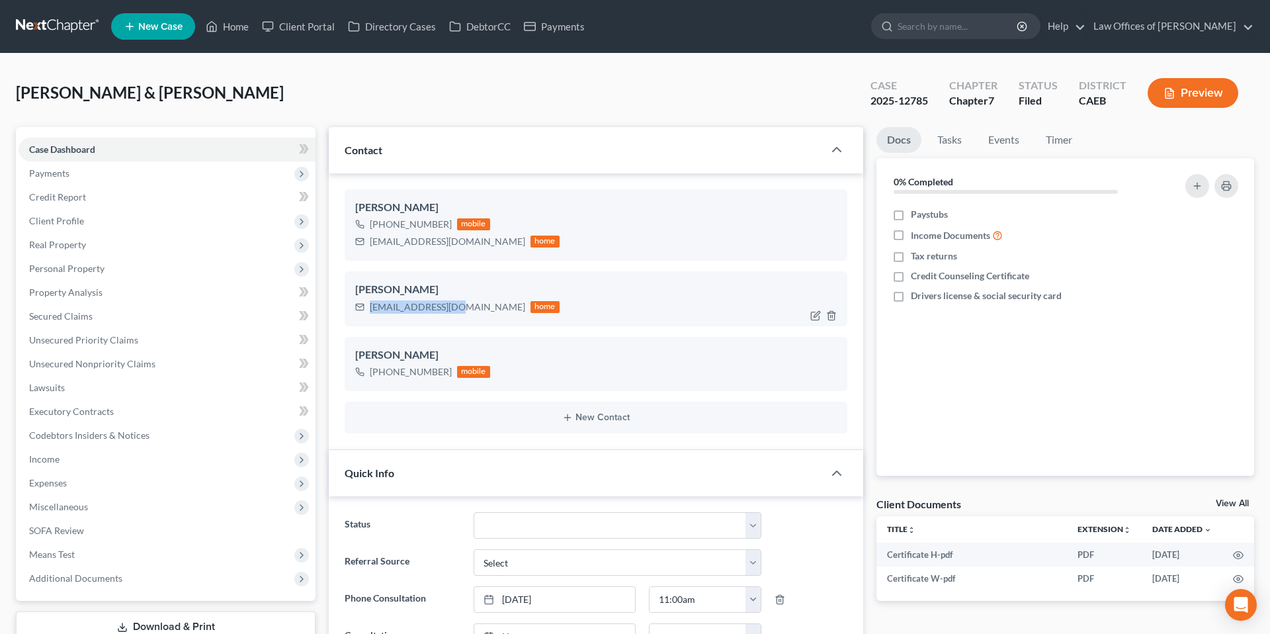
click at [456, 308] on div "[EMAIL_ADDRESS][DOMAIN_NAME]" at bounding box center [447, 306] width 155 height 13
copy div "[EMAIL_ADDRESS][DOMAIN_NAME]"
drag, startPoint x: 370, startPoint y: 242, endPoint x: 497, endPoint y: 241, distance: 127.0
click at [497, 241] on div "[EMAIL_ADDRESS][DOMAIN_NAME] home" at bounding box center [457, 241] width 204 height 17
copy div "[EMAIL_ADDRESS][DOMAIN_NAME]"
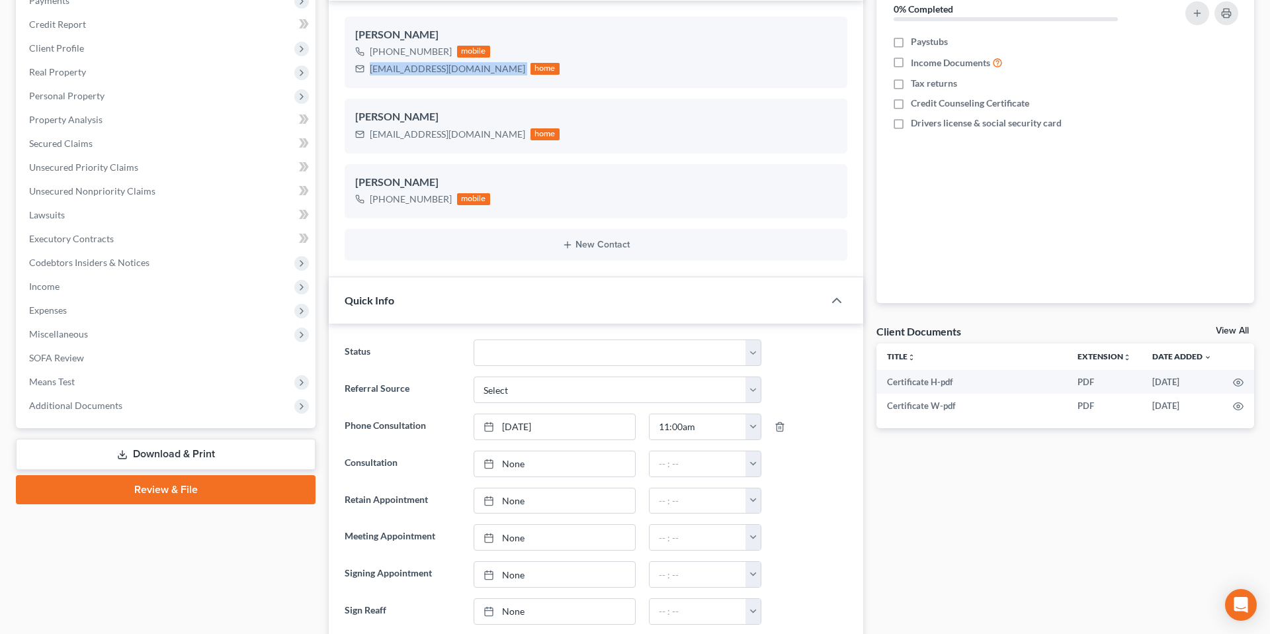
scroll to position [193, 0]
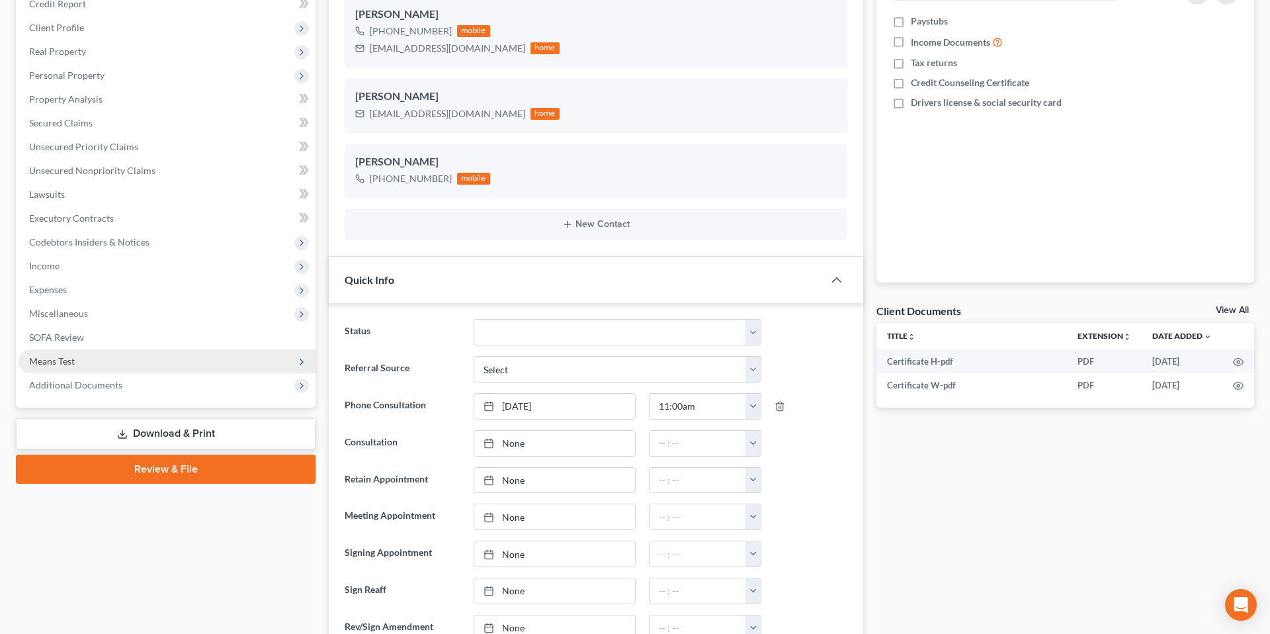
click at [100, 371] on span "Means Test" at bounding box center [167, 361] width 297 height 24
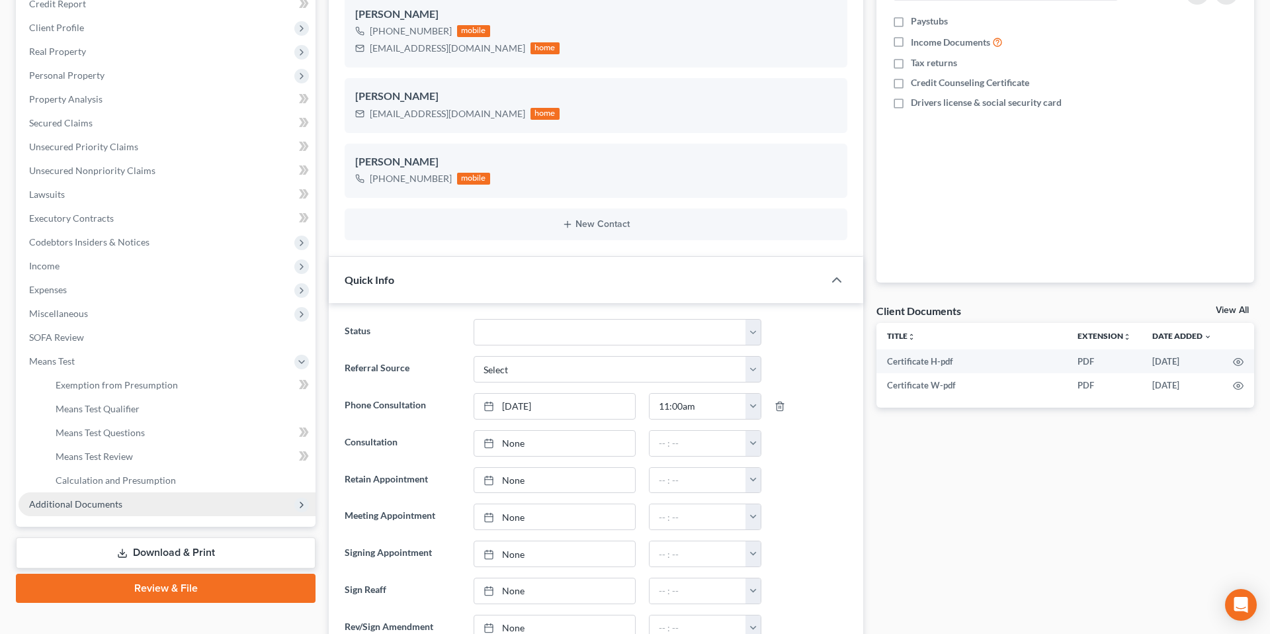
click at [96, 384] on ul "Case Dashboard Payments Invoices Payments Payments Credit Report Client Profile" at bounding box center [167, 230] width 297 height 572
drag, startPoint x: 93, startPoint y: 500, endPoint x: 122, endPoint y: 470, distance: 41.6
click at [93, 500] on span "Additional Documents" at bounding box center [75, 503] width 93 height 11
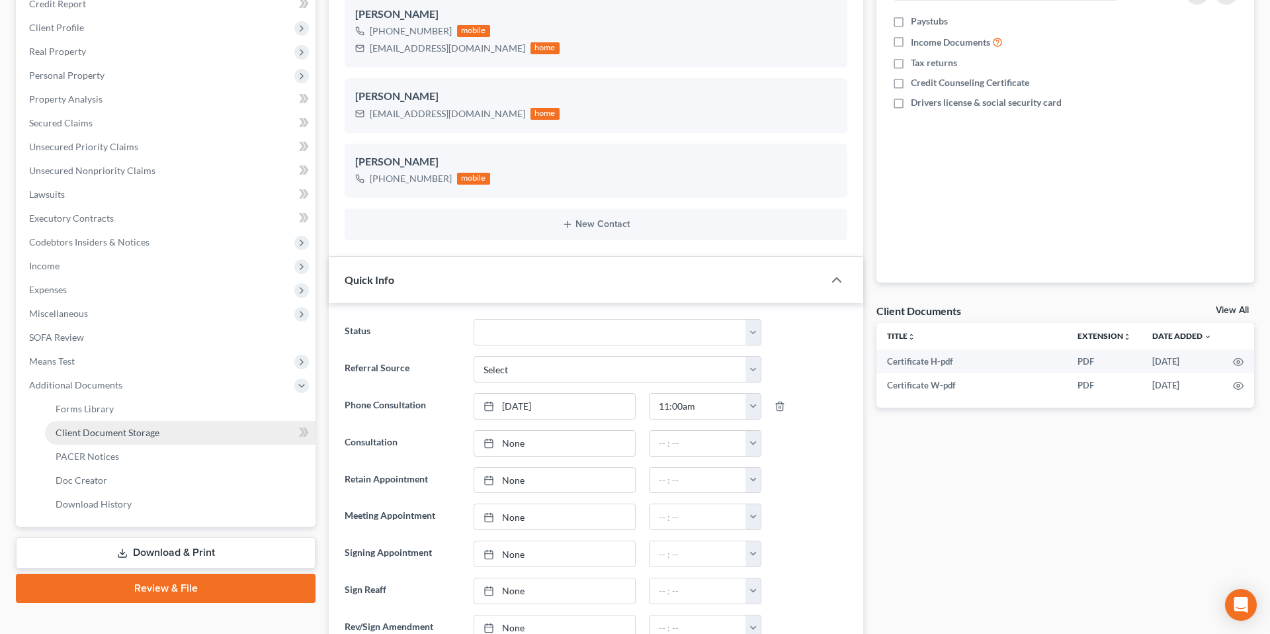
drag, startPoint x: 144, startPoint y: 429, endPoint x: 153, endPoint y: 429, distance: 8.6
click at [144, 429] on span "Client Document Storage" at bounding box center [108, 432] width 104 height 11
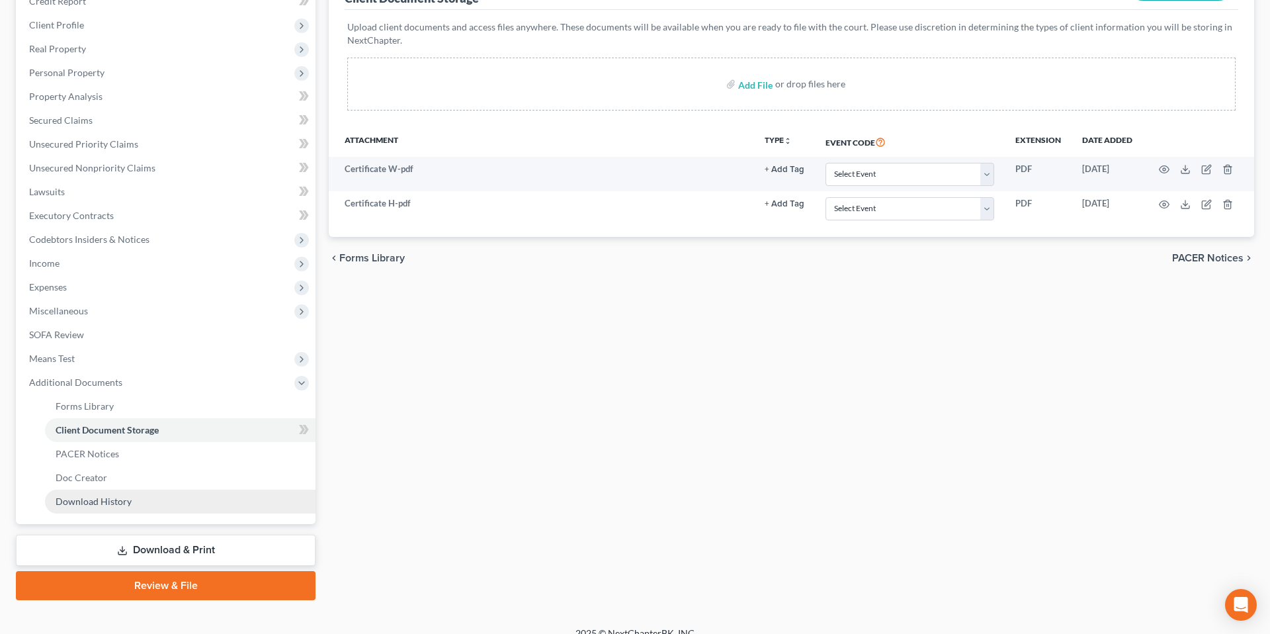
scroll to position [212, 0]
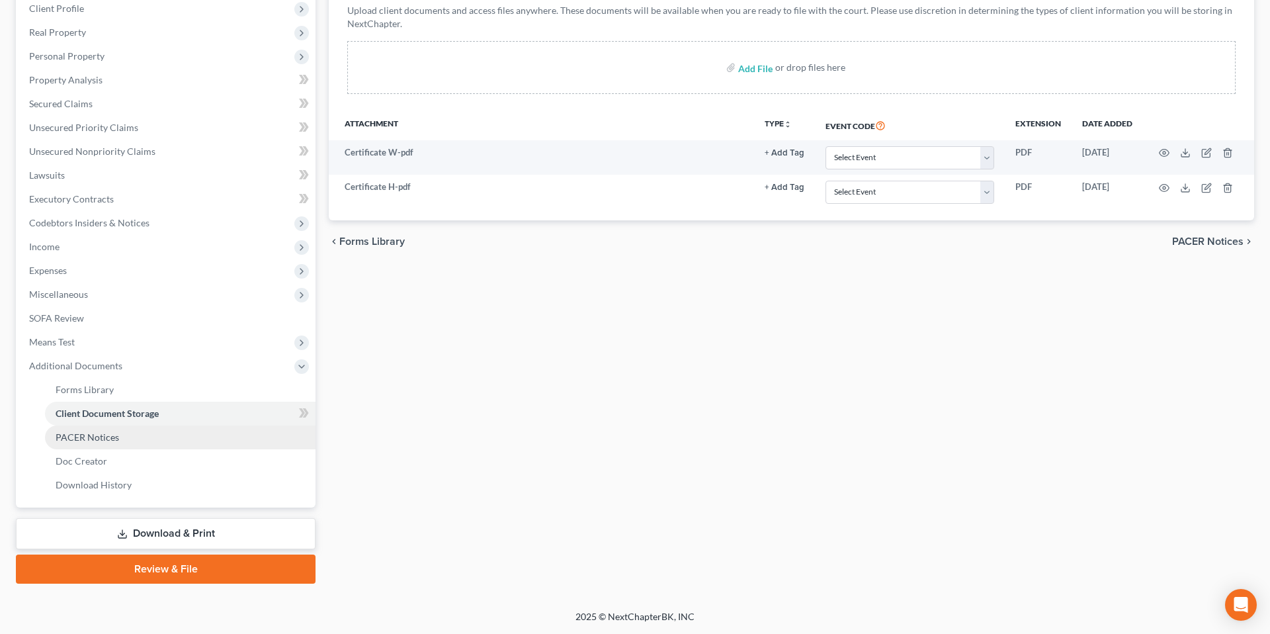
click at [110, 443] on link "PACER Notices" at bounding box center [180, 437] width 271 height 24
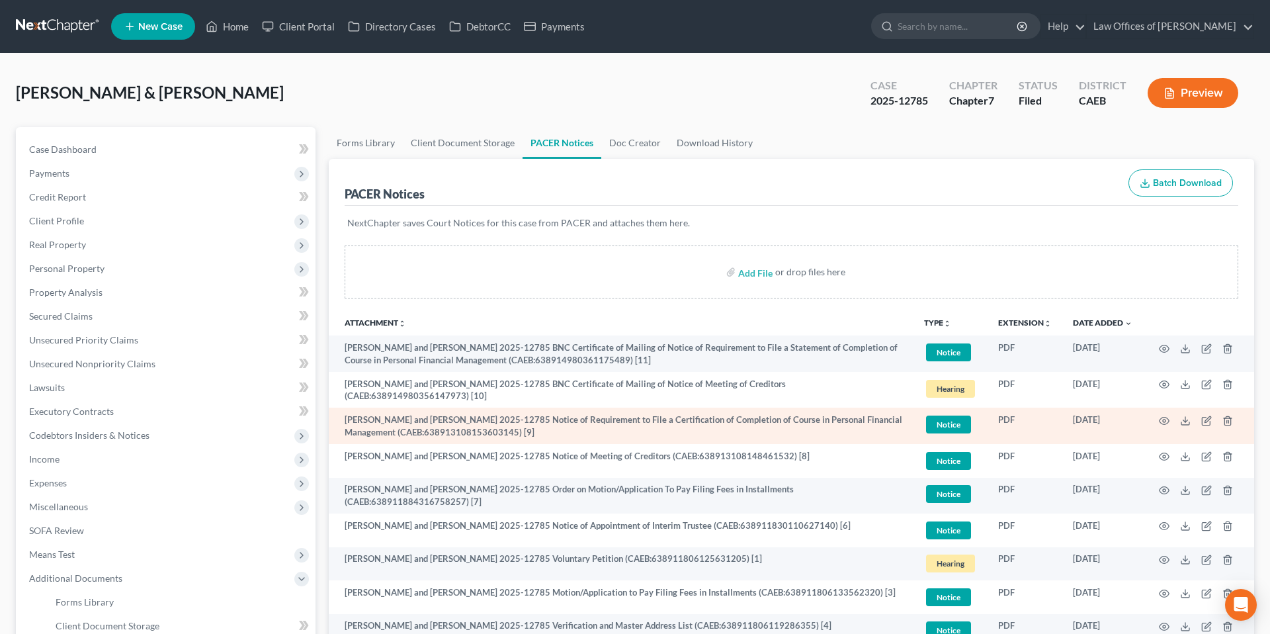
scroll to position [11, 0]
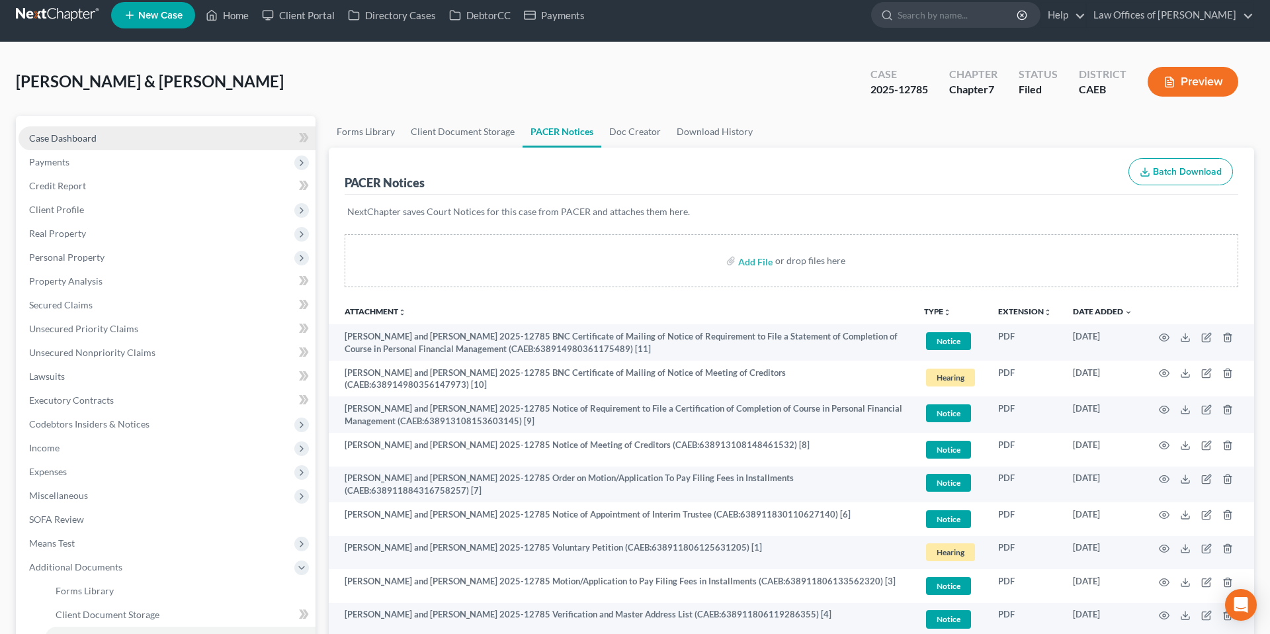
click at [80, 137] on span "Case Dashboard" at bounding box center [62, 137] width 67 height 11
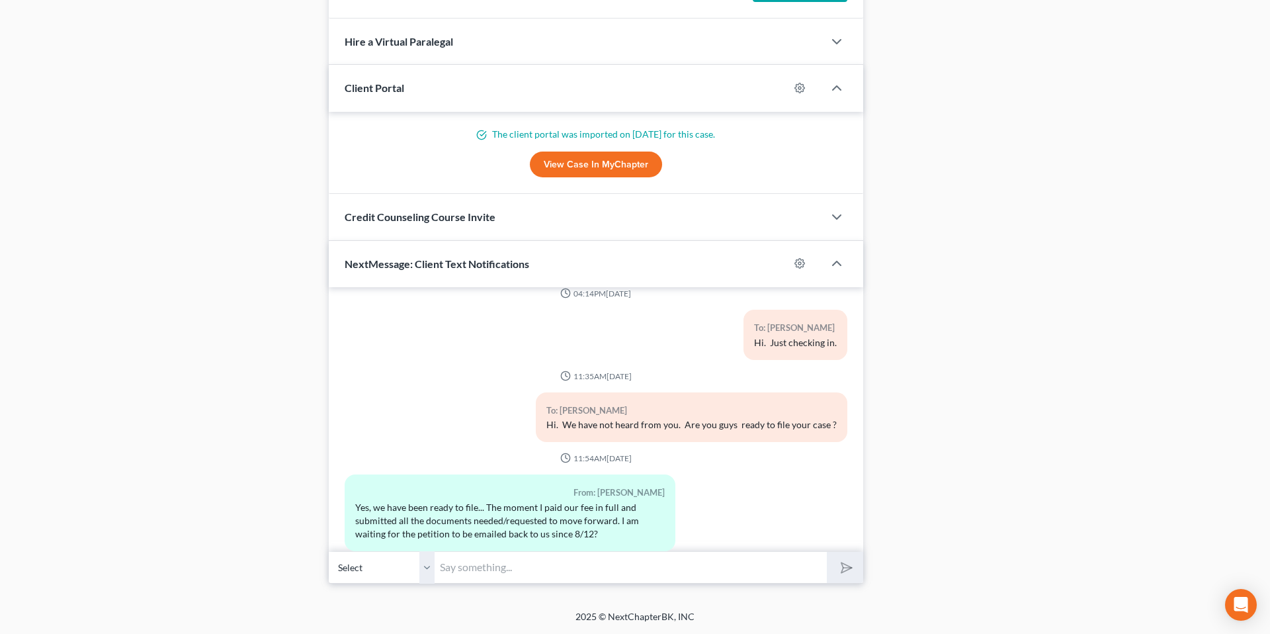
scroll to position [1576, 0]
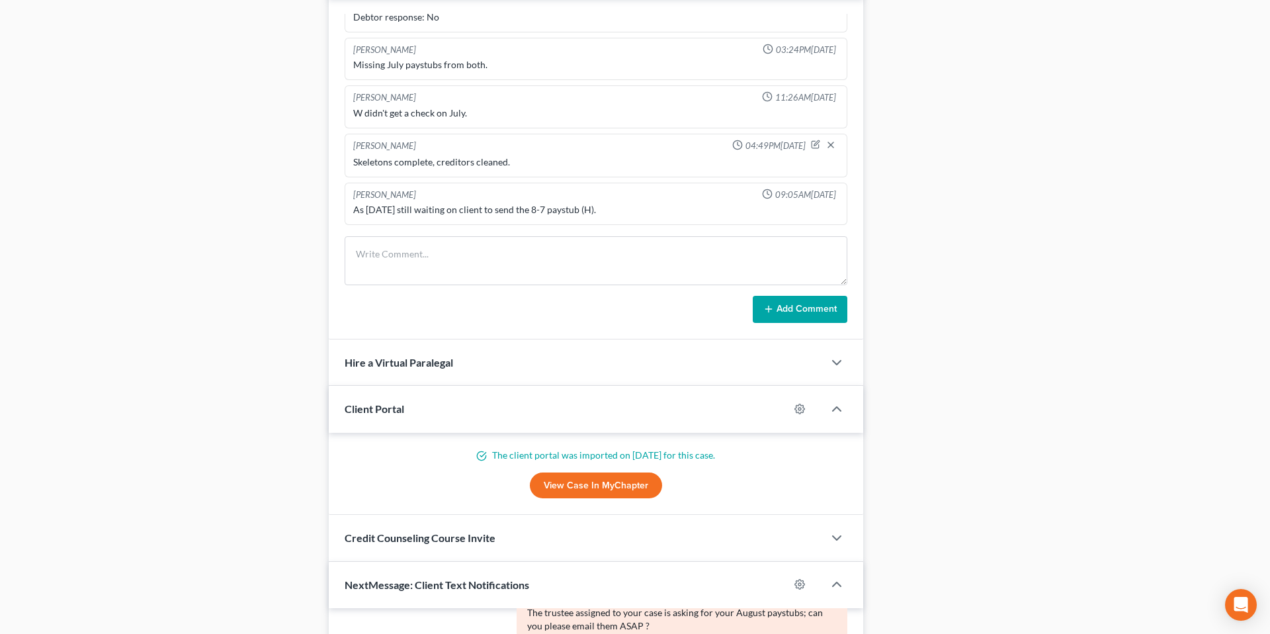
scroll to position [0, 0]
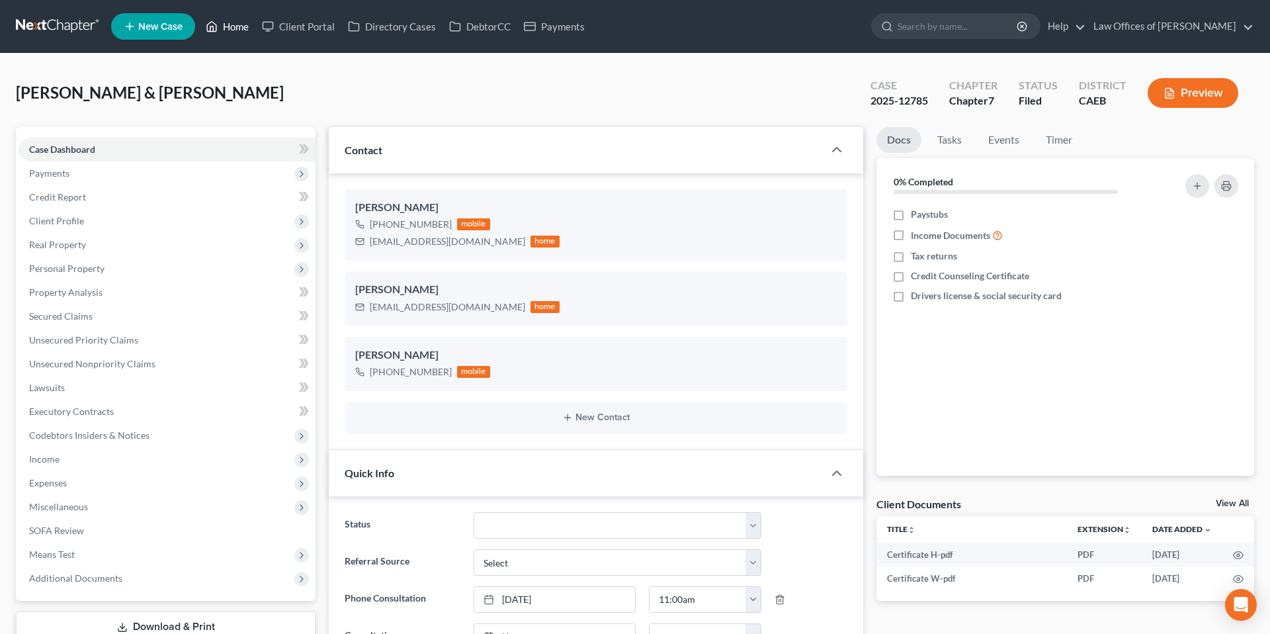
drag, startPoint x: 237, startPoint y: 26, endPoint x: 506, endPoint y: 81, distance: 274.9
click at [237, 25] on link "Home" at bounding box center [227, 27] width 56 height 24
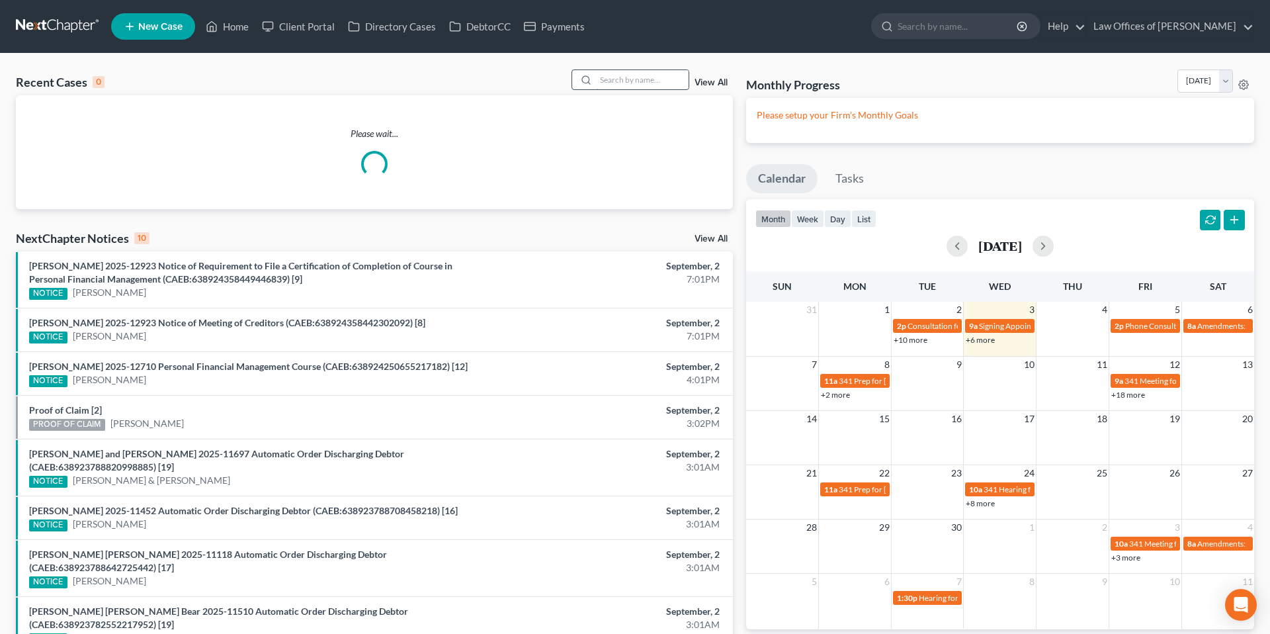
click at [632, 79] on input "search" at bounding box center [642, 79] width 93 height 19
type input "c"
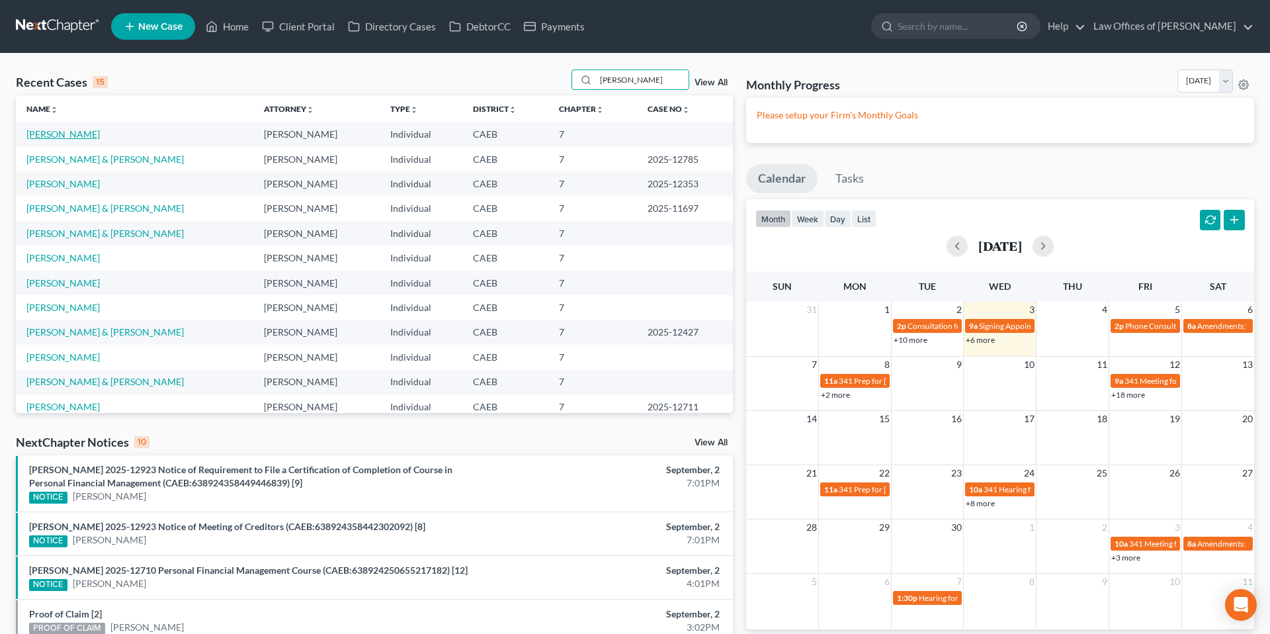
type input "[PERSON_NAME]"
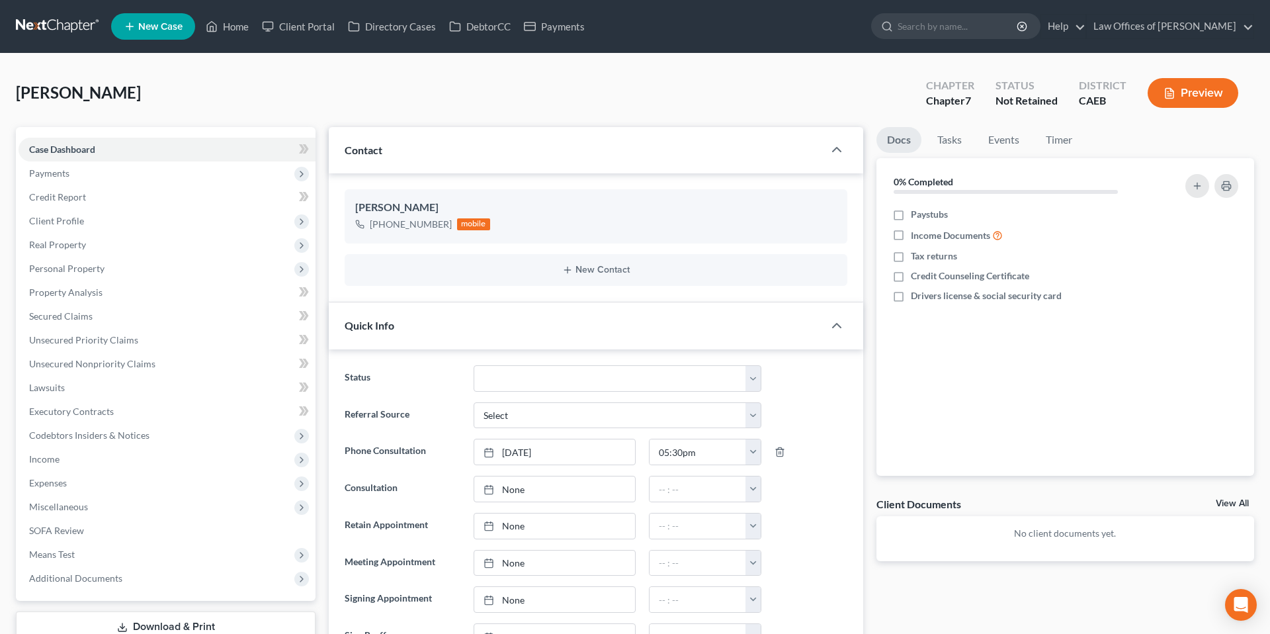
scroll to position [413, 0]
click at [223, 29] on link "Home" at bounding box center [227, 27] width 56 height 24
click at [228, 27] on link "Home" at bounding box center [227, 27] width 56 height 24
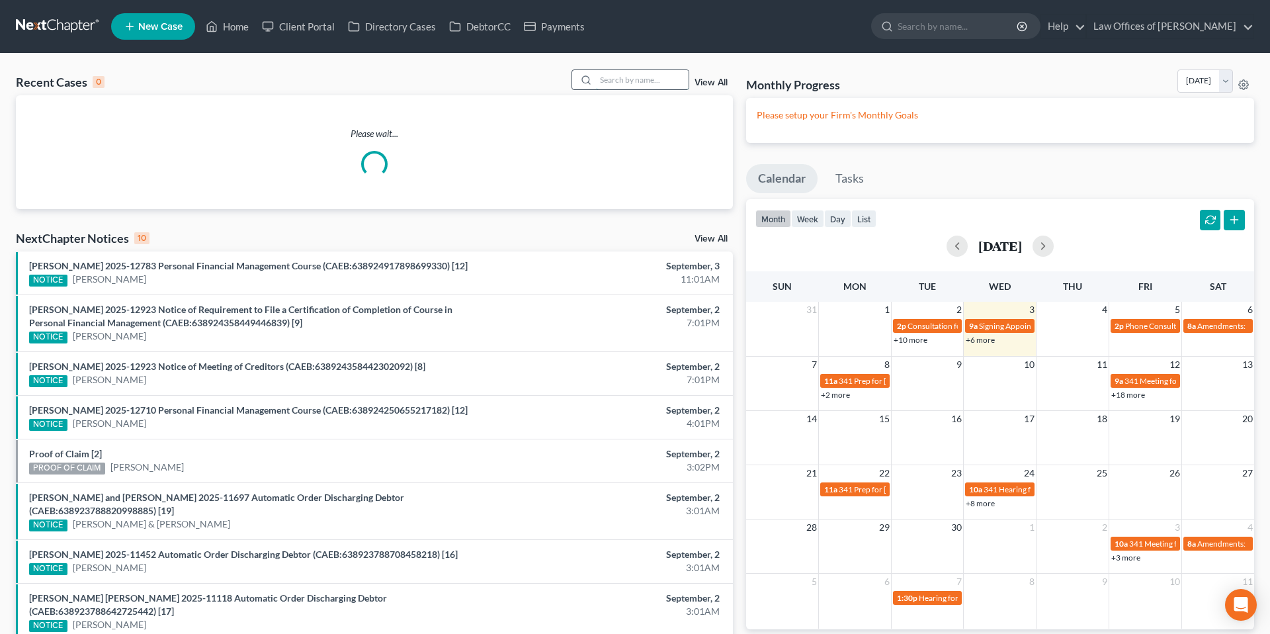
click at [643, 83] on input "search" at bounding box center [642, 79] width 93 height 19
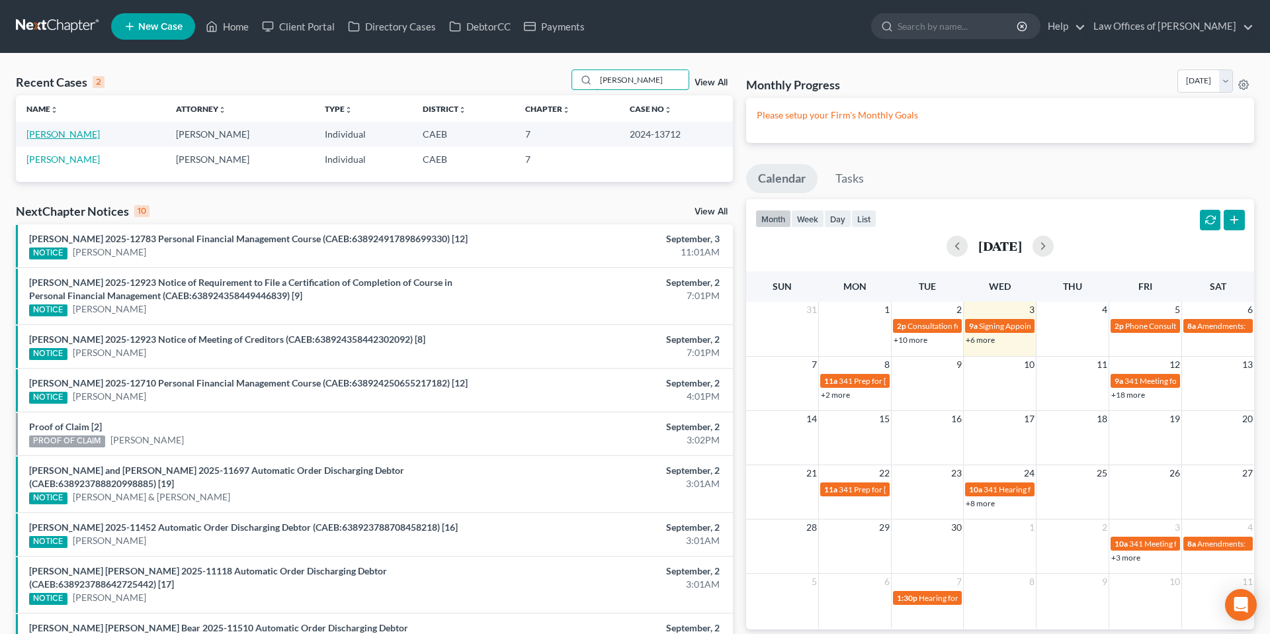
type input "[PERSON_NAME]"
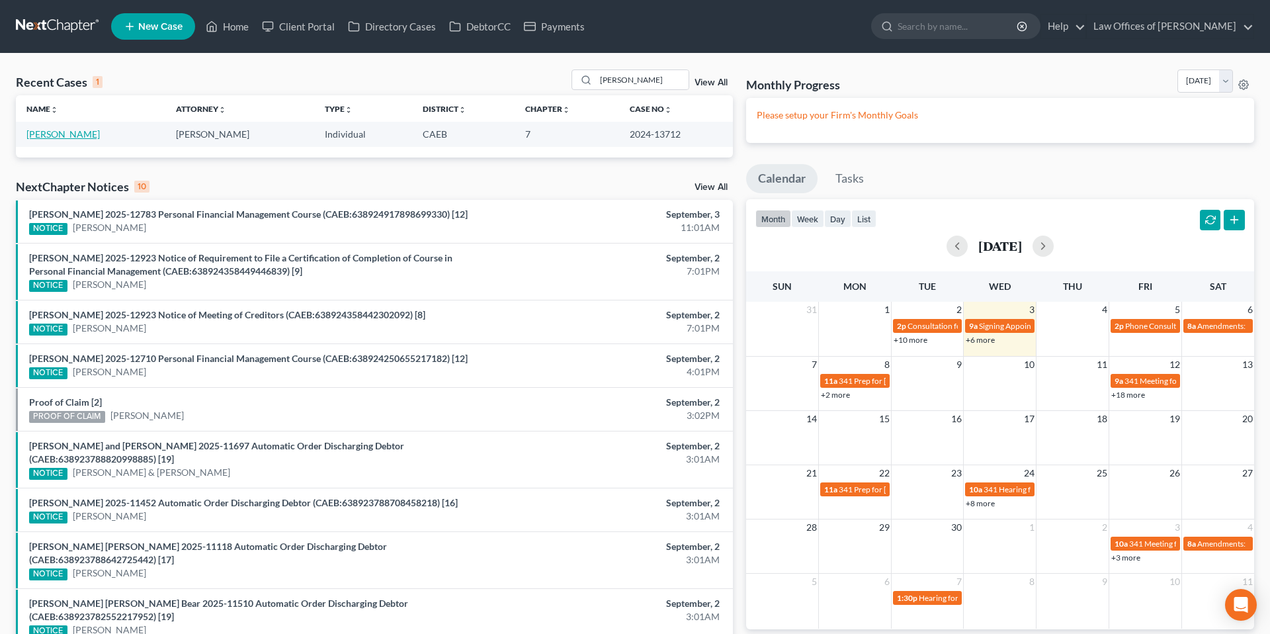
click at [100, 135] on link "[PERSON_NAME]" at bounding box center [62, 133] width 73 height 11
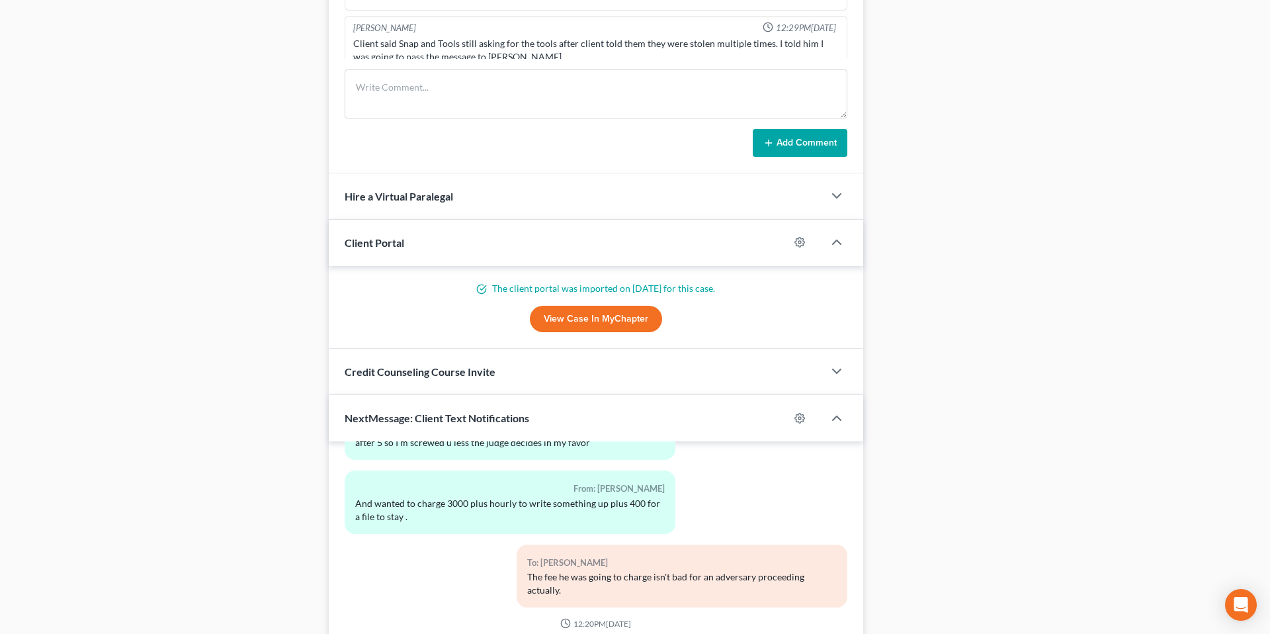
scroll to position [1137, 0]
